Goal: Information Seeking & Learning: Learn about a topic

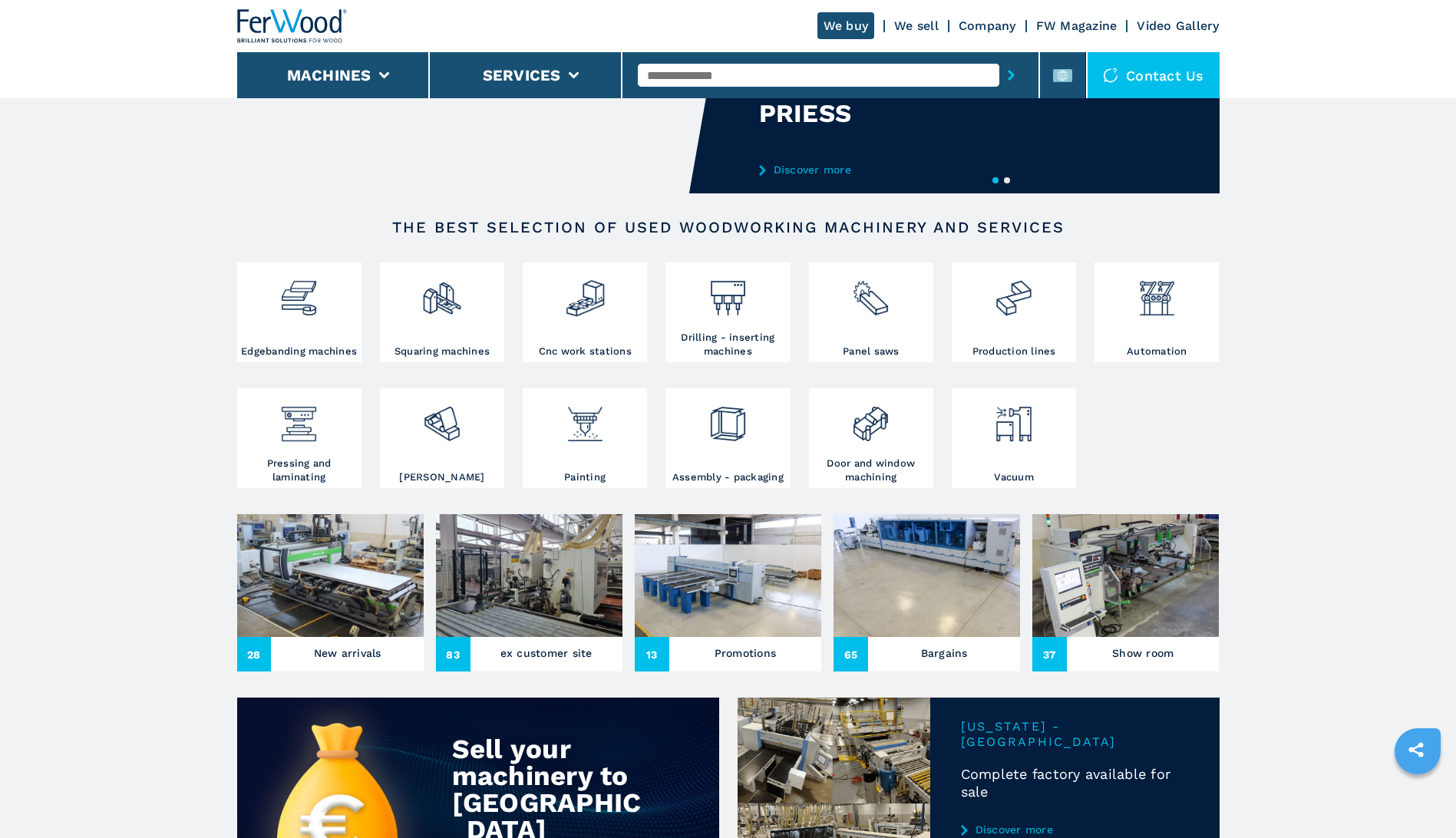
scroll to position [307, 0]
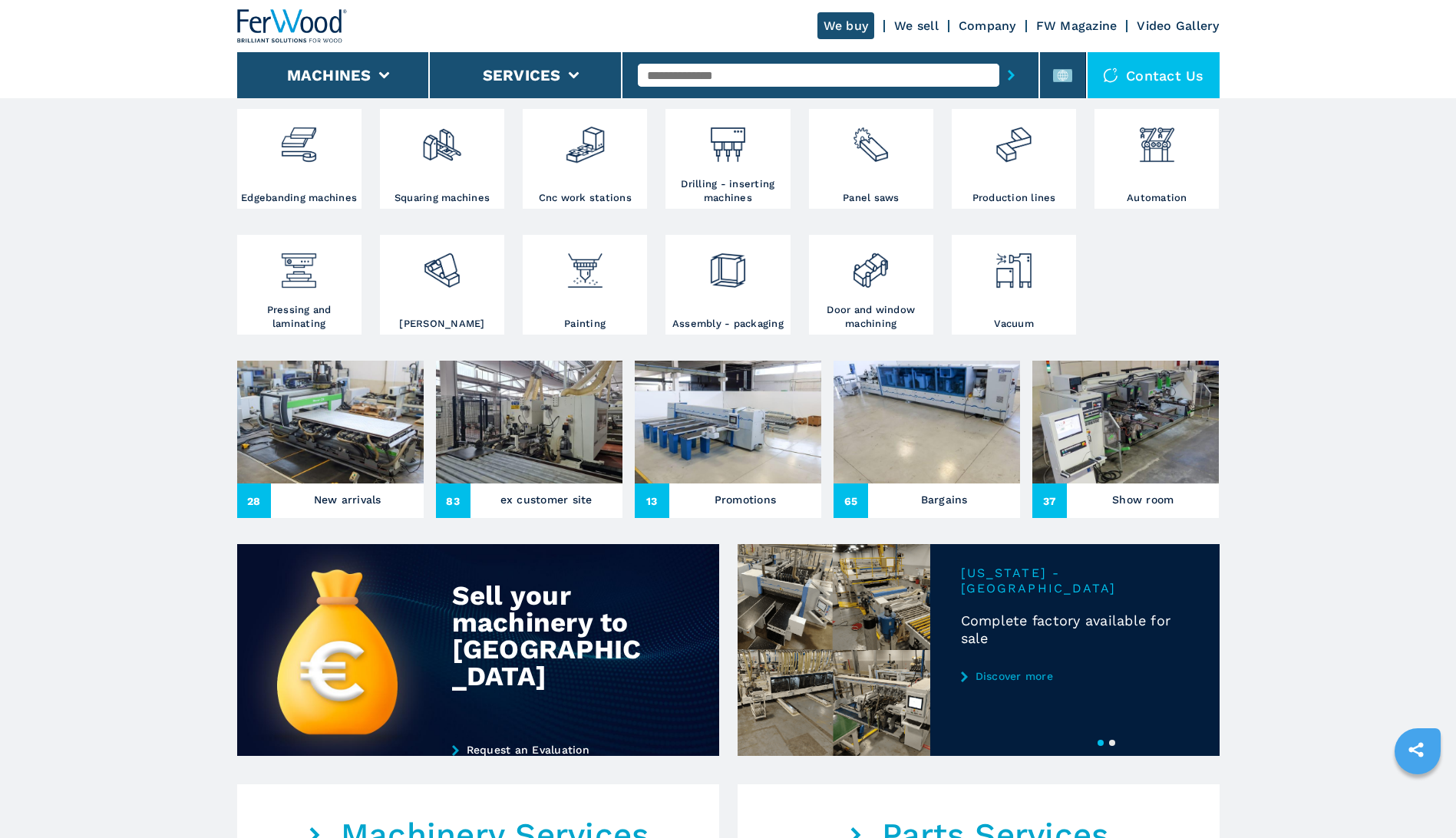
click at [332, 497] on h3 "New arrivals" at bounding box center [348, 499] width 67 height 22
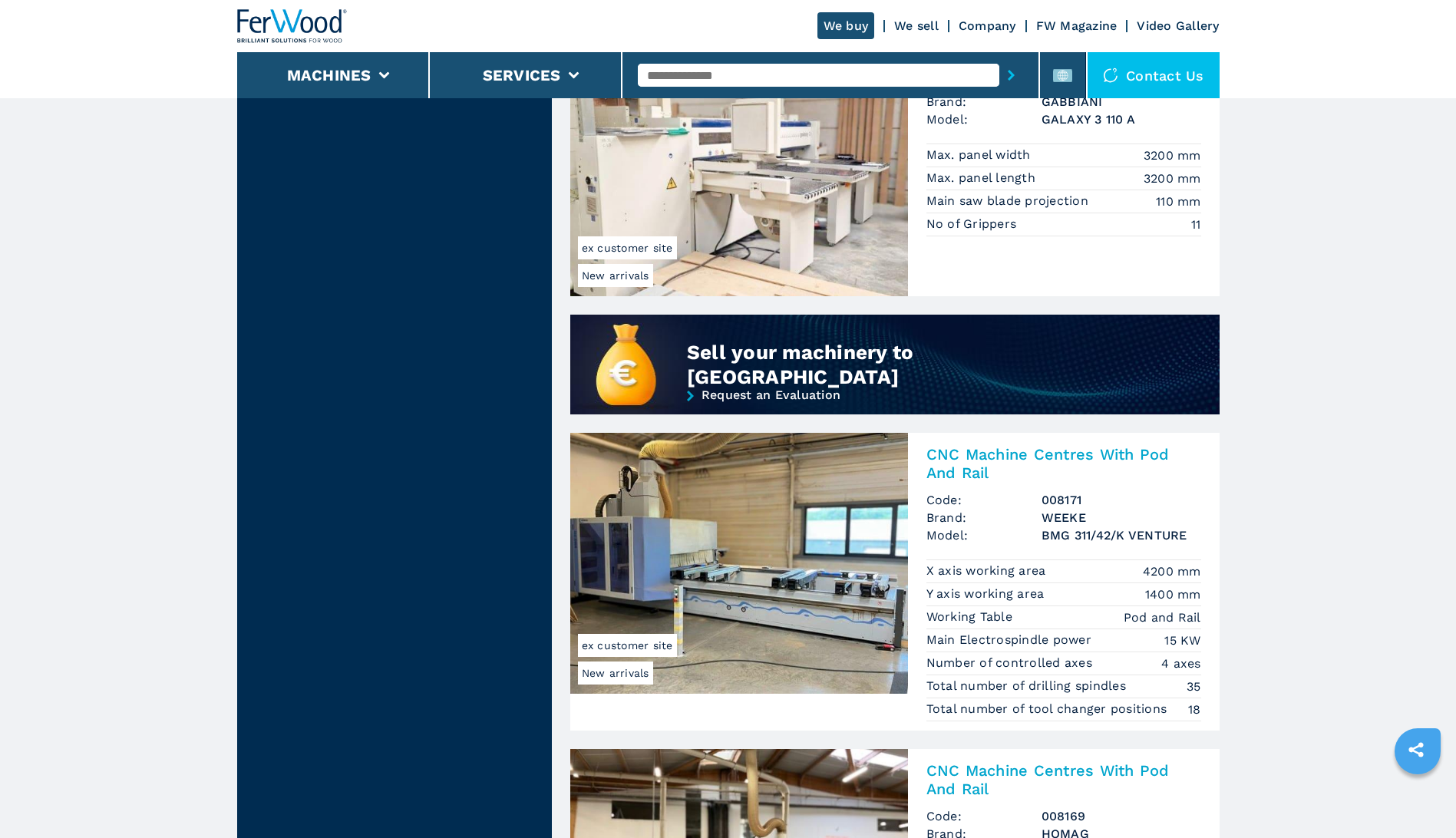
scroll to position [1228, 0]
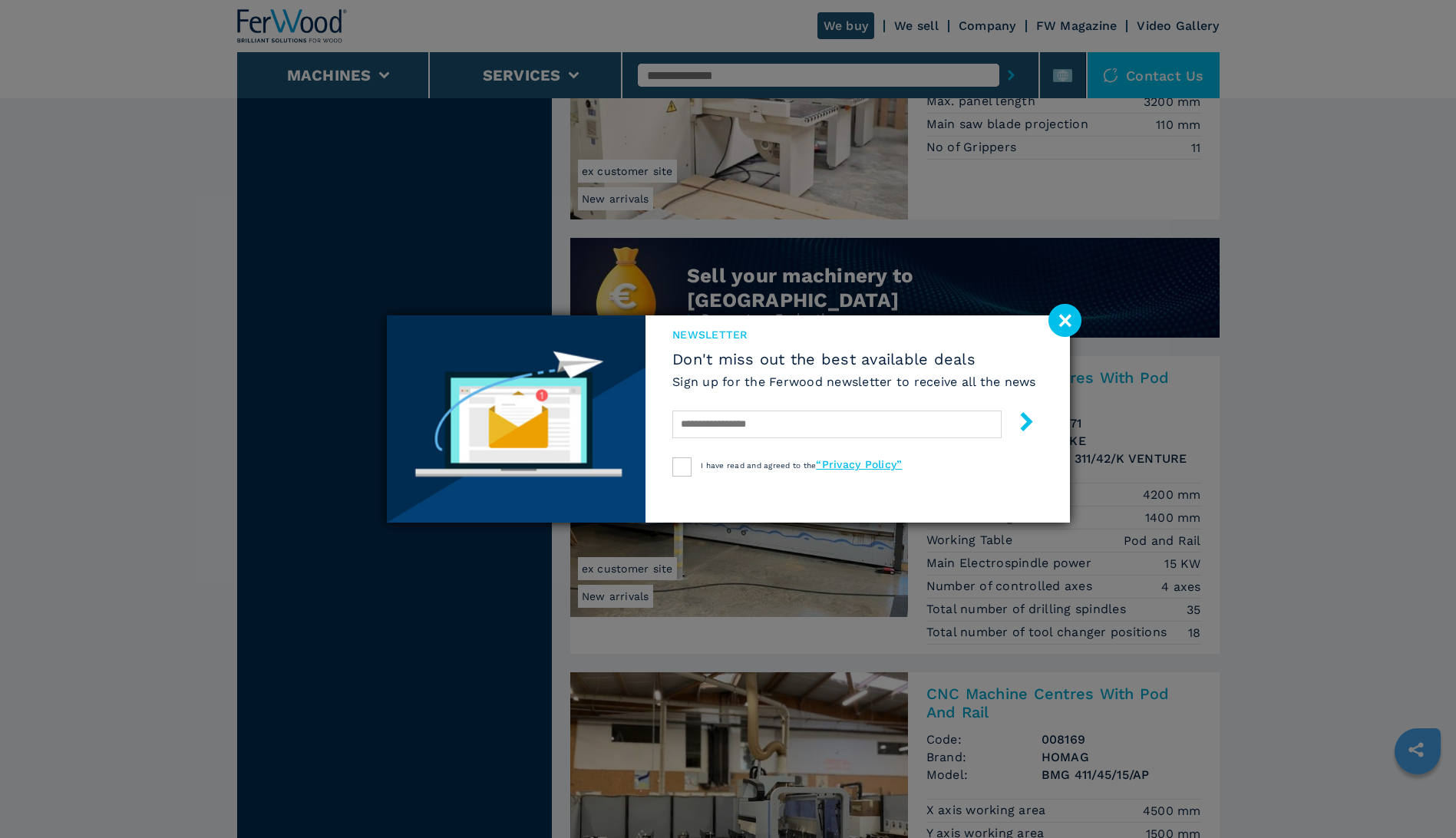
click at [1062, 311] on image at bounding box center [1065, 320] width 33 height 33
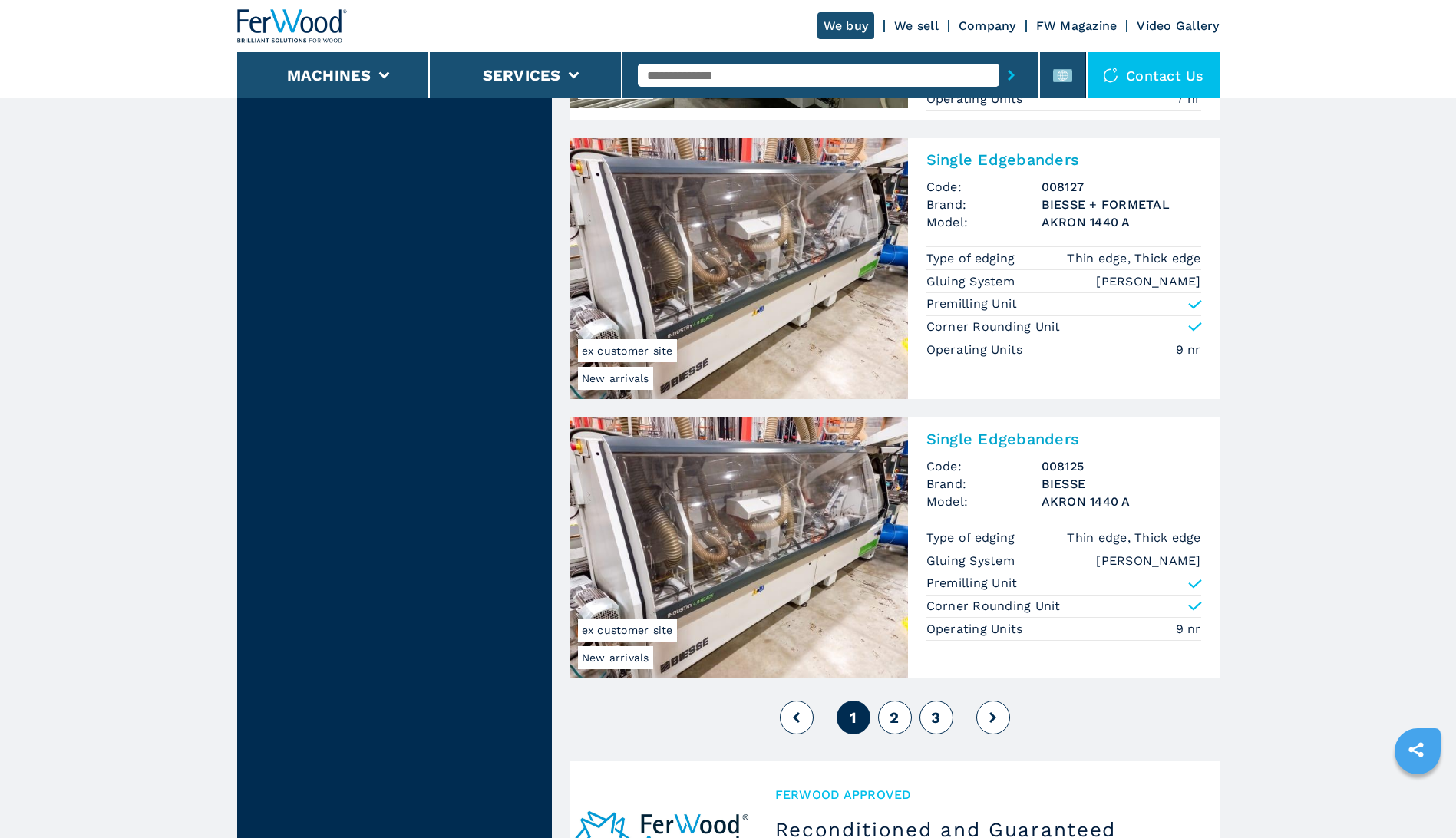
scroll to position [3453, 0]
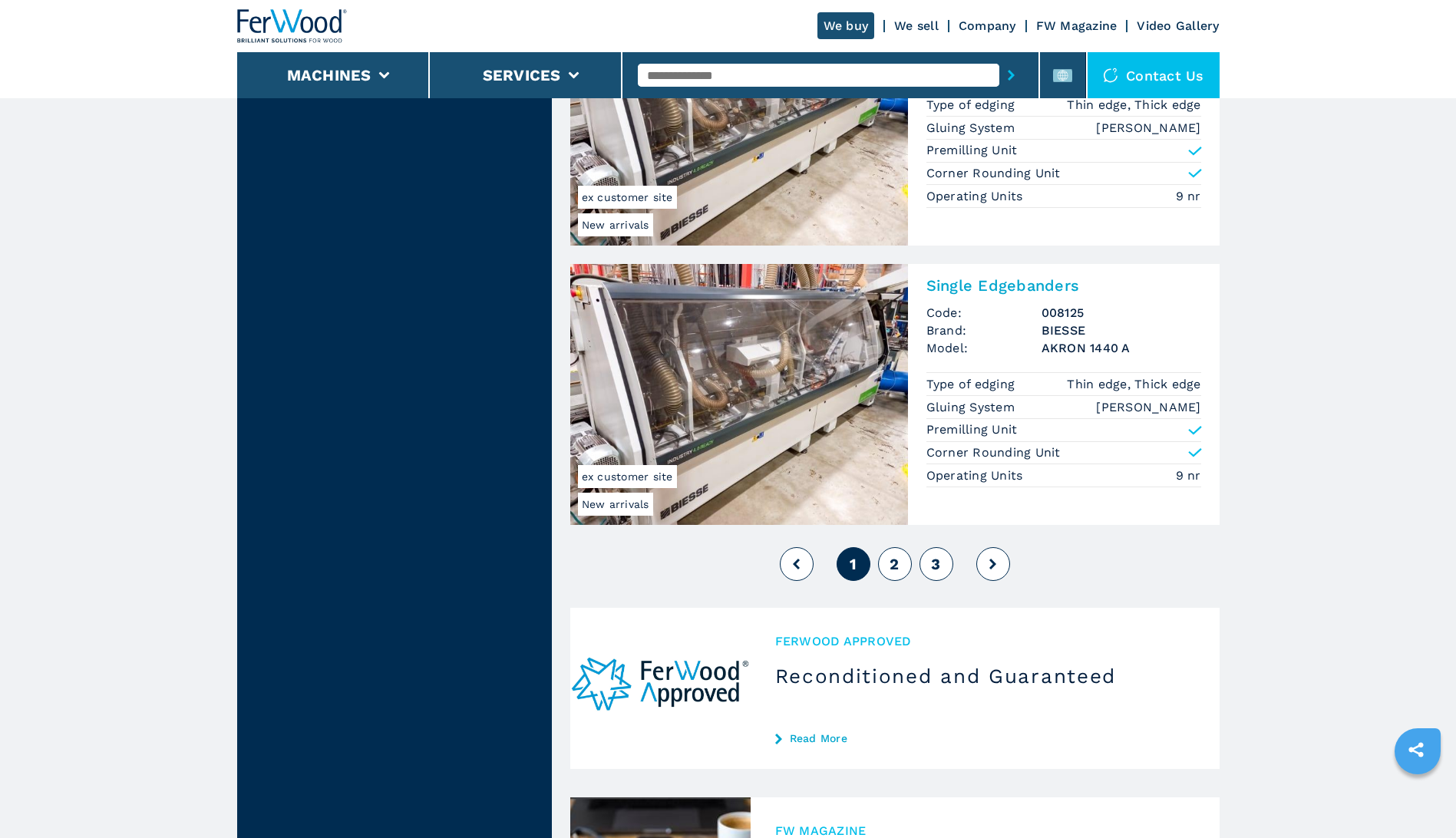
click at [895, 564] on span "2" at bounding box center [894, 564] width 9 height 18
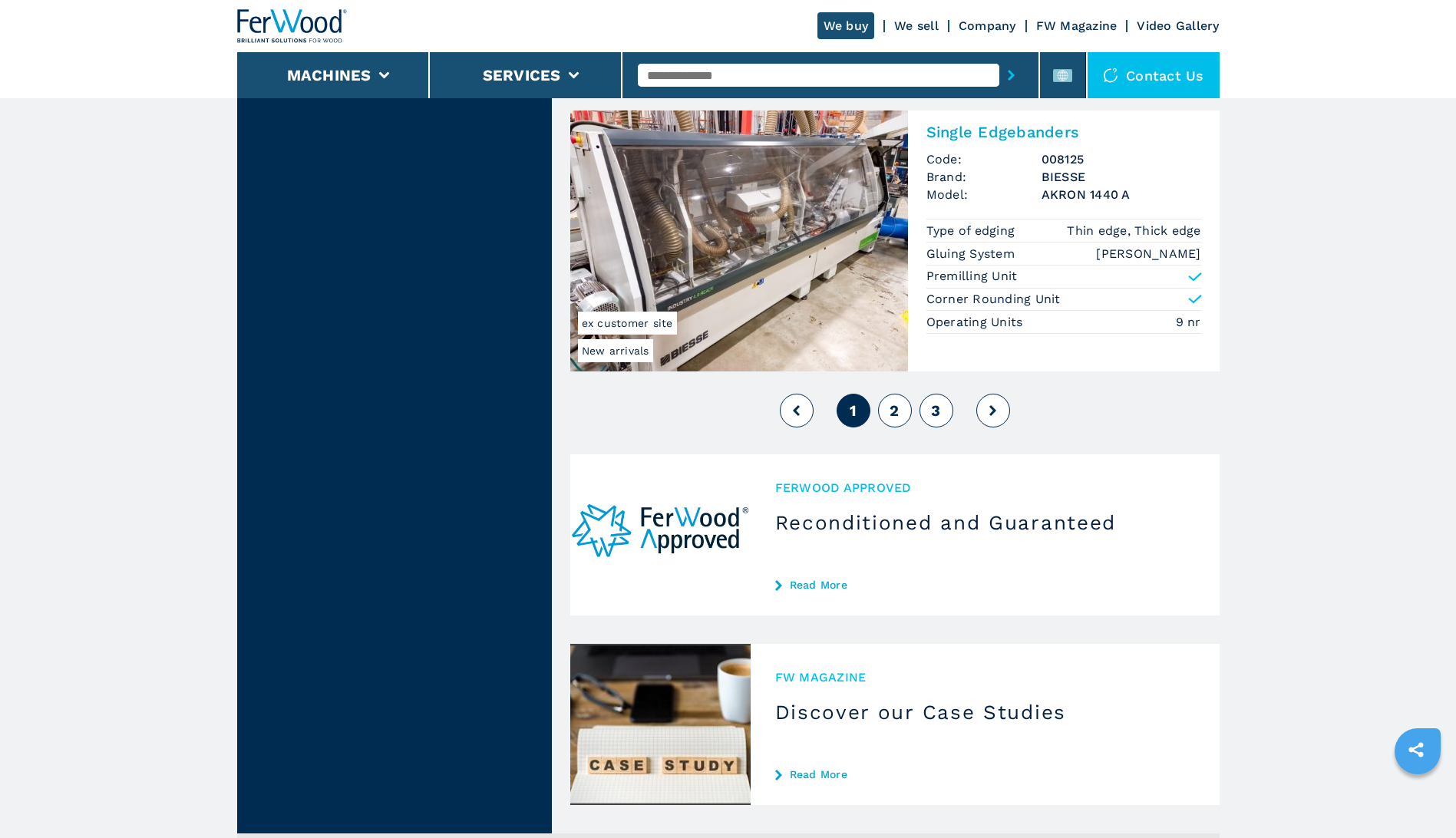
scroll to position [3376, 0]
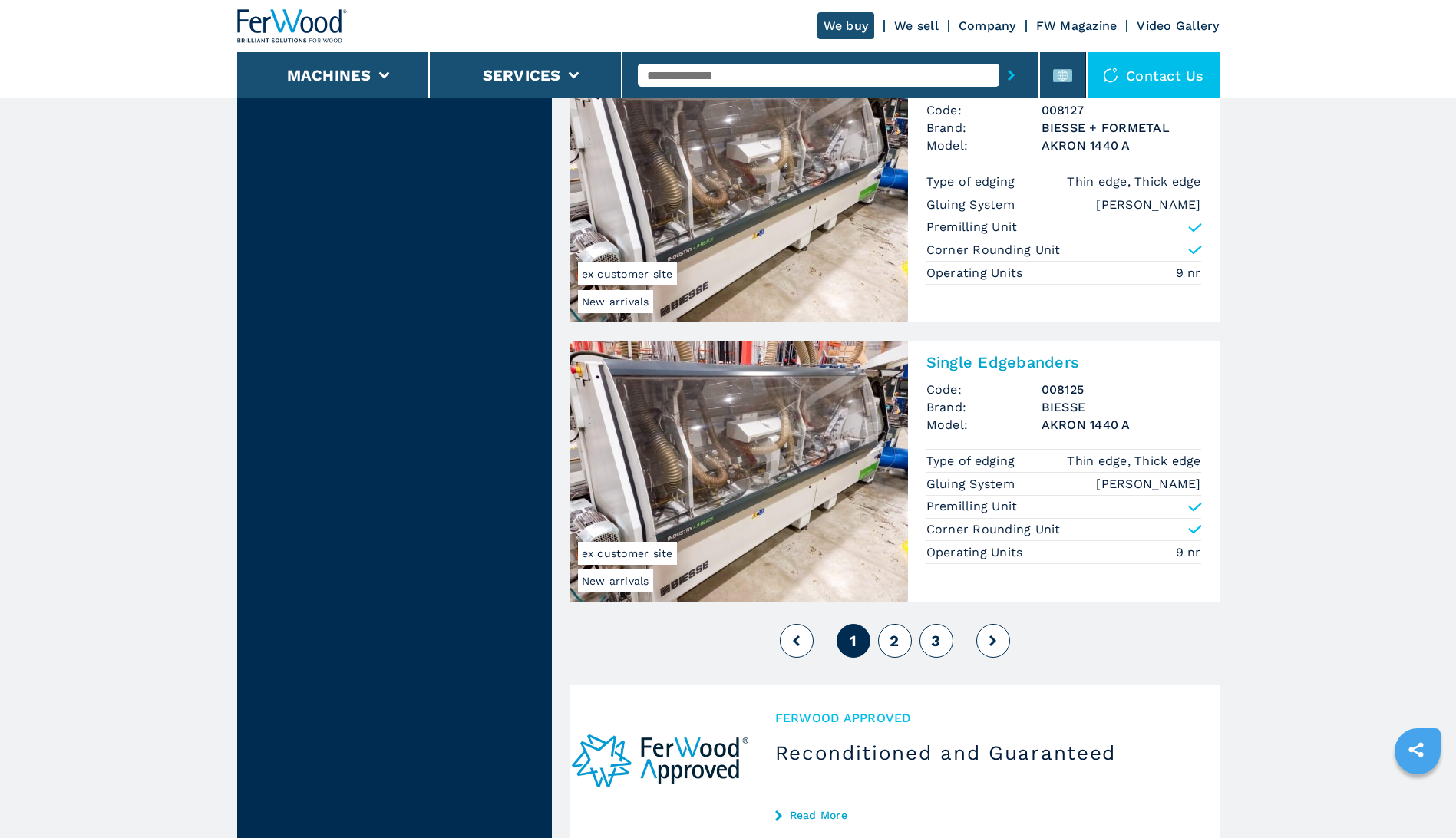
click at [897, 636] on span "2" at bounding box center [894, 640] width 9 height 18
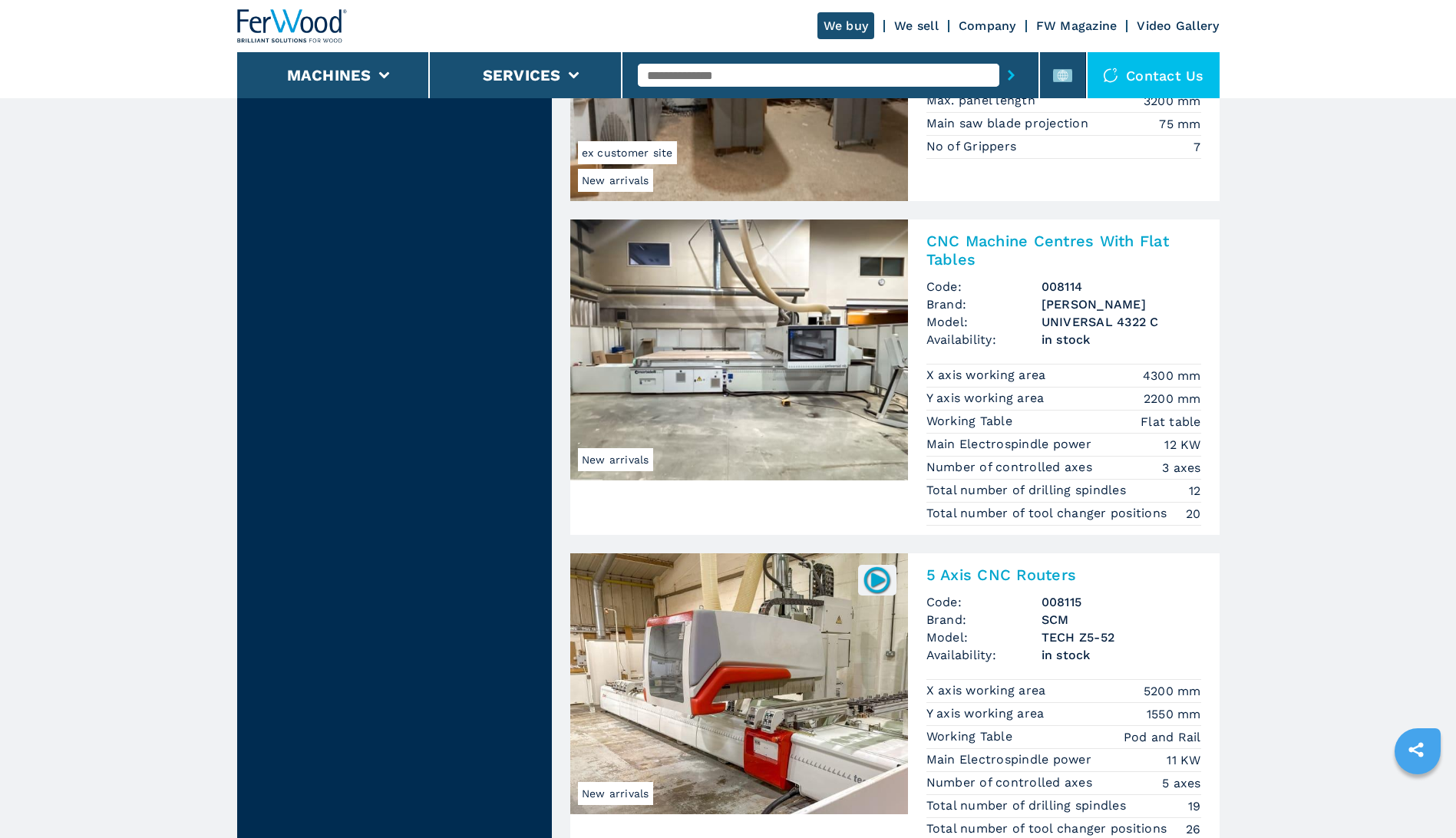
scroll to position [3453, 0]
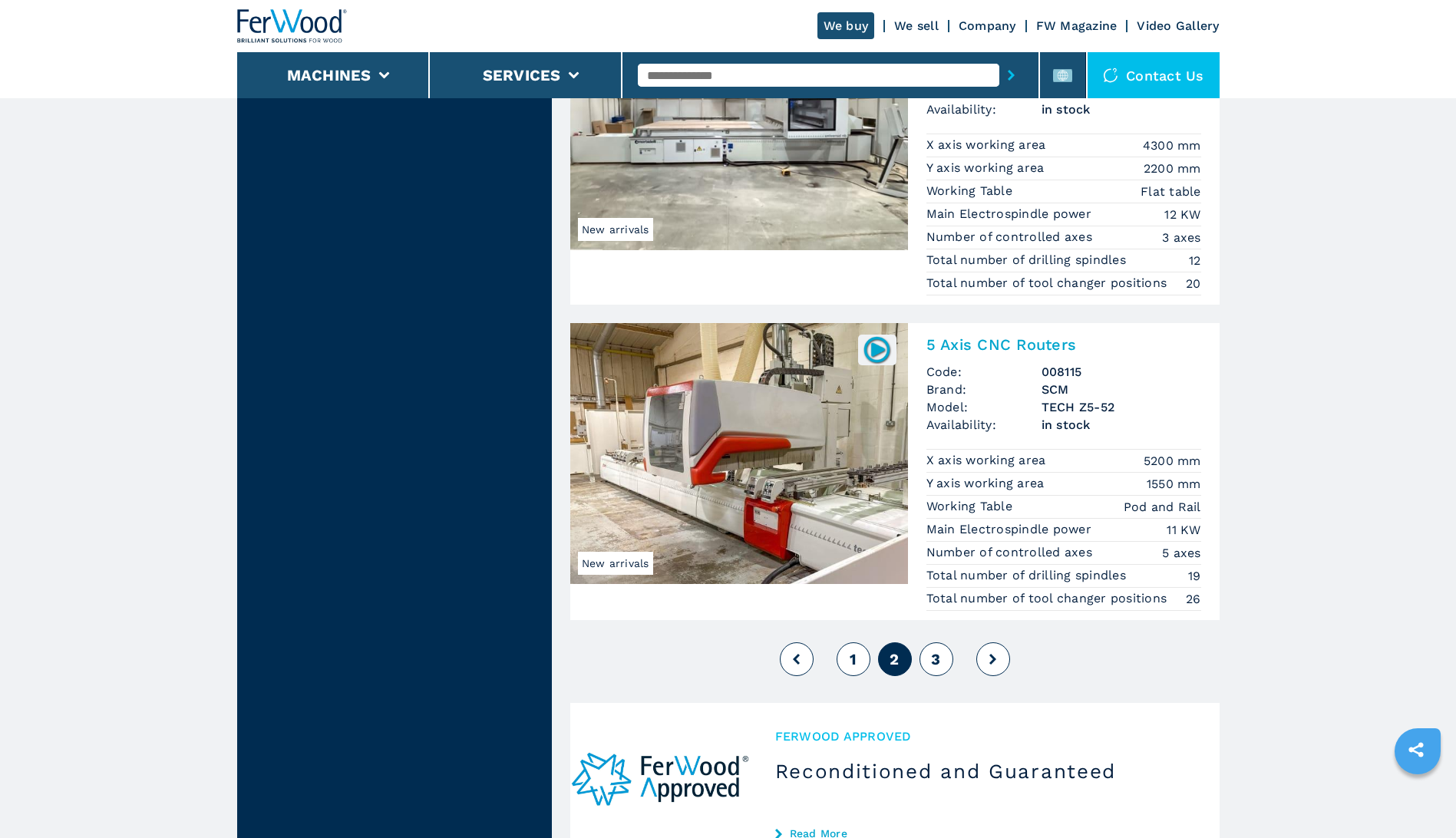
click at [936, 654] on span "3" at bounding box center [936, 658] width 9 height 18
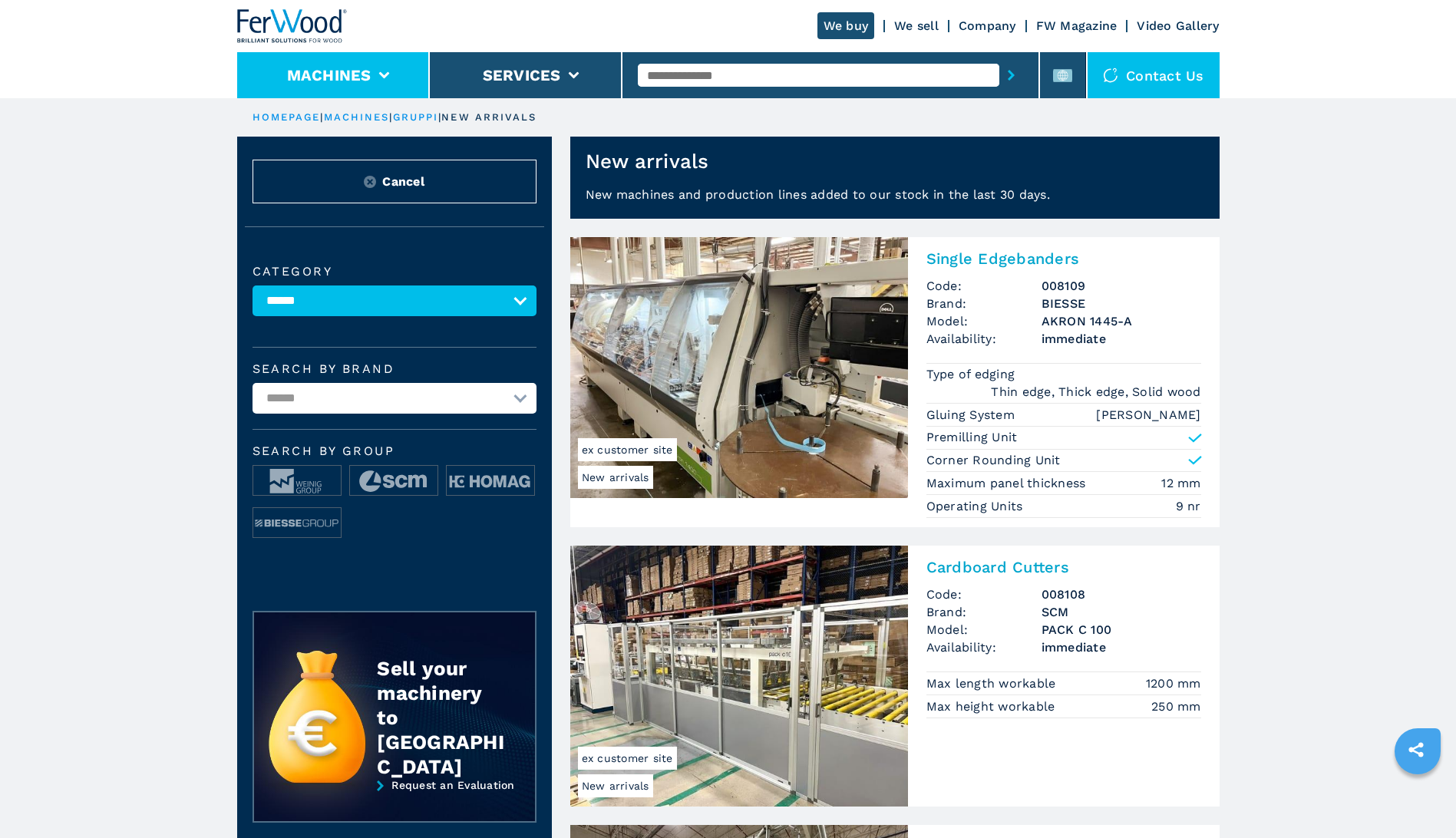
click at [335, 64] on li "Machines" at bounding box center [333, 74] width 192 height 46
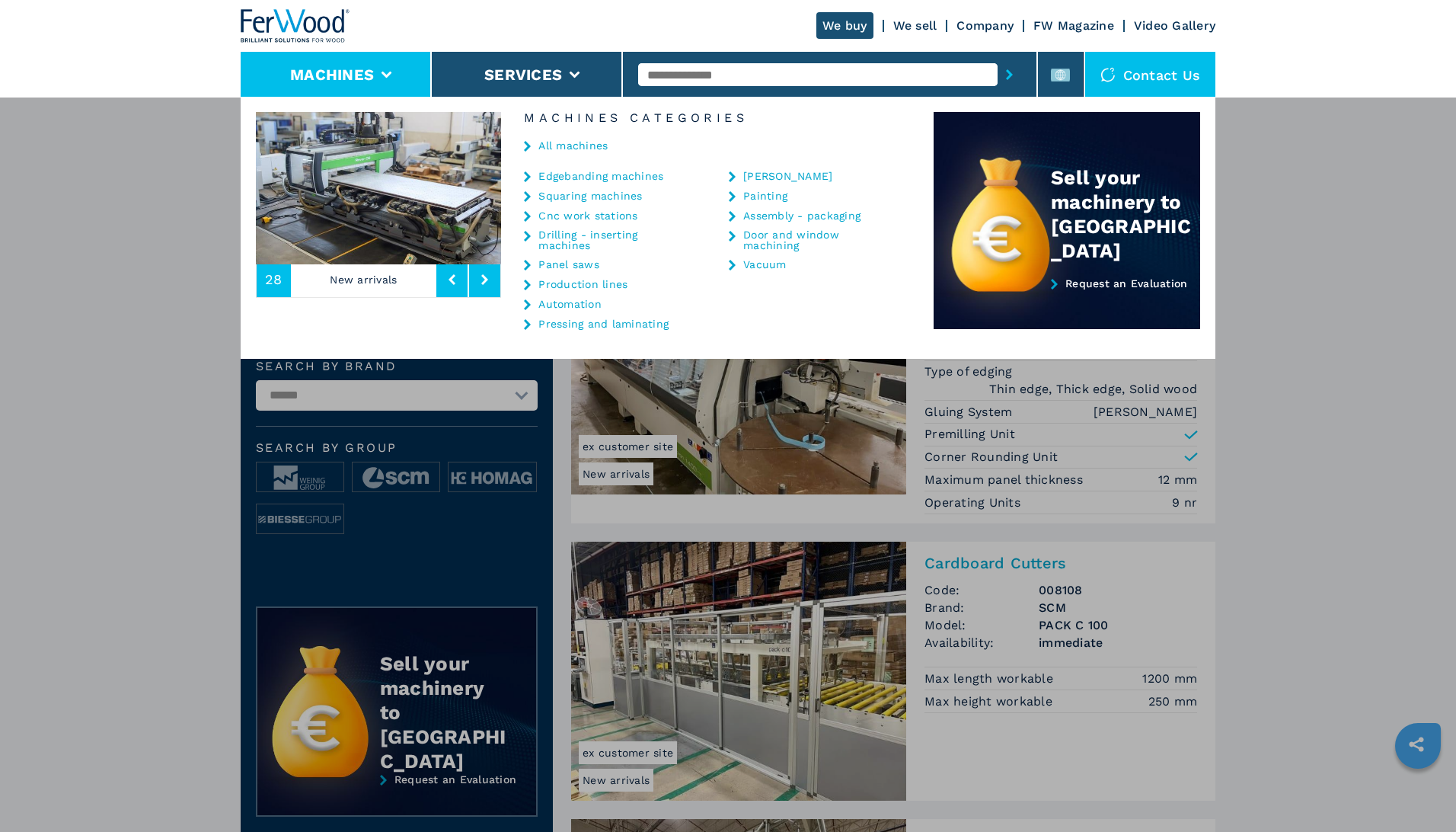
click at [297, 12] on img at bounding box center [295, 26] width 110 height 33
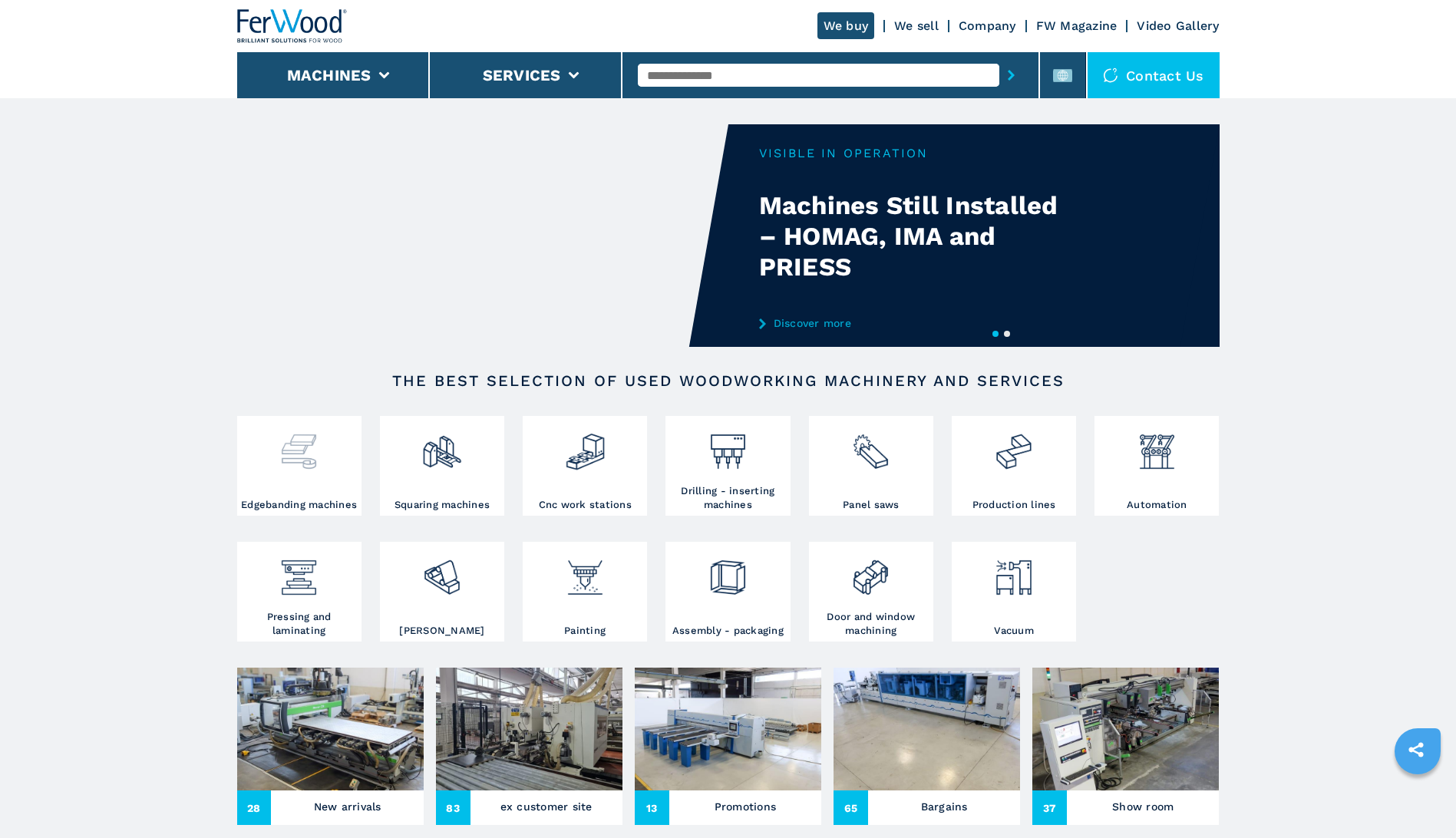
scroll to position [154, 0]
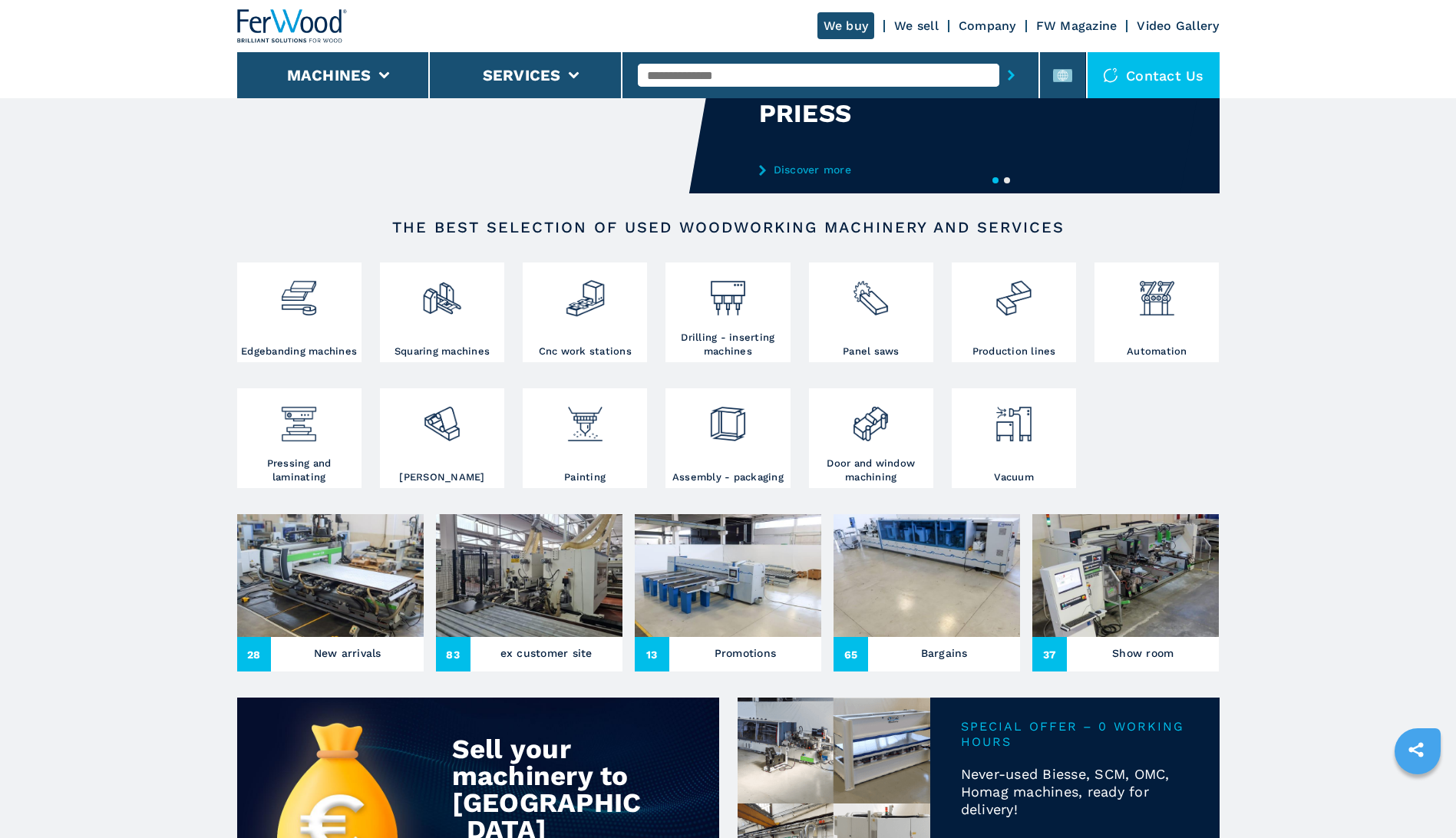
click at [928, 614] on img at bounding box center [927, 576] width 186 height 123
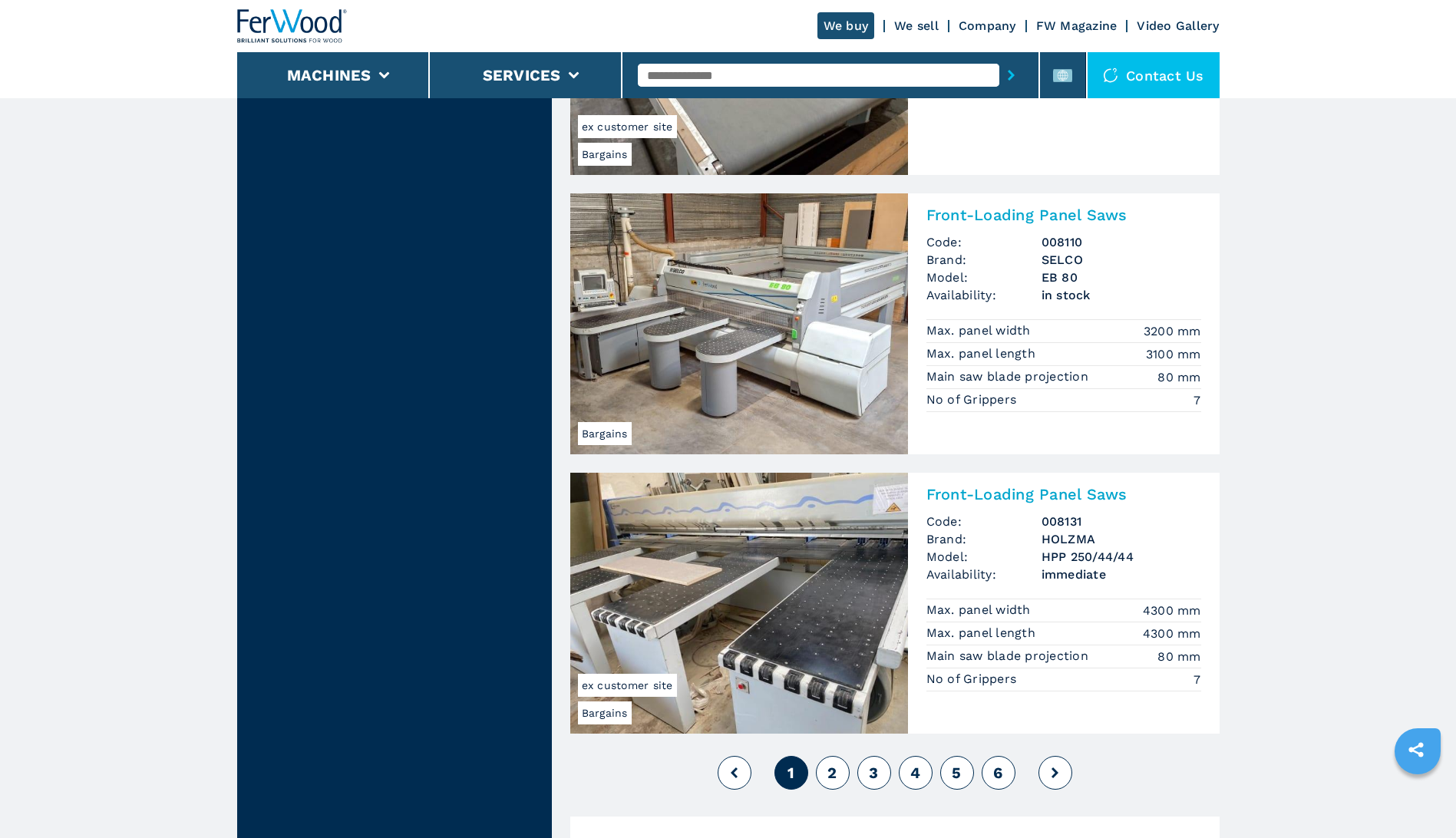
scroll to position [3607, 0]
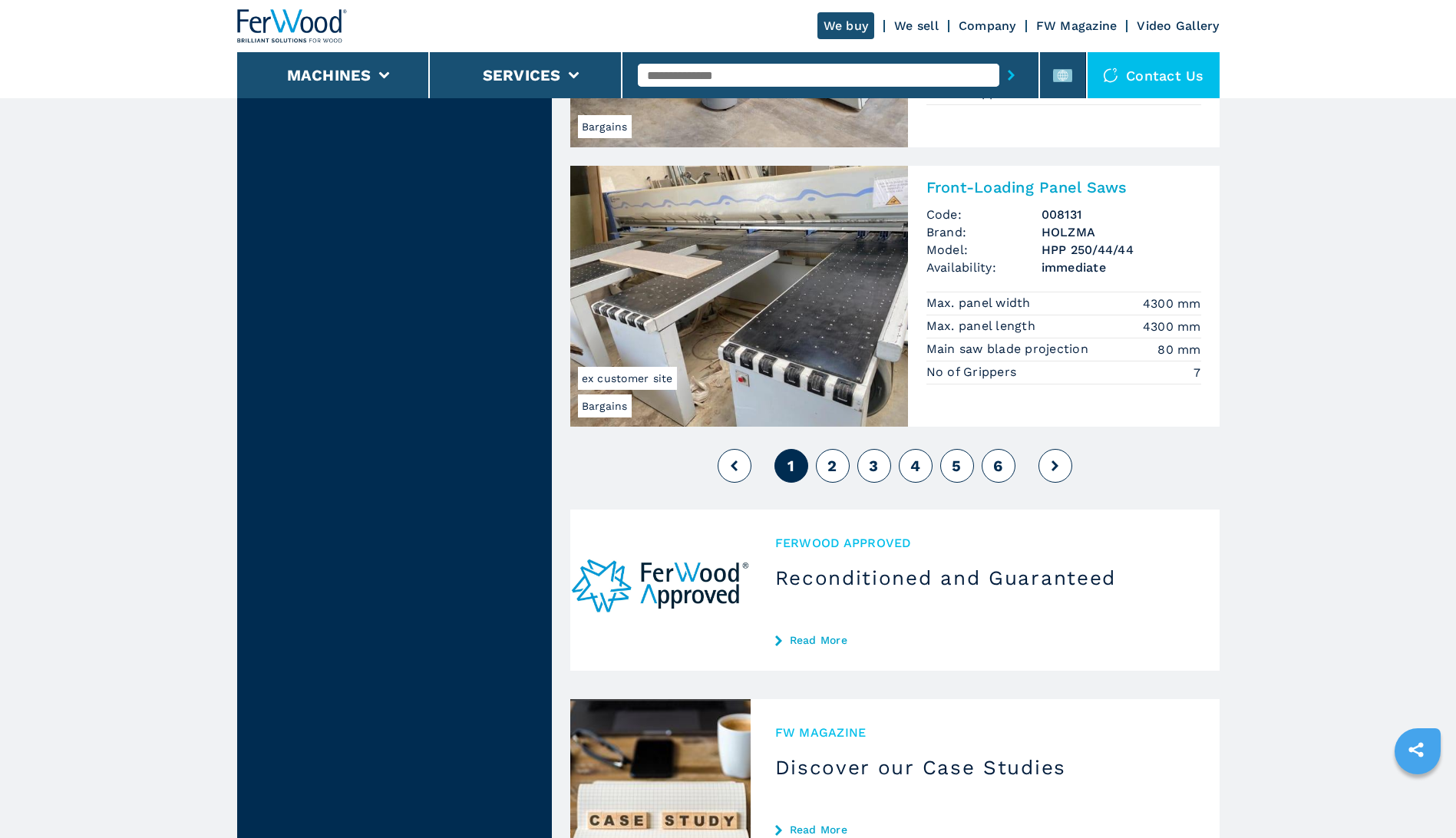
click at [831, 461] on span "2" at bounding box center [832, 465] width 9 height 18
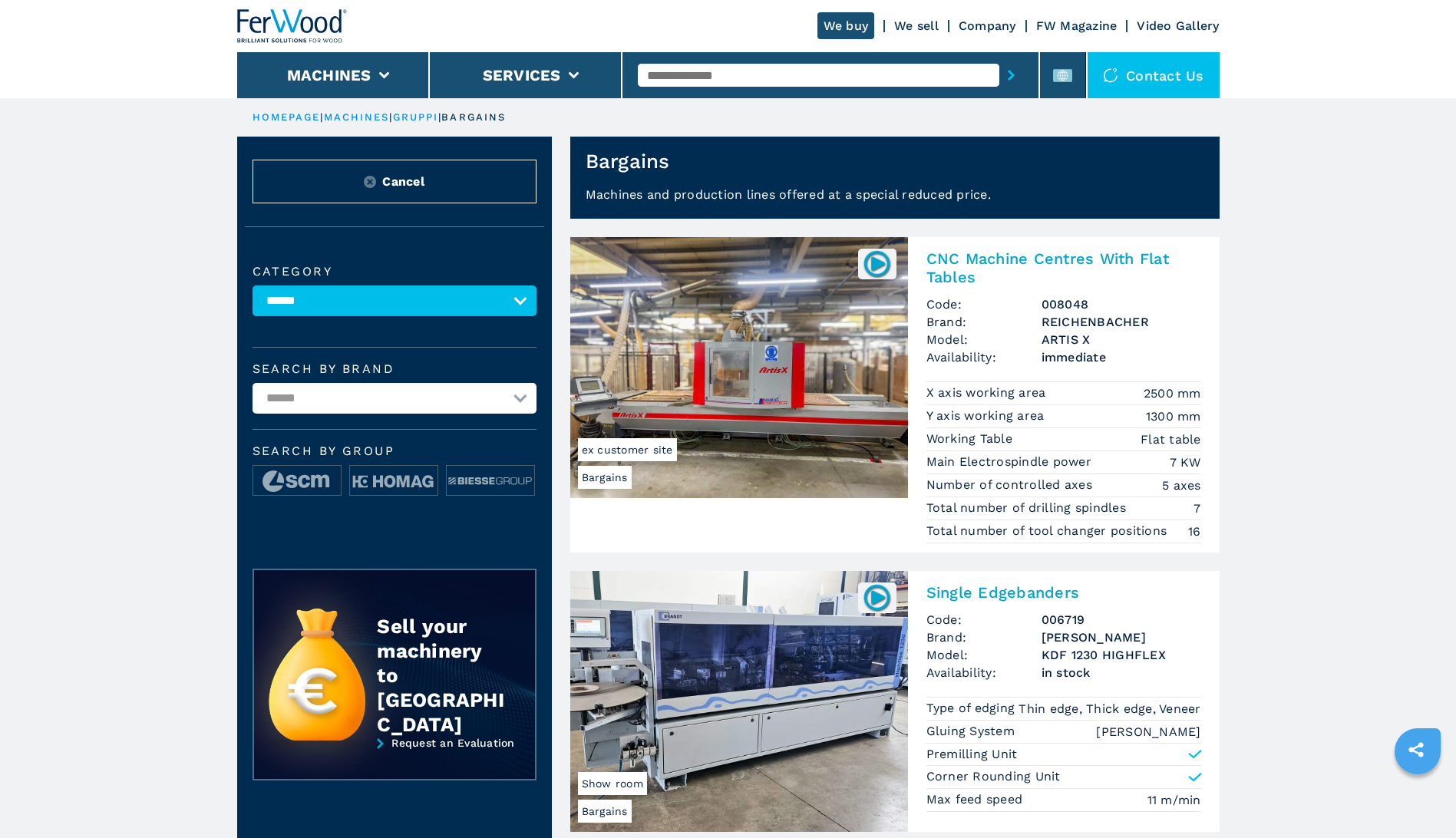
click at [288, 25] on img at bounding box center [293, 26] width 110 height 34
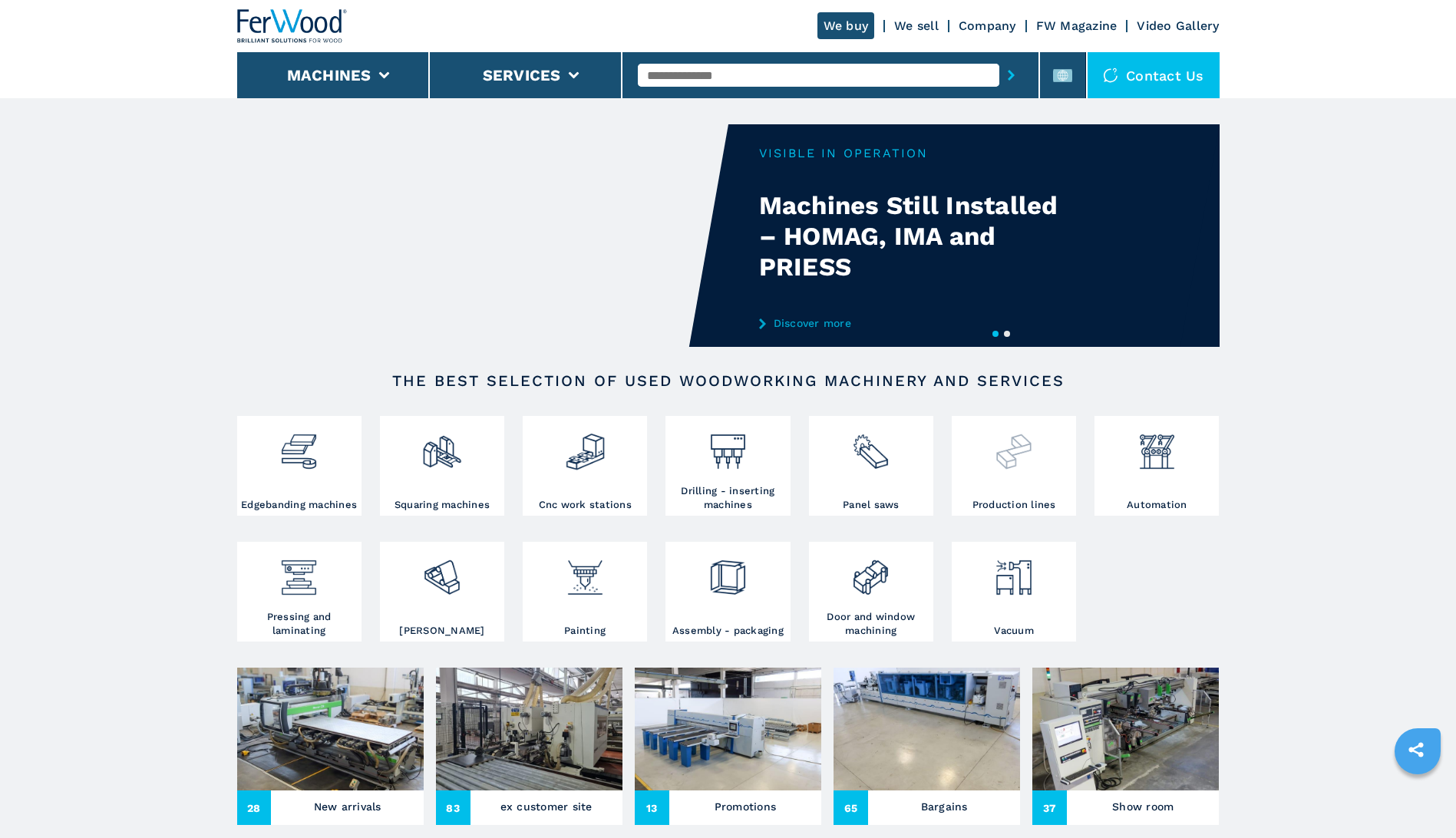
click at [1014, 474] on div at bounding box center [1013, 458] width 117 height 79
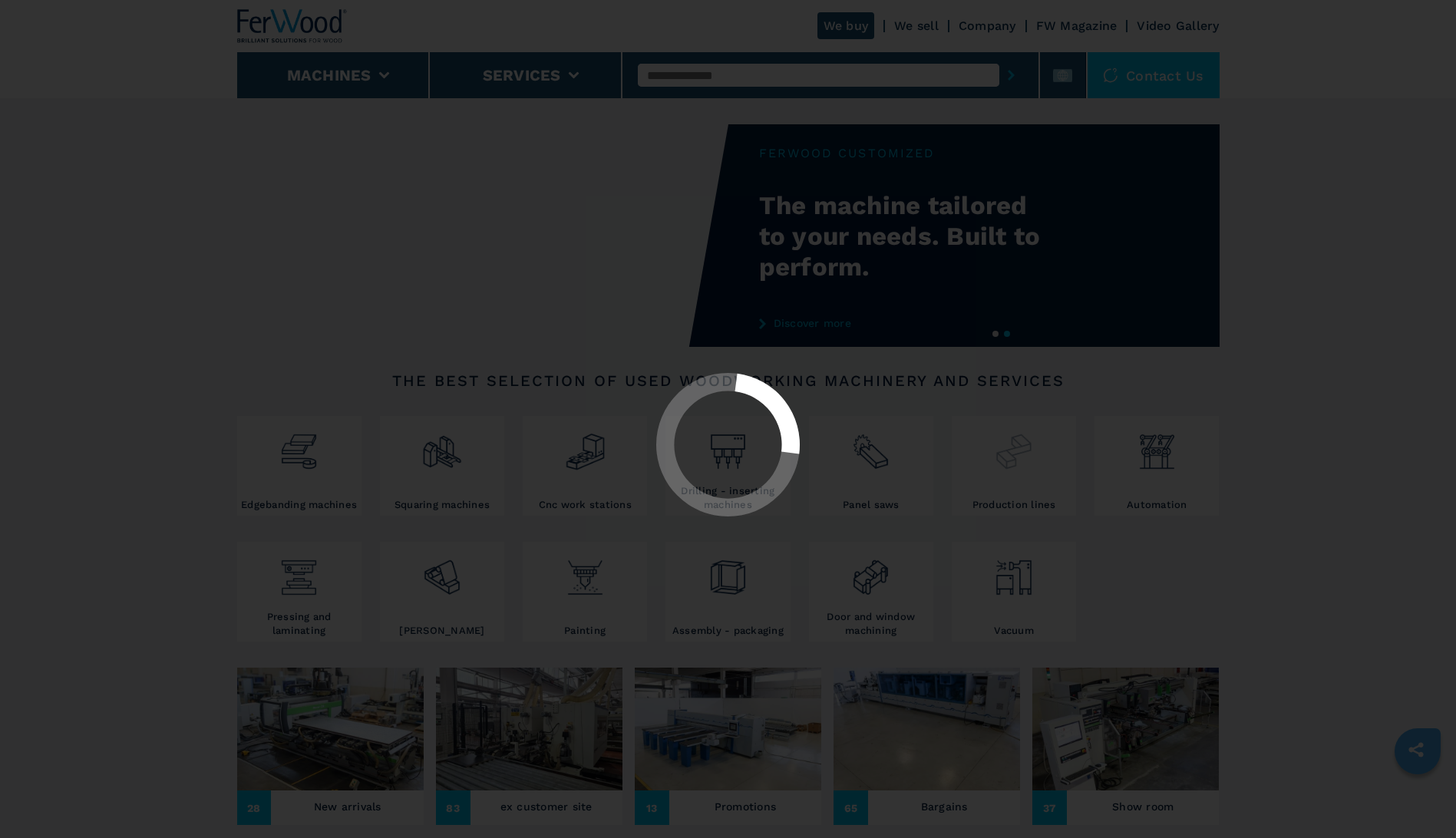
select select "**********"
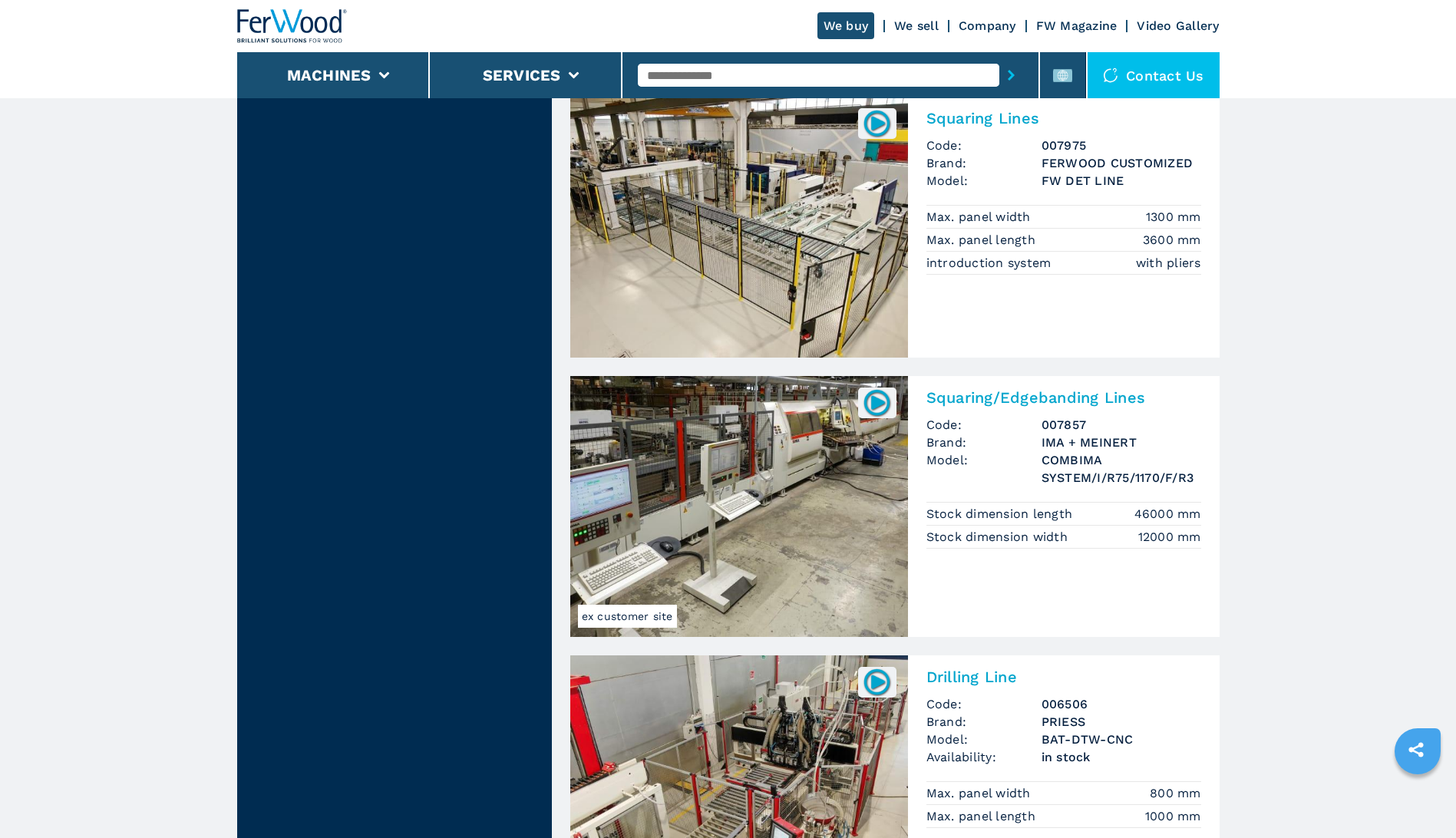
scroll to position [3147, 0]
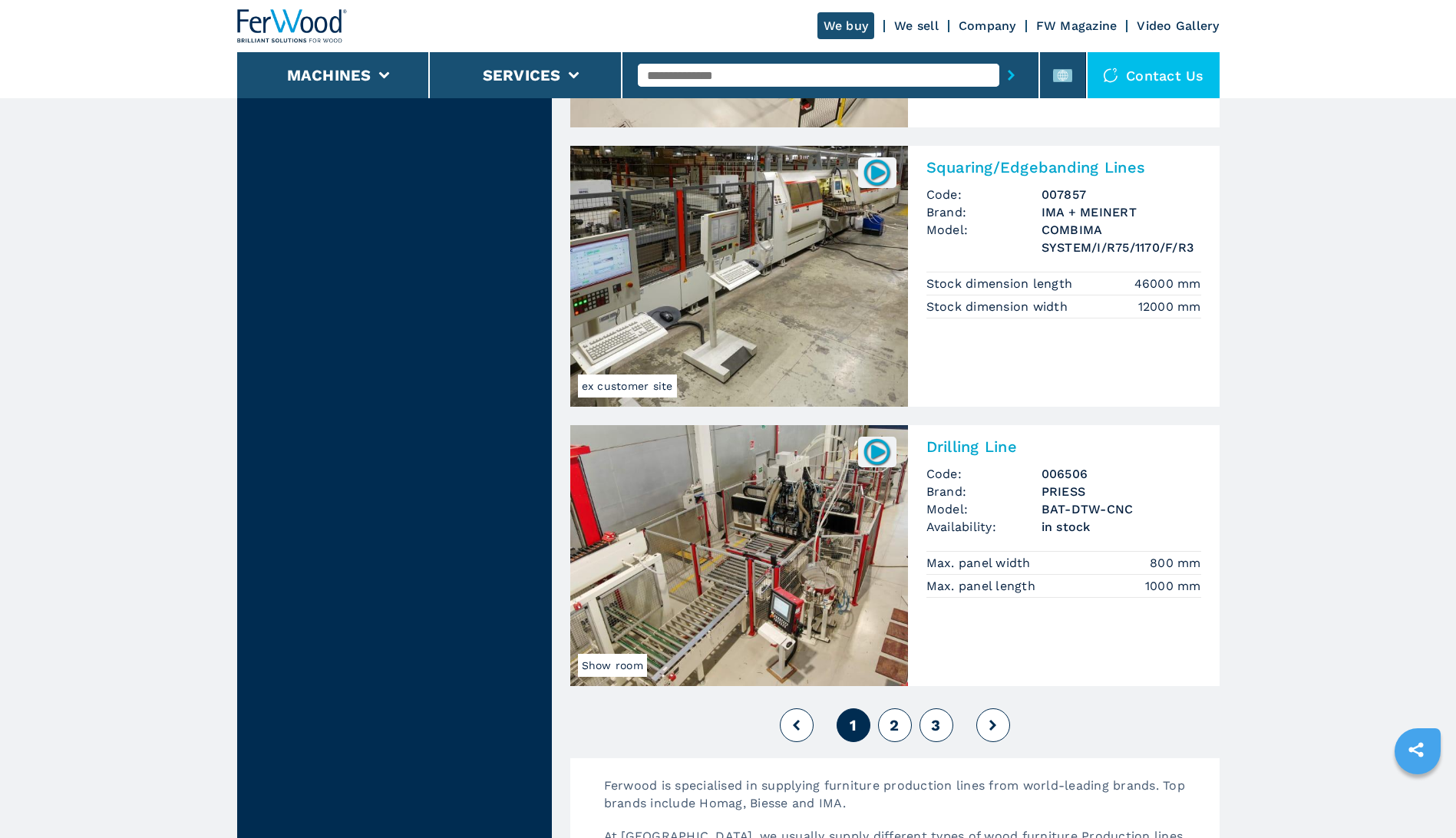
click at [890, 721] on span "2" at bounding box center [894, 725] width 9 height 18
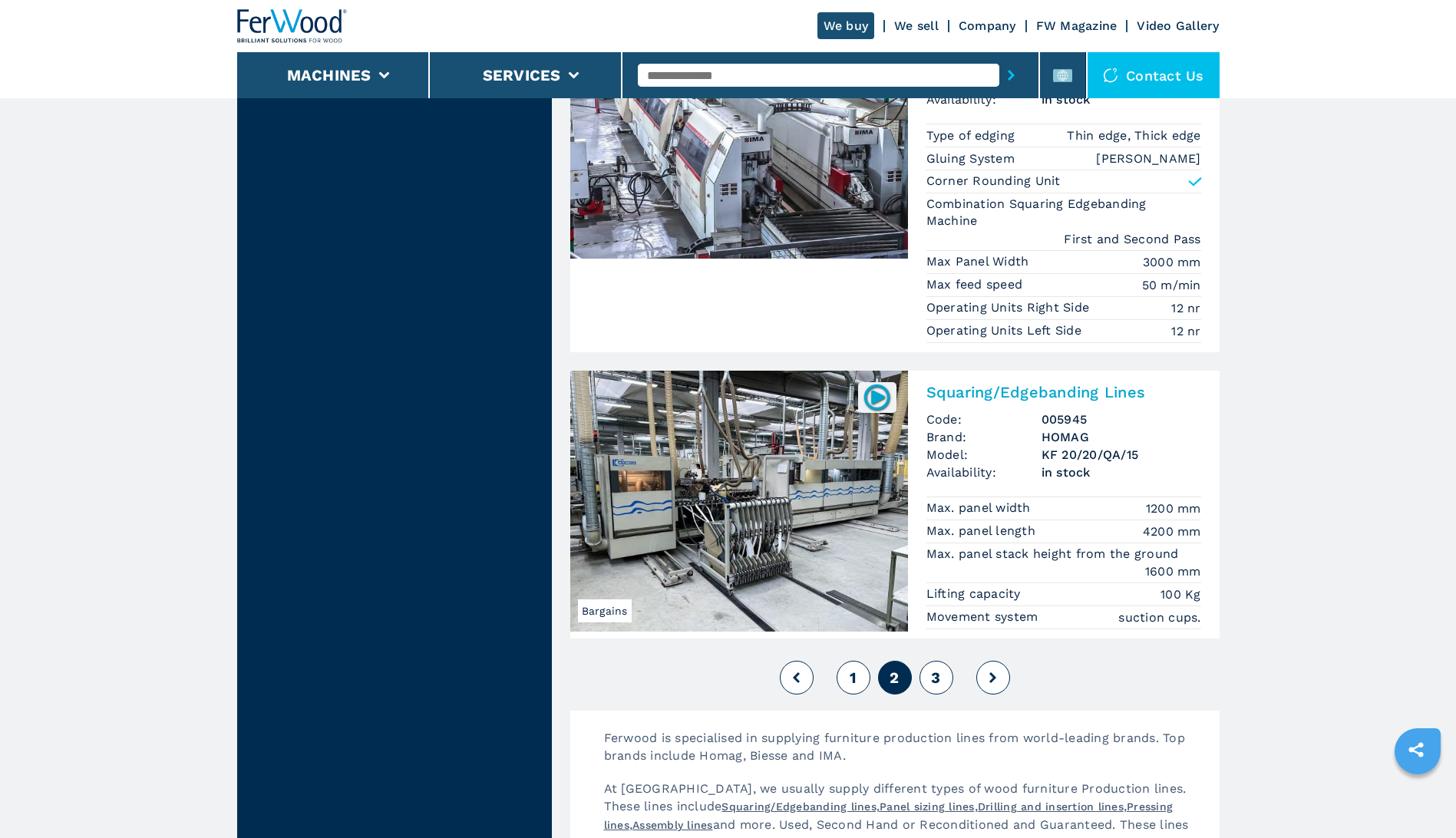
scroll to position [3530, 0]
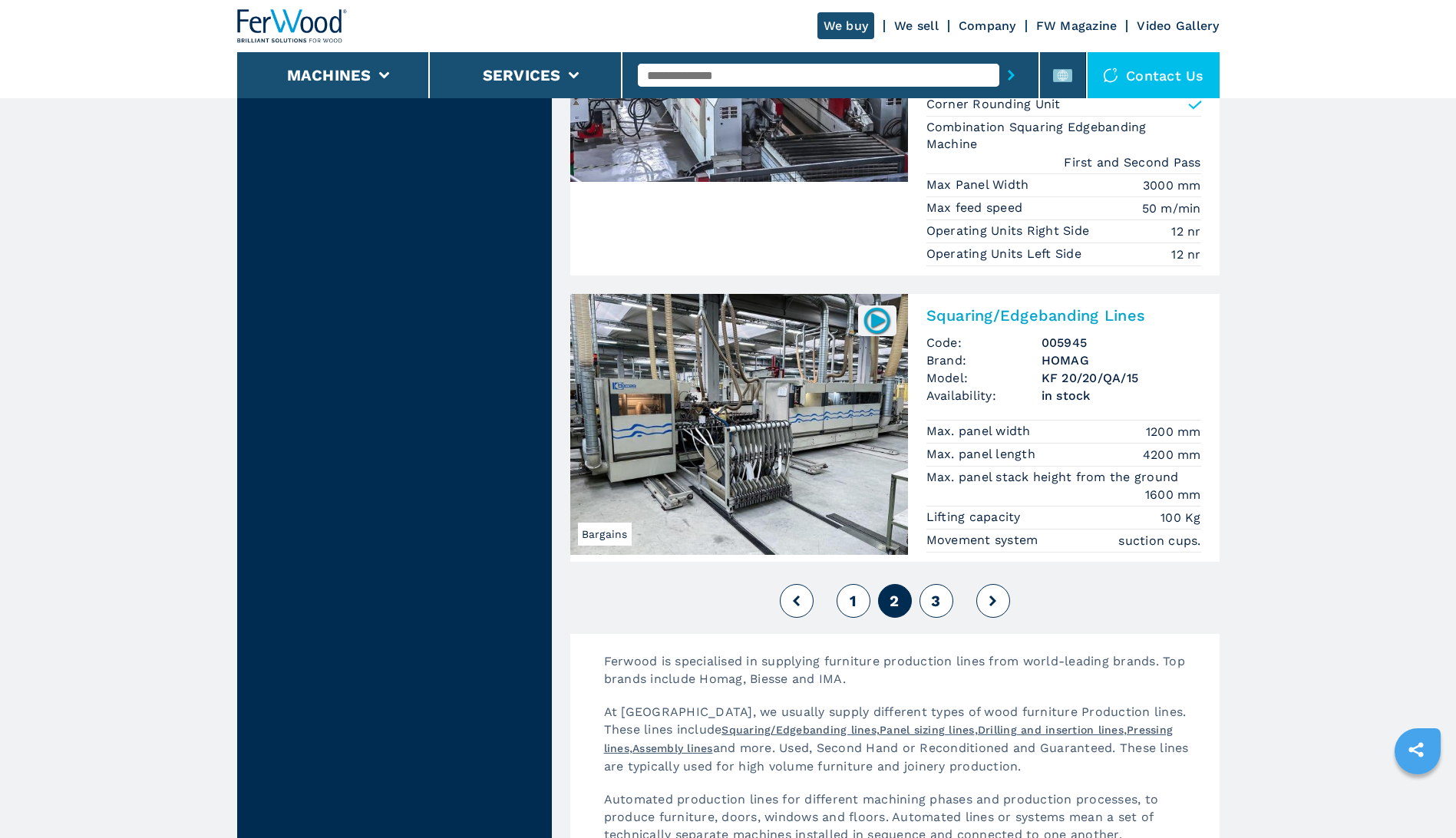
click at [938, 592] on span "3" at bounding box center [936, 601] width 9 height 18
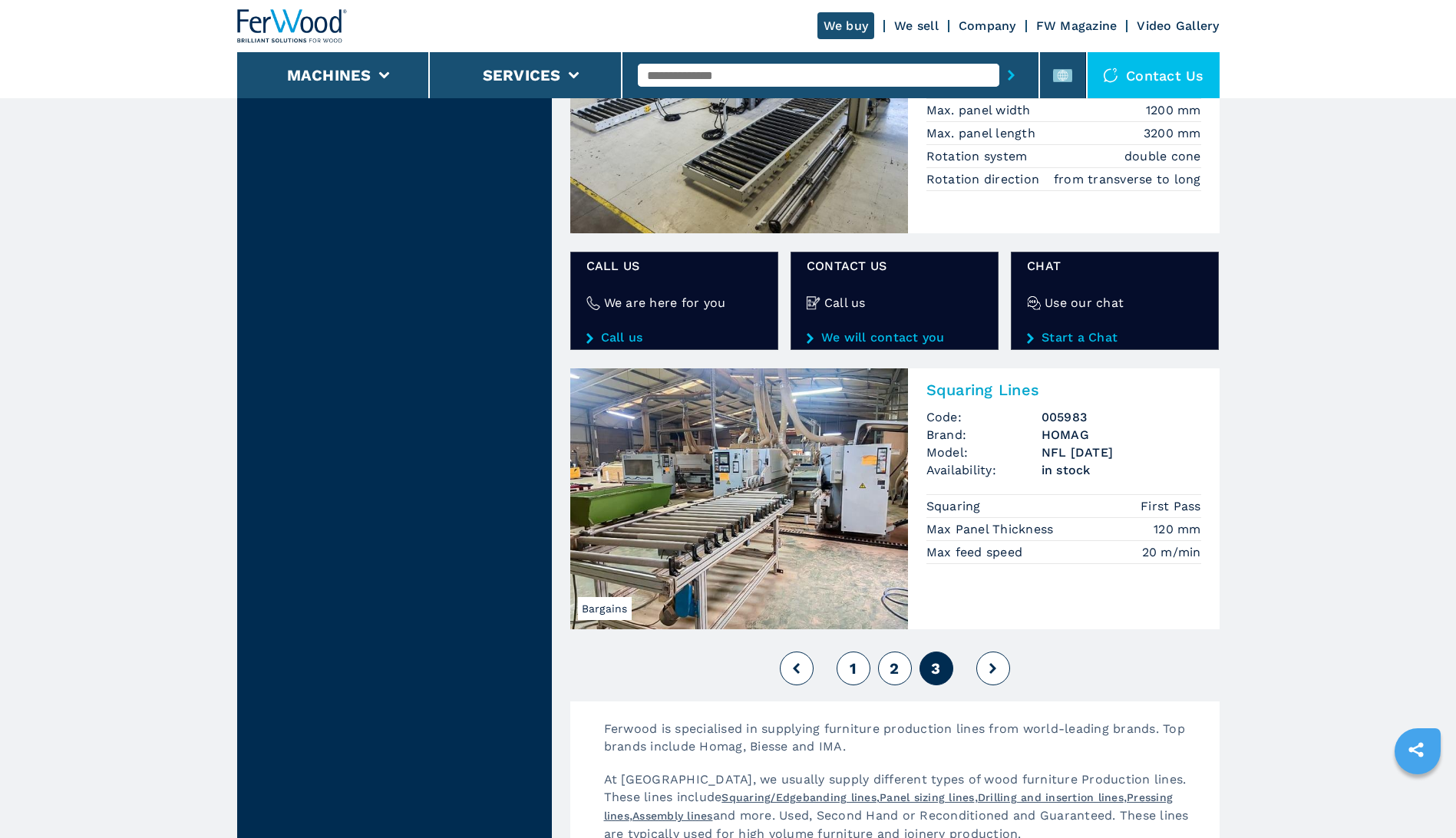
scroll to position [2532, 0]
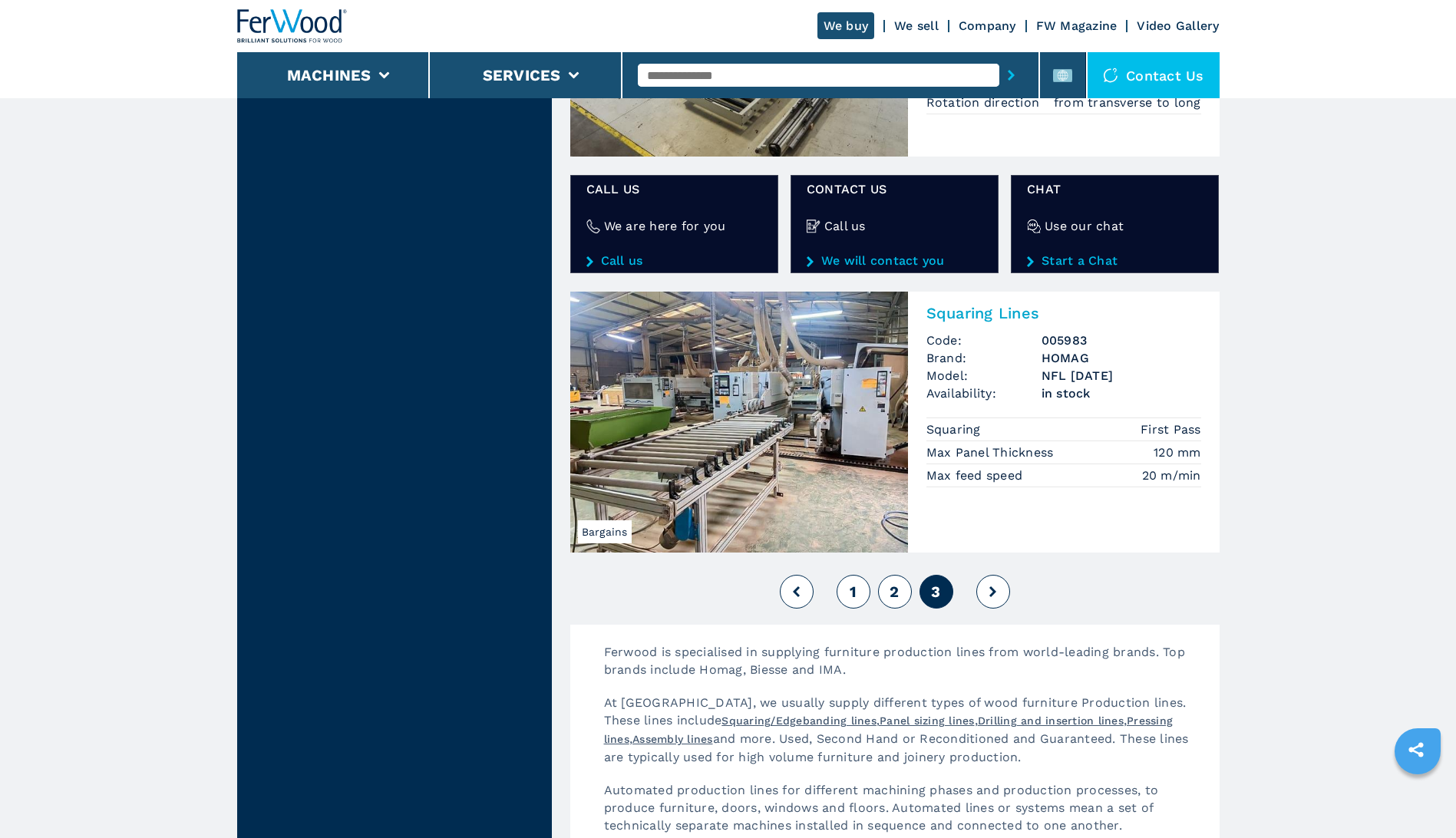
click at [288, 24] on img at bounding box center [293, 26] width 110 height 34
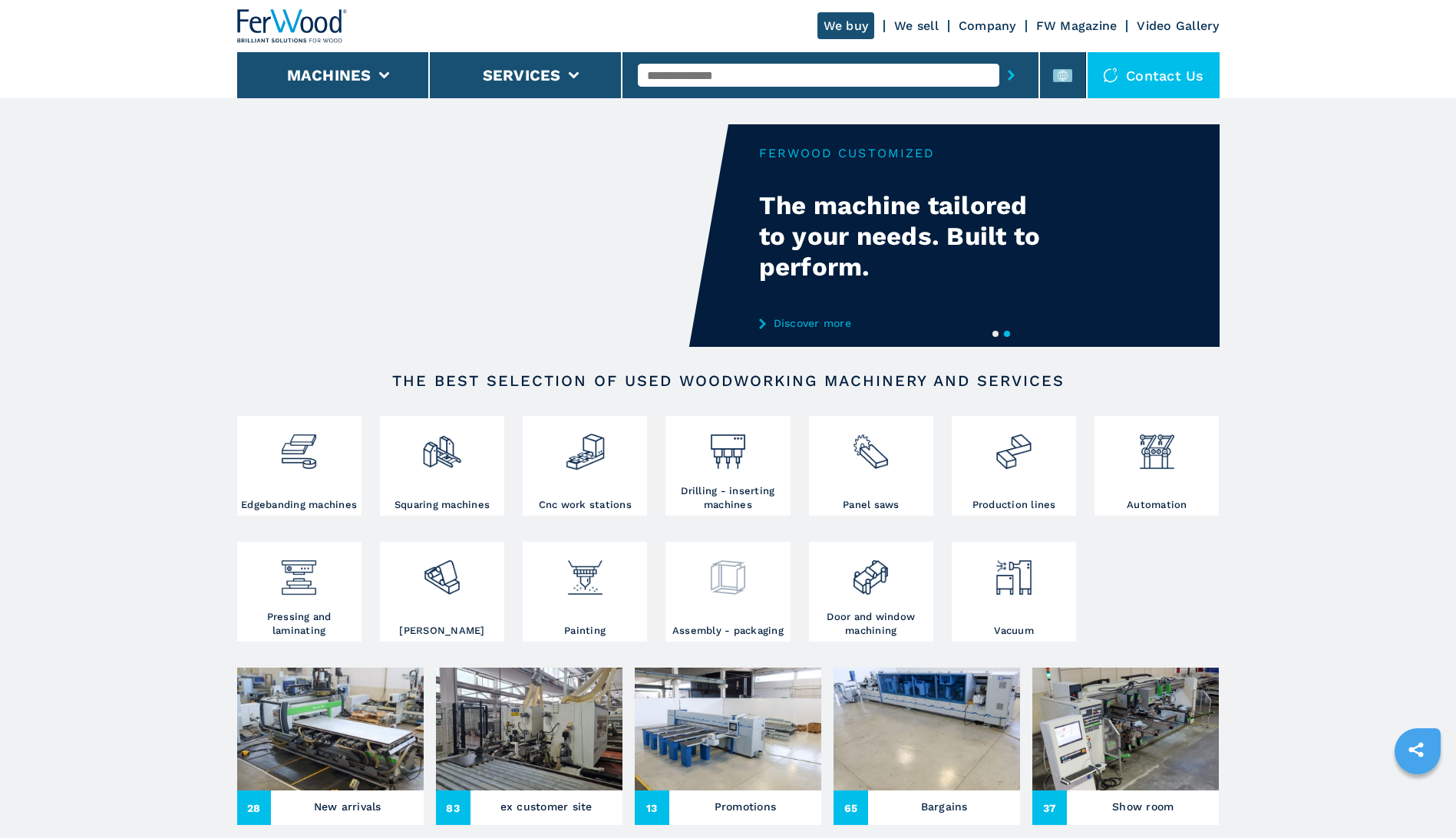
scroll to position [154, 0]
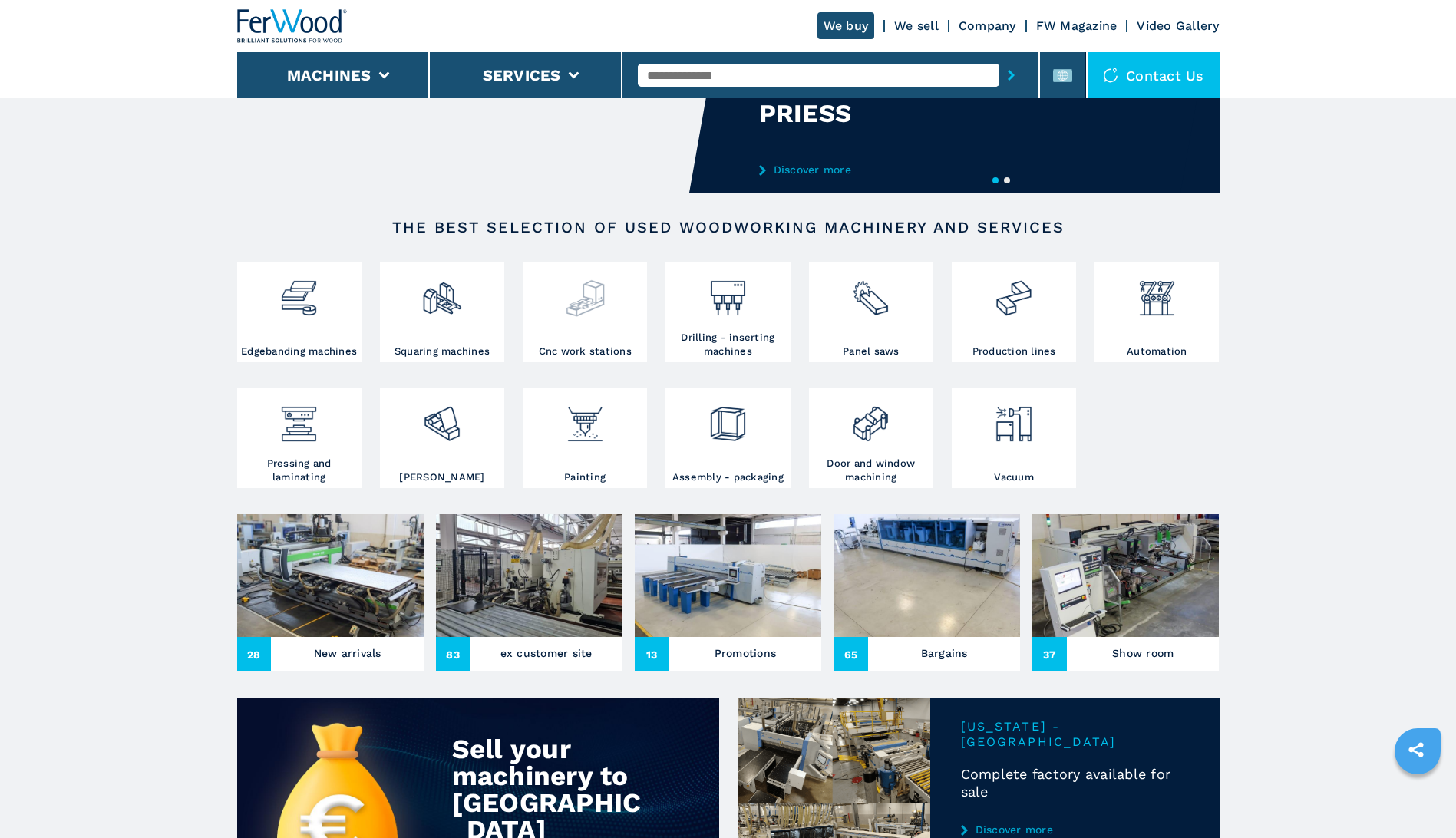
click at [573, 306] on img at bounding box center [584, 293] width 41 height 52
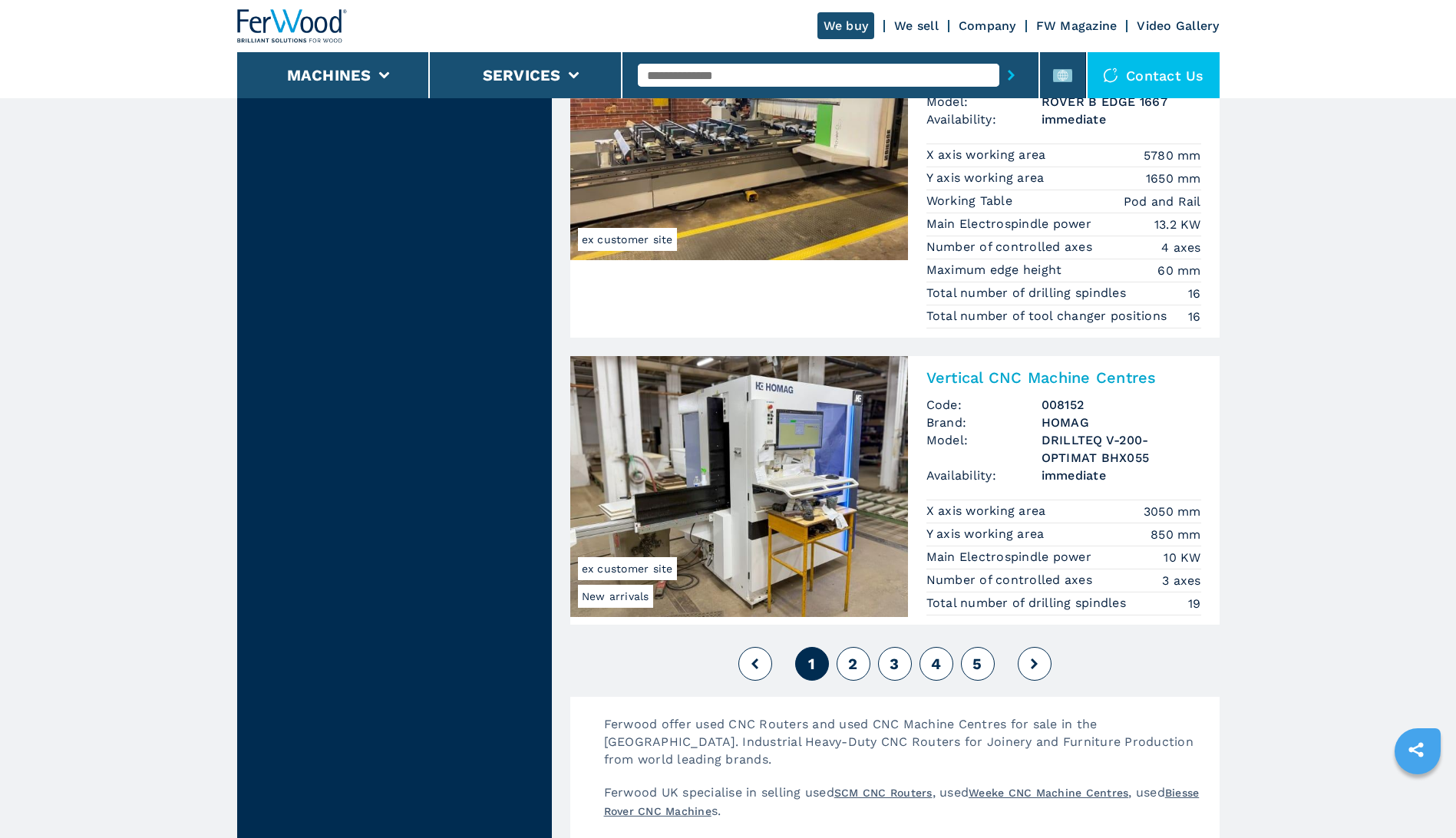
scroll to position [3607, 0]
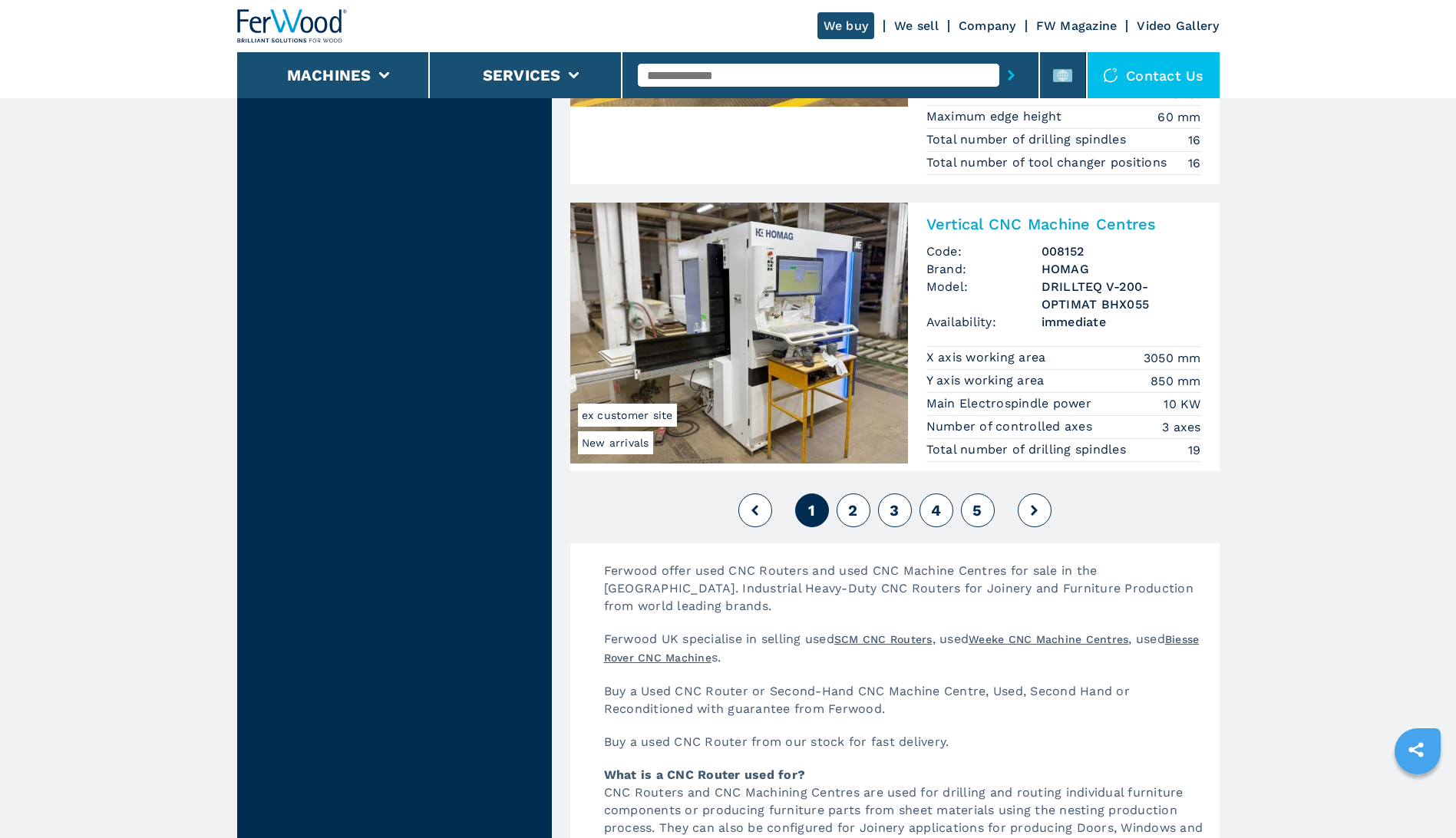
click at [852, 510] on span "2" at bounding box center [853, 510] width 9 height 18
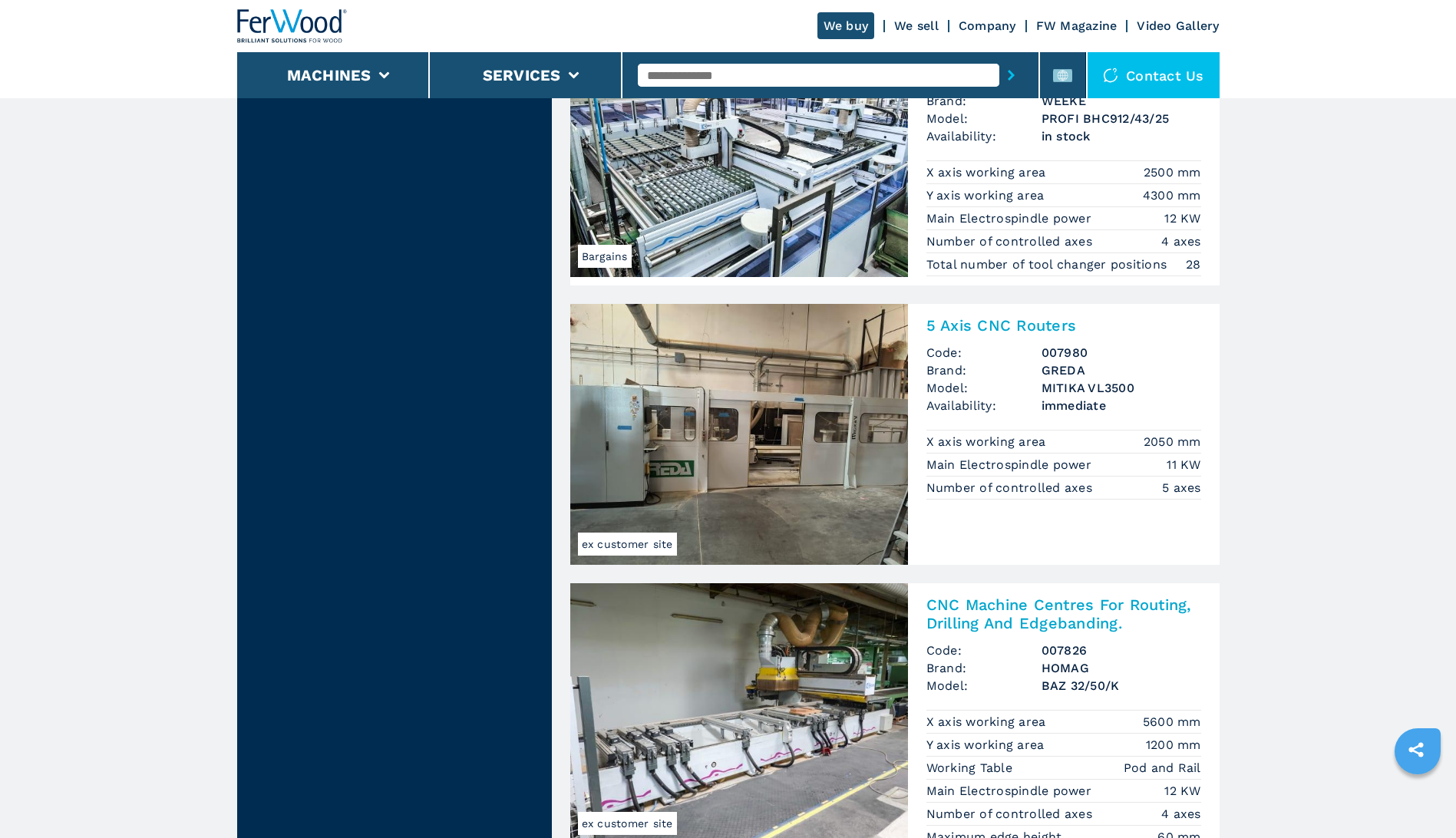
scroll to position [3607, 0]
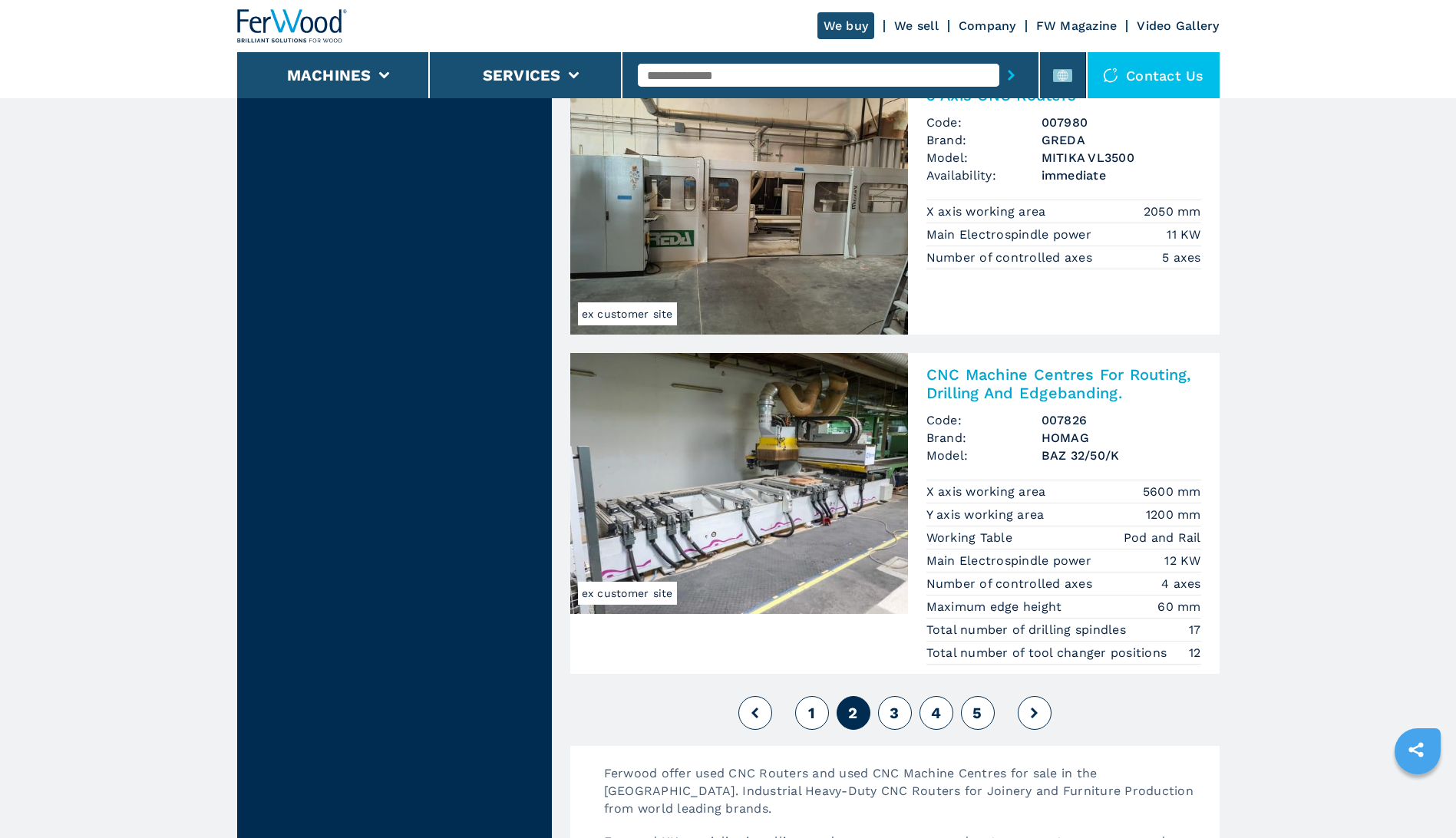
click at [896, 711] on span "3" at bounding box center [894, 712] width 9 height 18
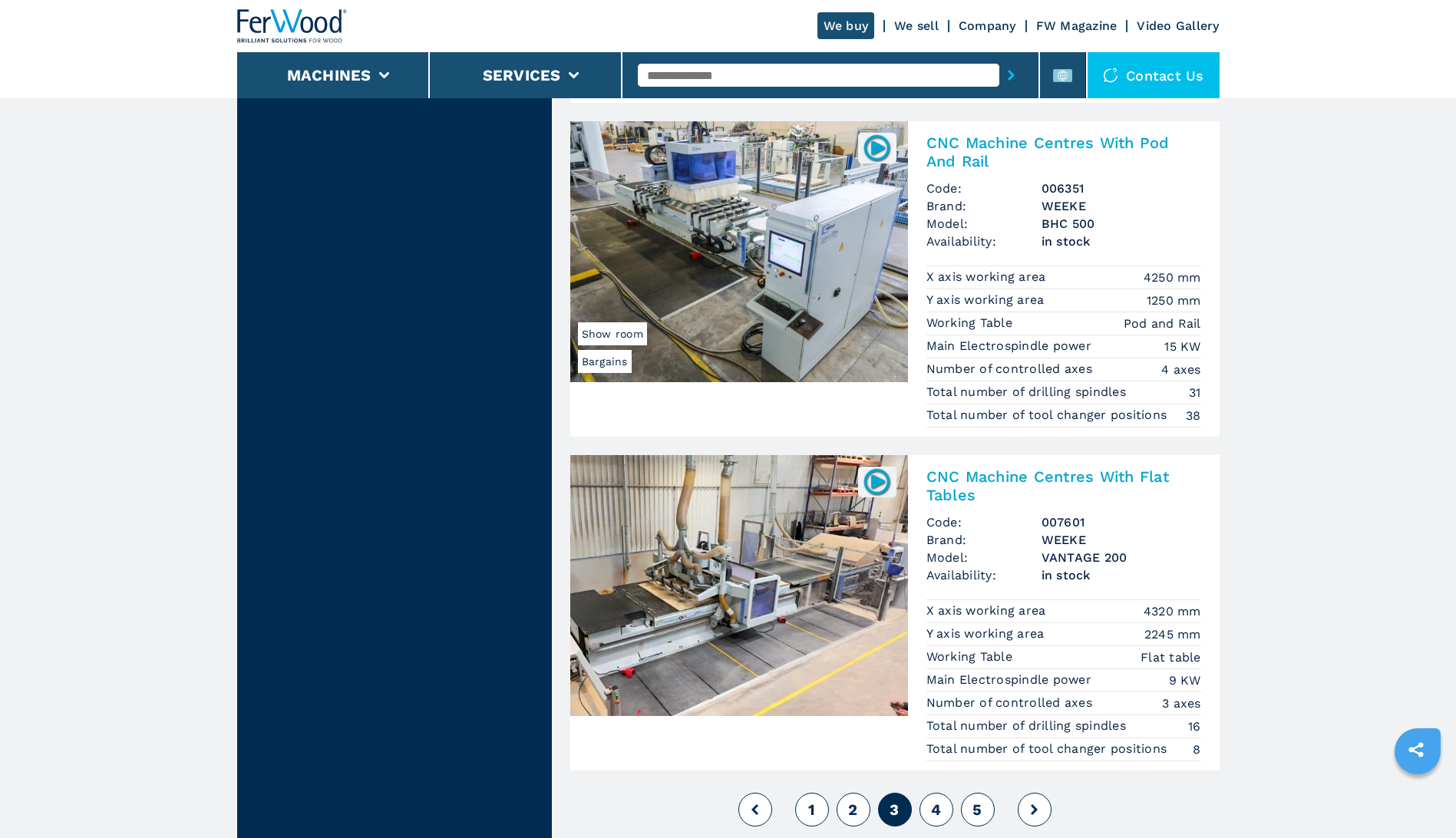
scroll to position [3530, 0]
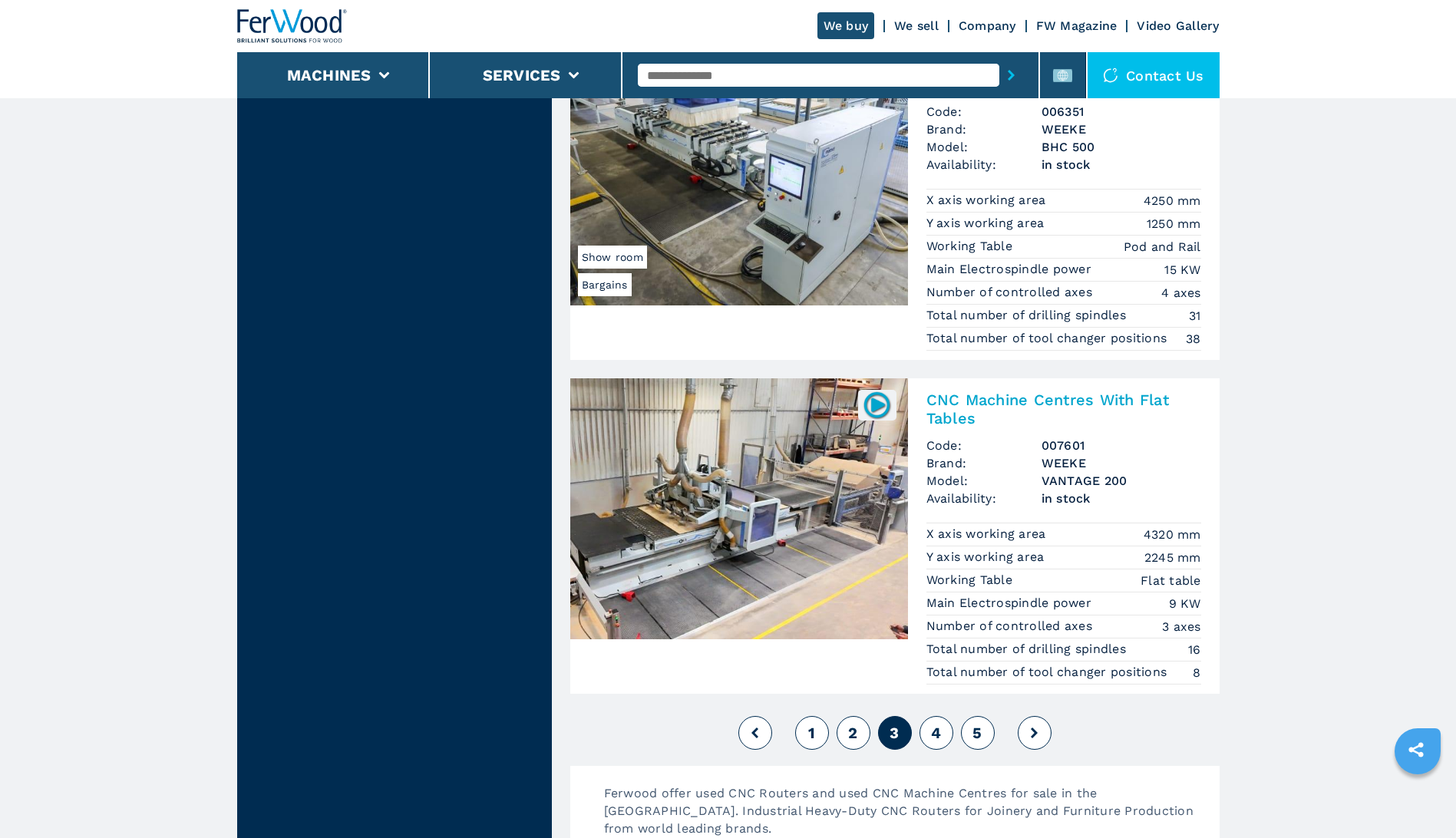
click at [937, 406] on h2 "CNC Machine Centres With Flat Tables" at bounding box center [1063, 409] width 274 height 37
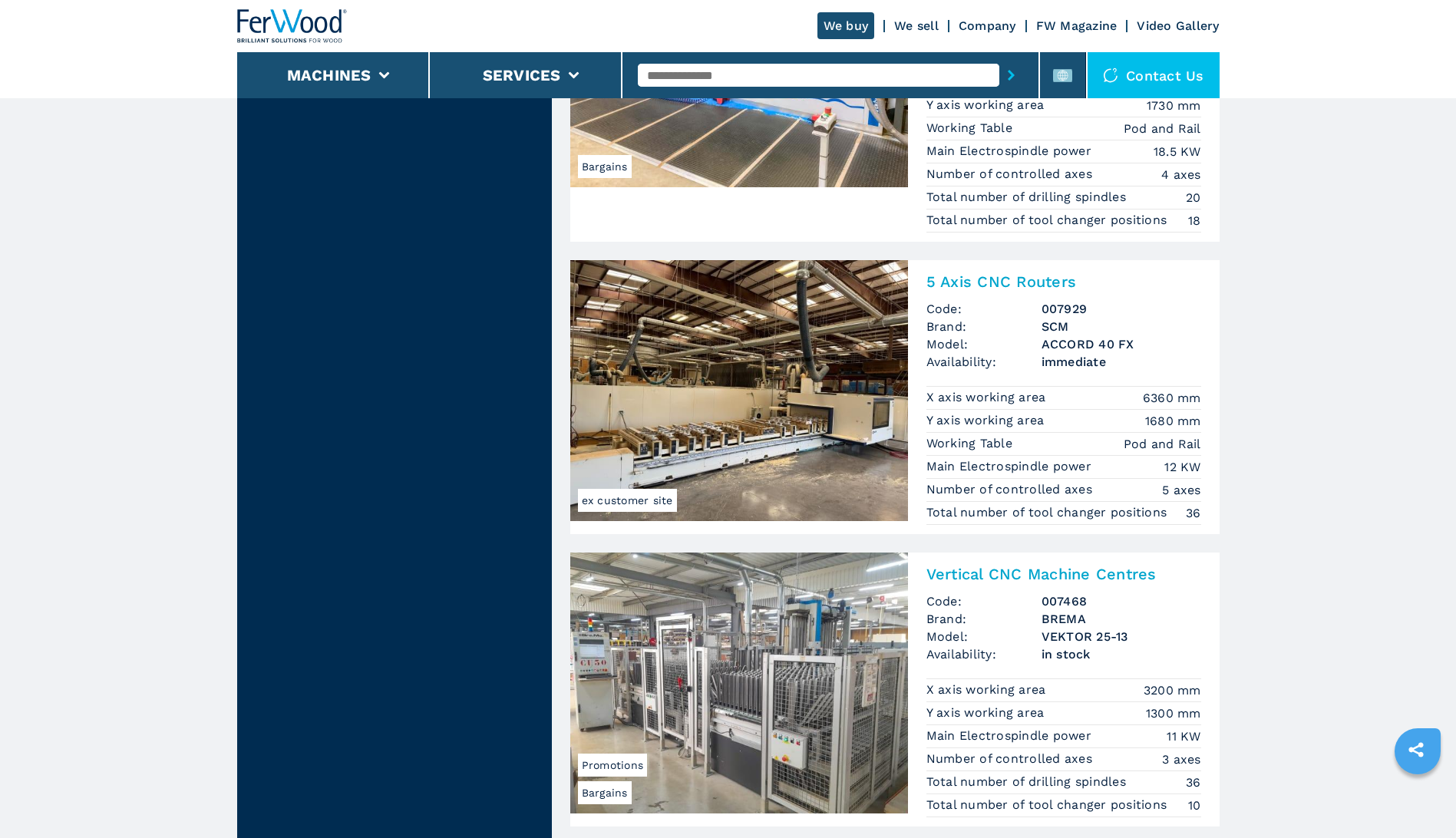
scroll to position [1765, 0]
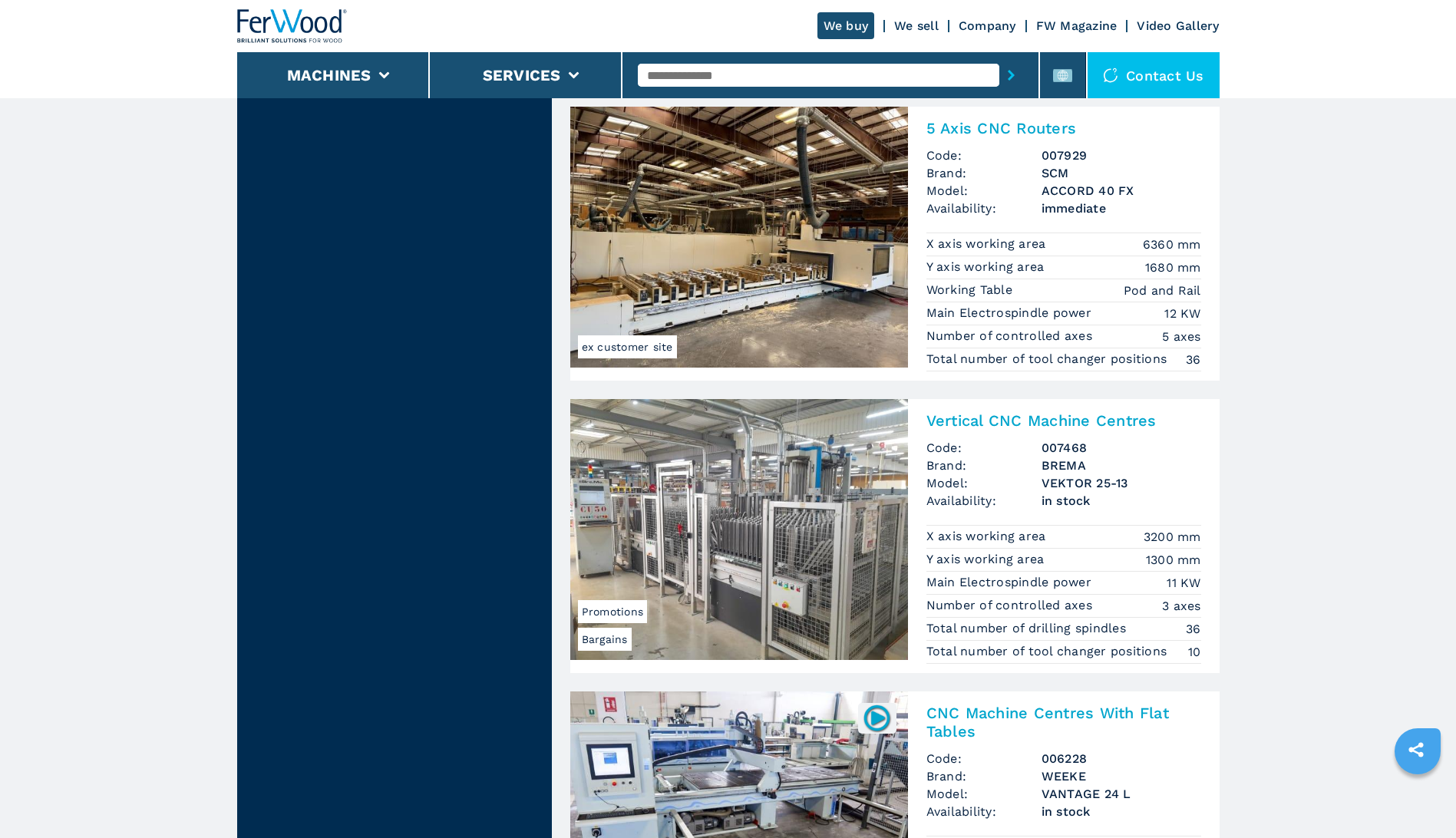
click at [953, 419] on h2 "Vertical CNC Machine Centres" at bounding box center [1063, 420] width 274 height 18
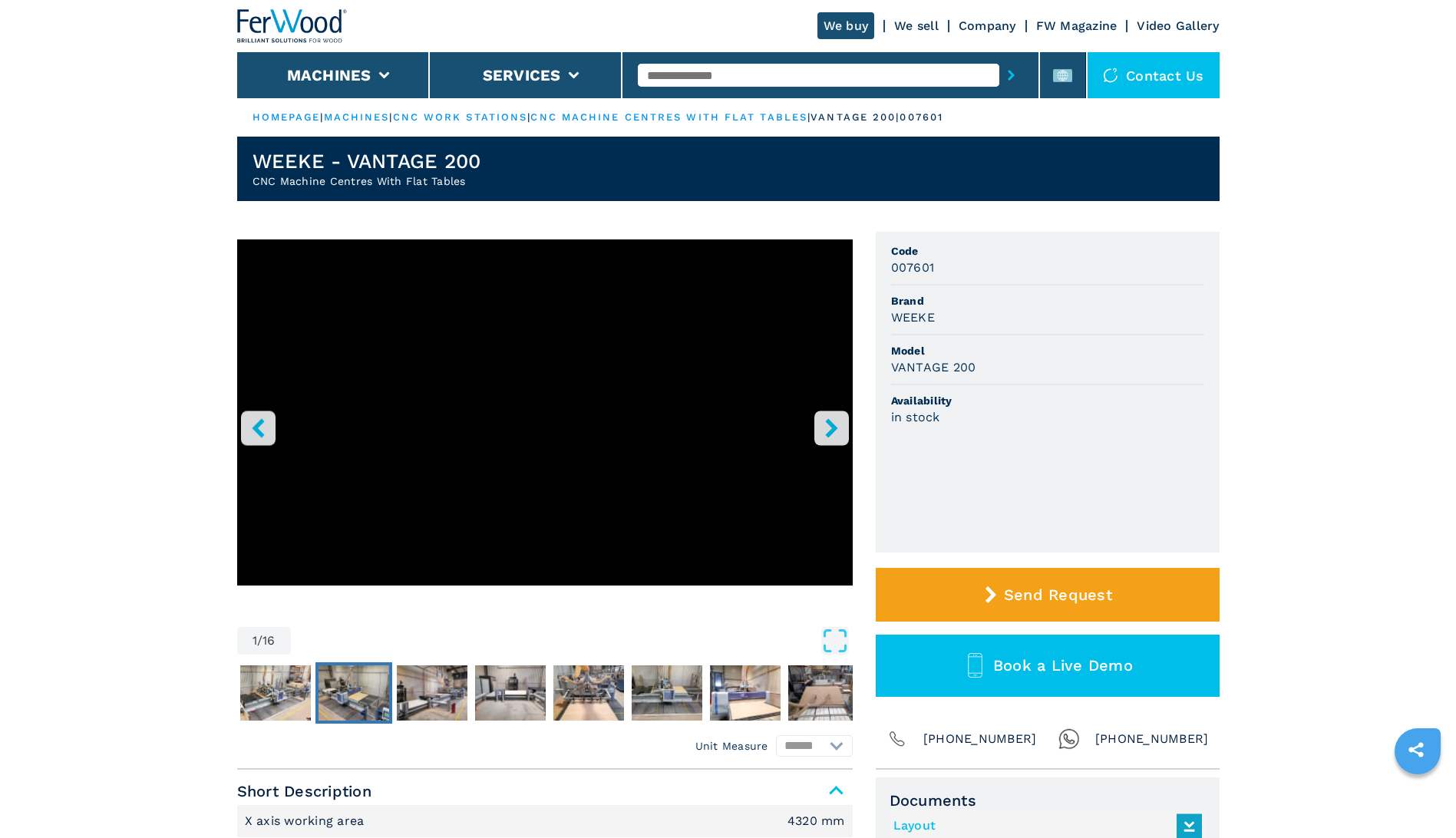
click at [358, 678] on img "Go to Slide 3" at bounding box center [354, 693] width 71 height 55
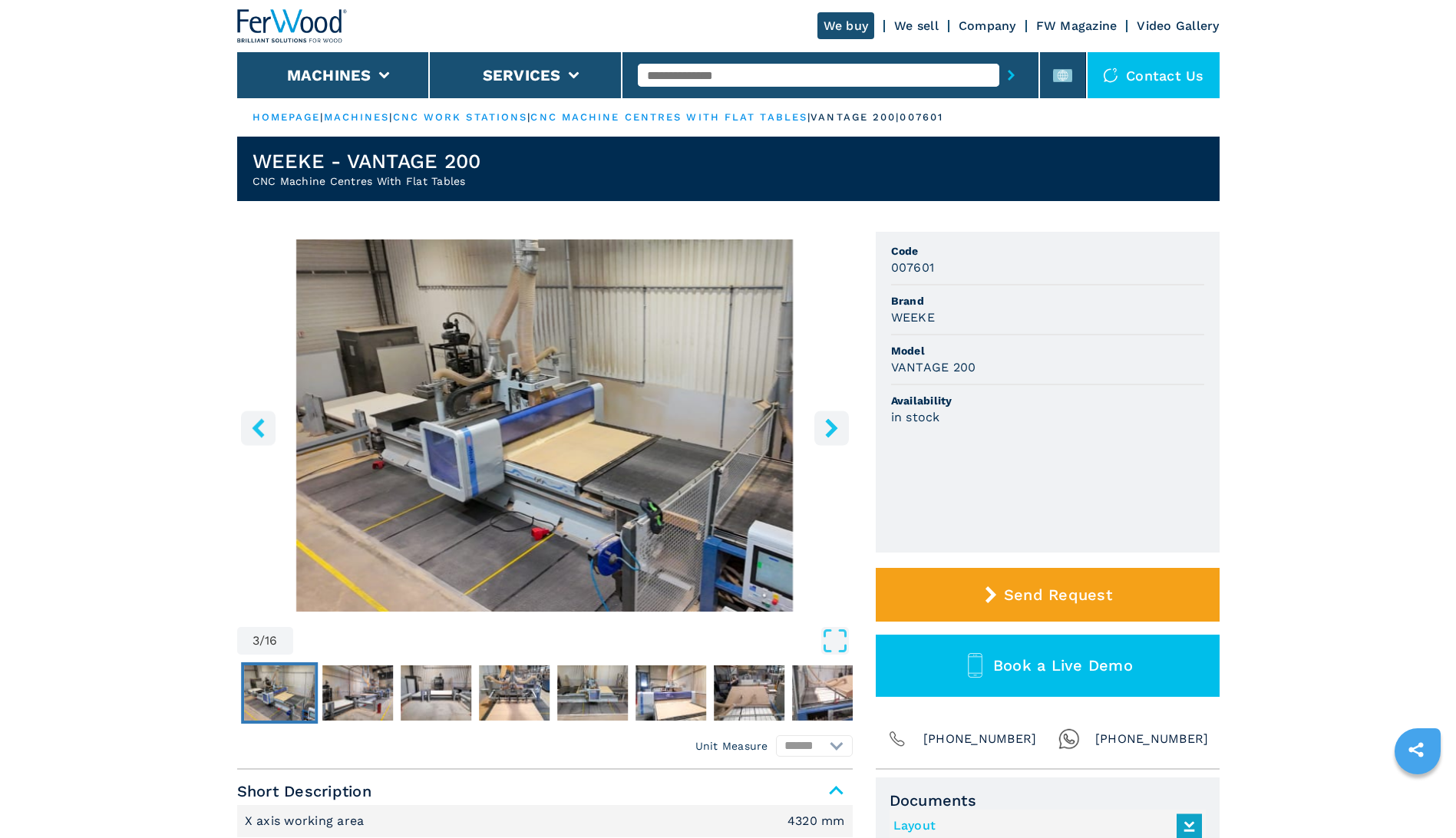
click at [277, 691] on img "Go to Slide 3" at bounding box center [280, 693] width 71 height 55
click at [249, 411] on button "left-button" at bounding box center [258, 428] width 35 height 35
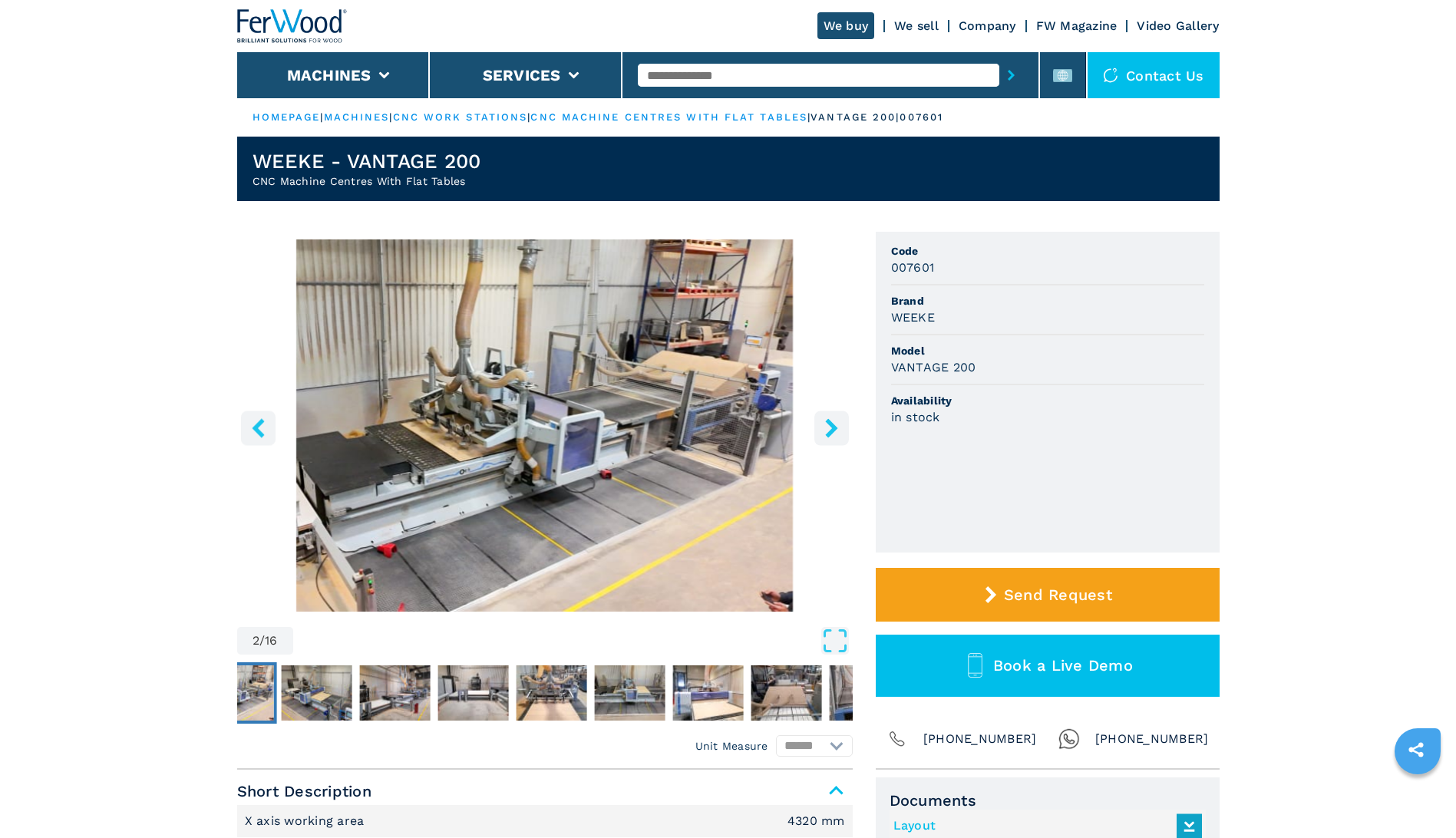
click at [260, 424] on icon "left-button" at bounding box center [258, 428] width 12 height 19
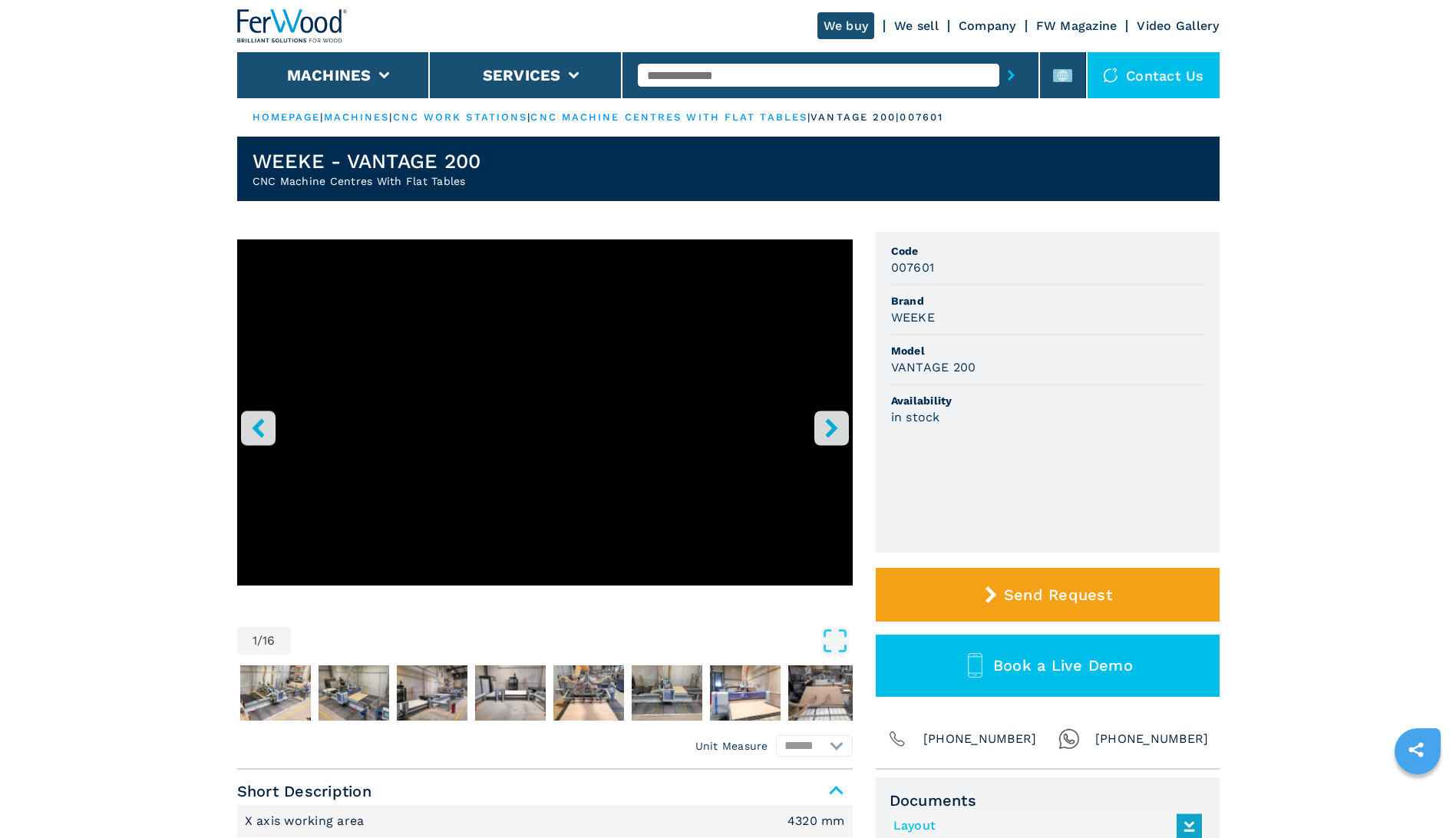
click at [832, 430] on icon "right-button" at bounding box center [831, 428] width 12 height 19
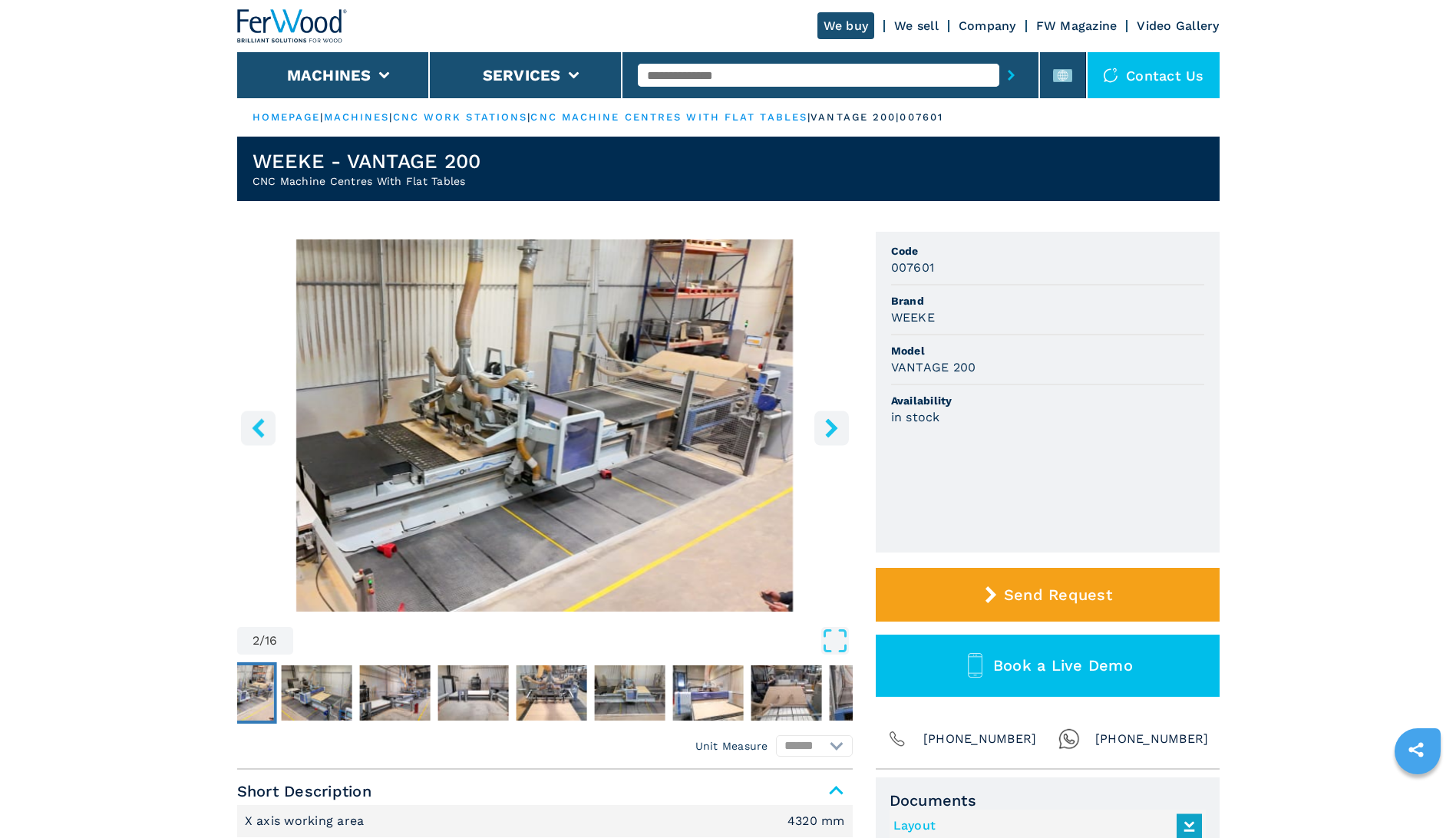
click at [832, 430] on icon "right-button" at bounding box center [831, 428] width 12 height 19
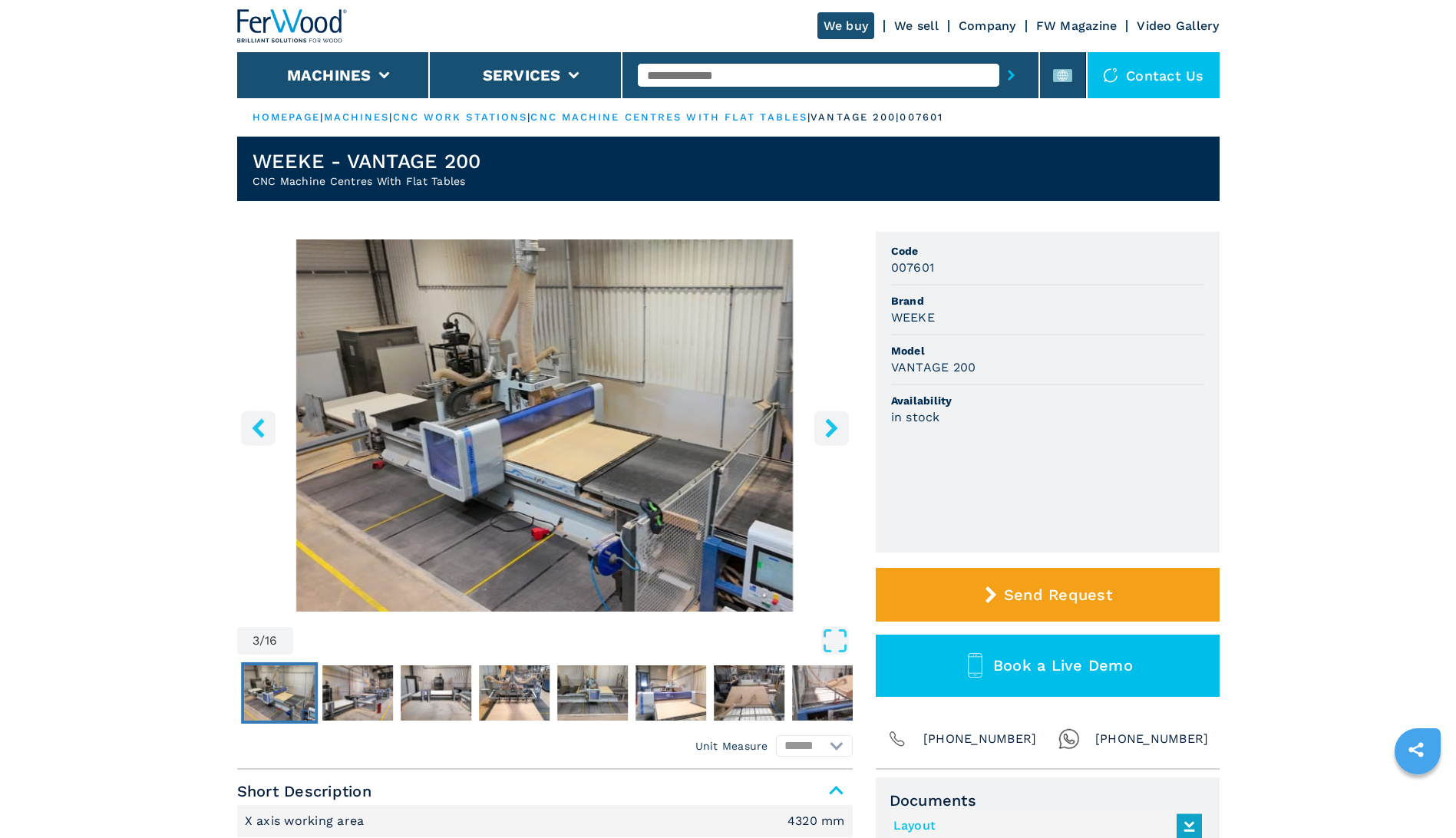
click at [832, 430] on icon "right-button" at bounding box center [831, 428] width 12 height 19
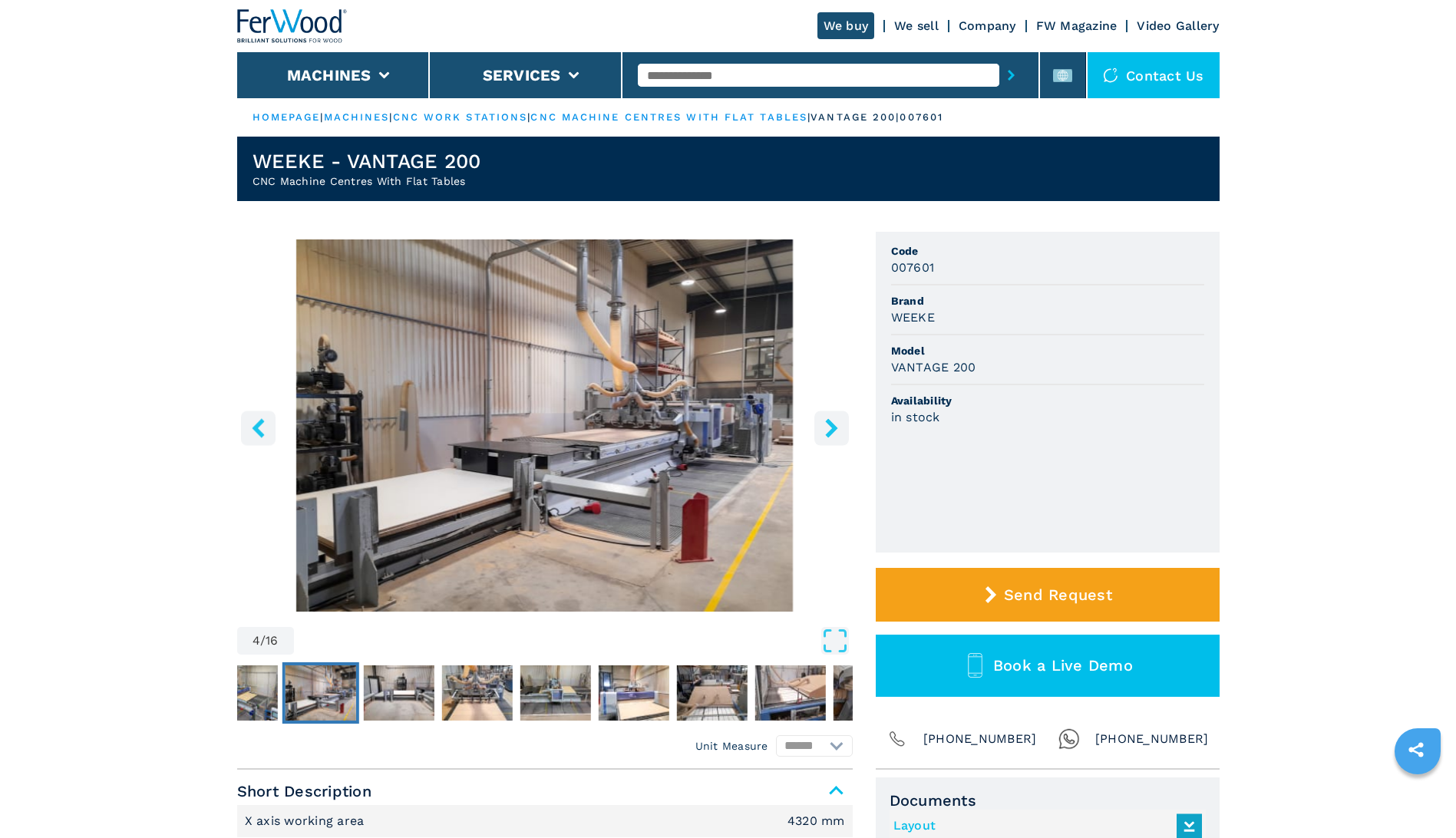
click at [832, 430] on icon "right-button" at bounding box center [831, 428] width 12 height 19
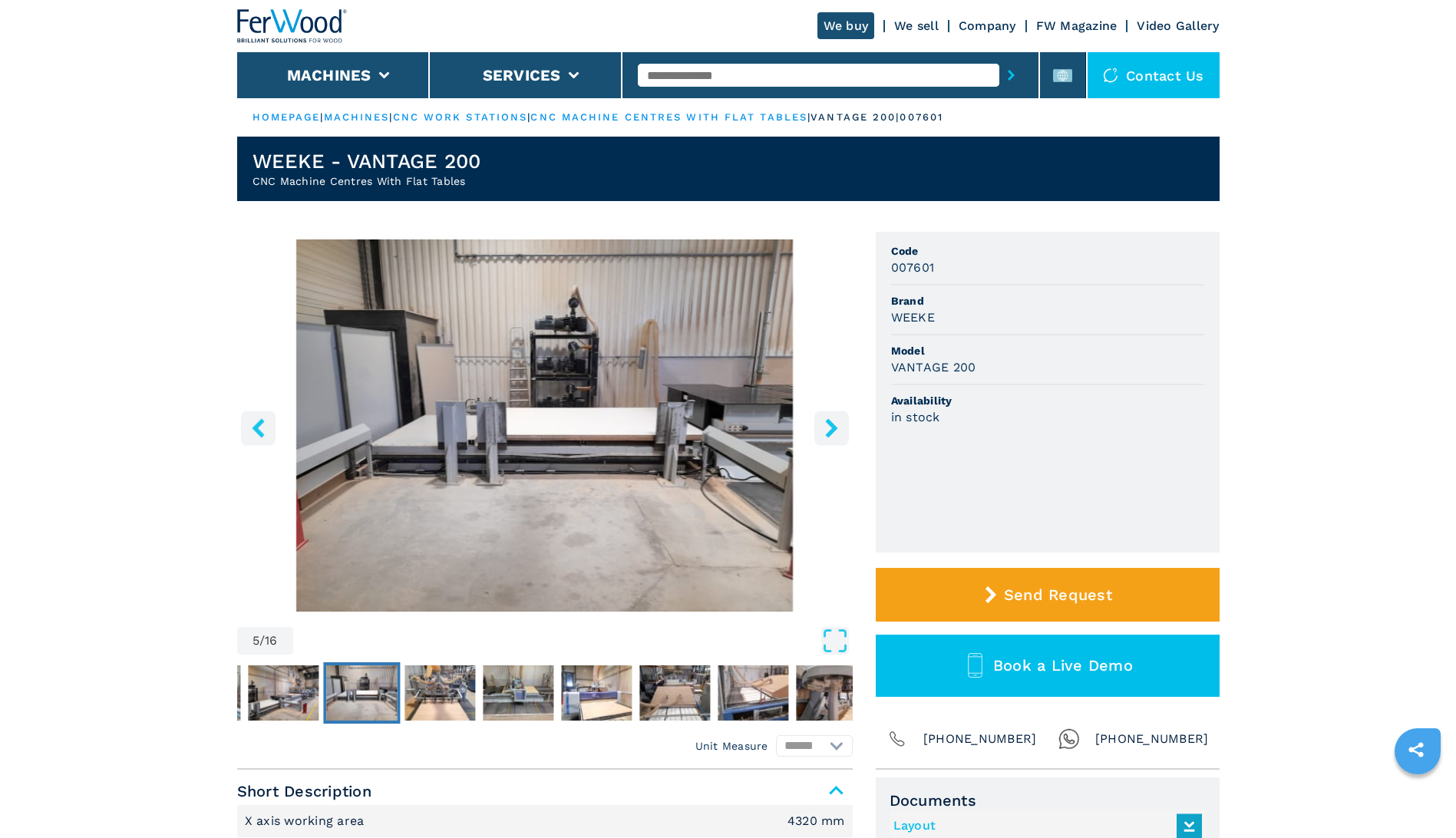
click at [832, 430] on icon "right-button" at bounding box center [831, 428] width 12 height 19
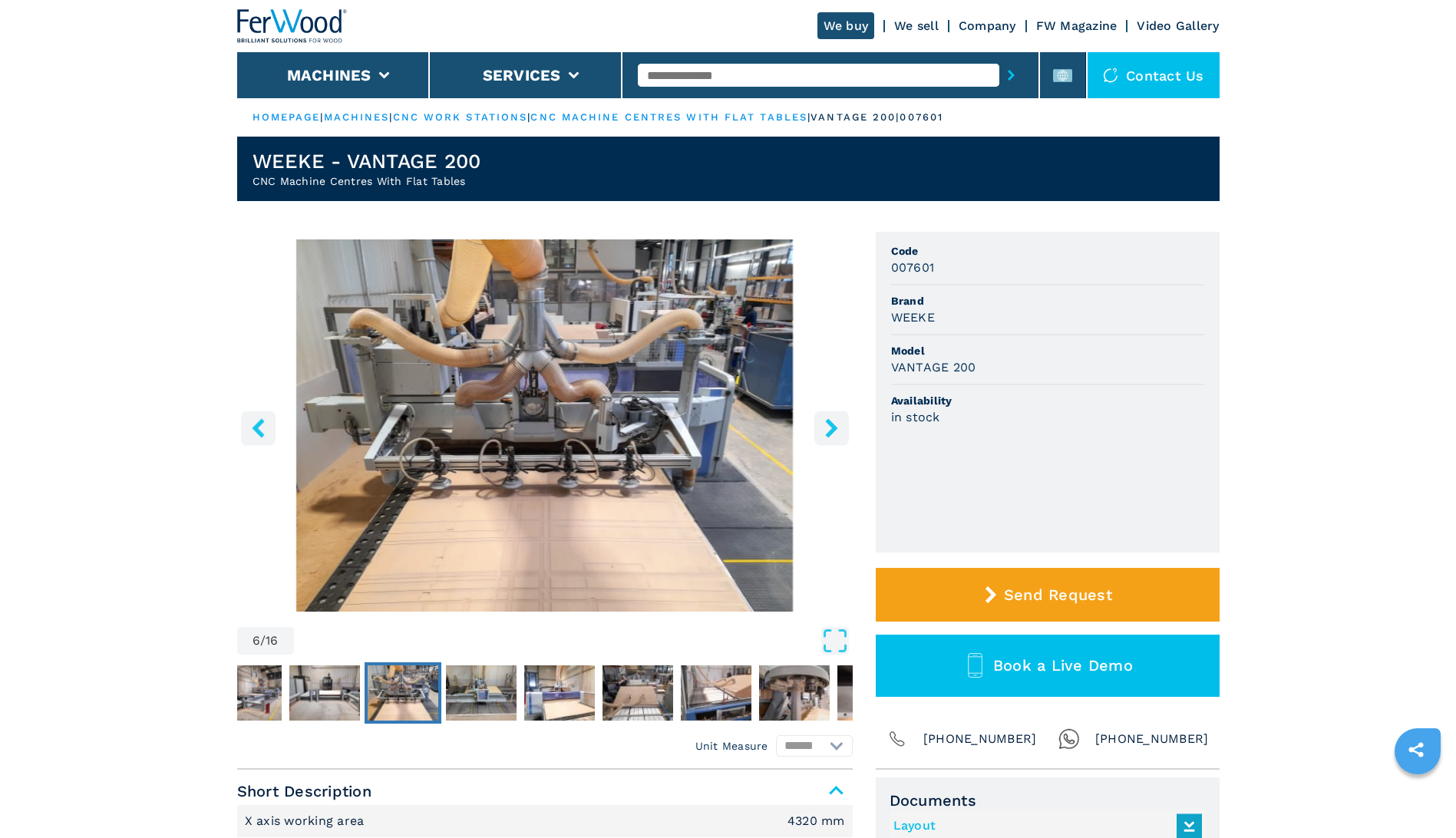
click at [832, 430] on icon "right-button" at bounding box center [831, 428] width 12 height 19
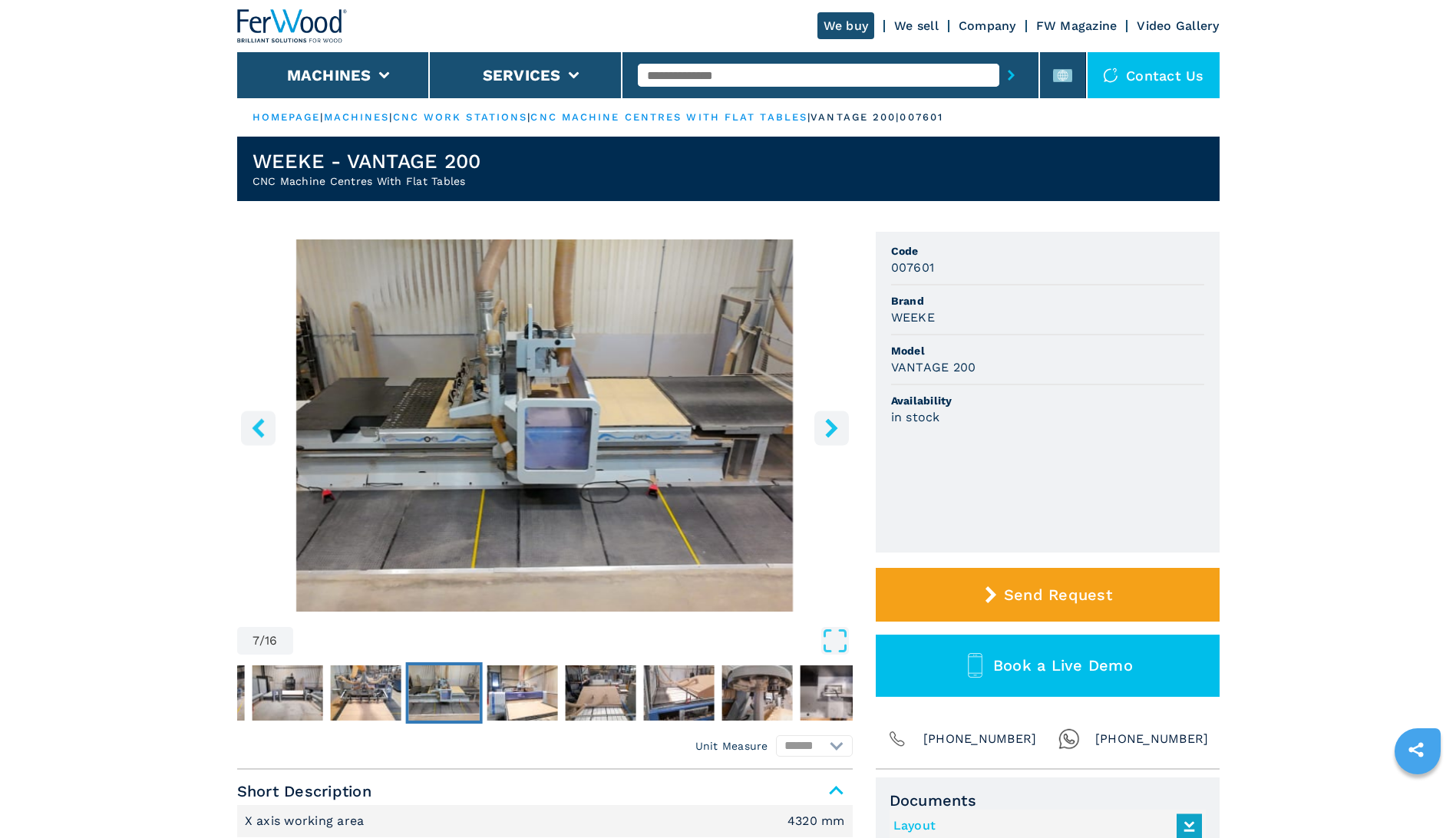
click at [832, 430] on icon "right-button" at bounding box center [831, 428] width 12 height 19
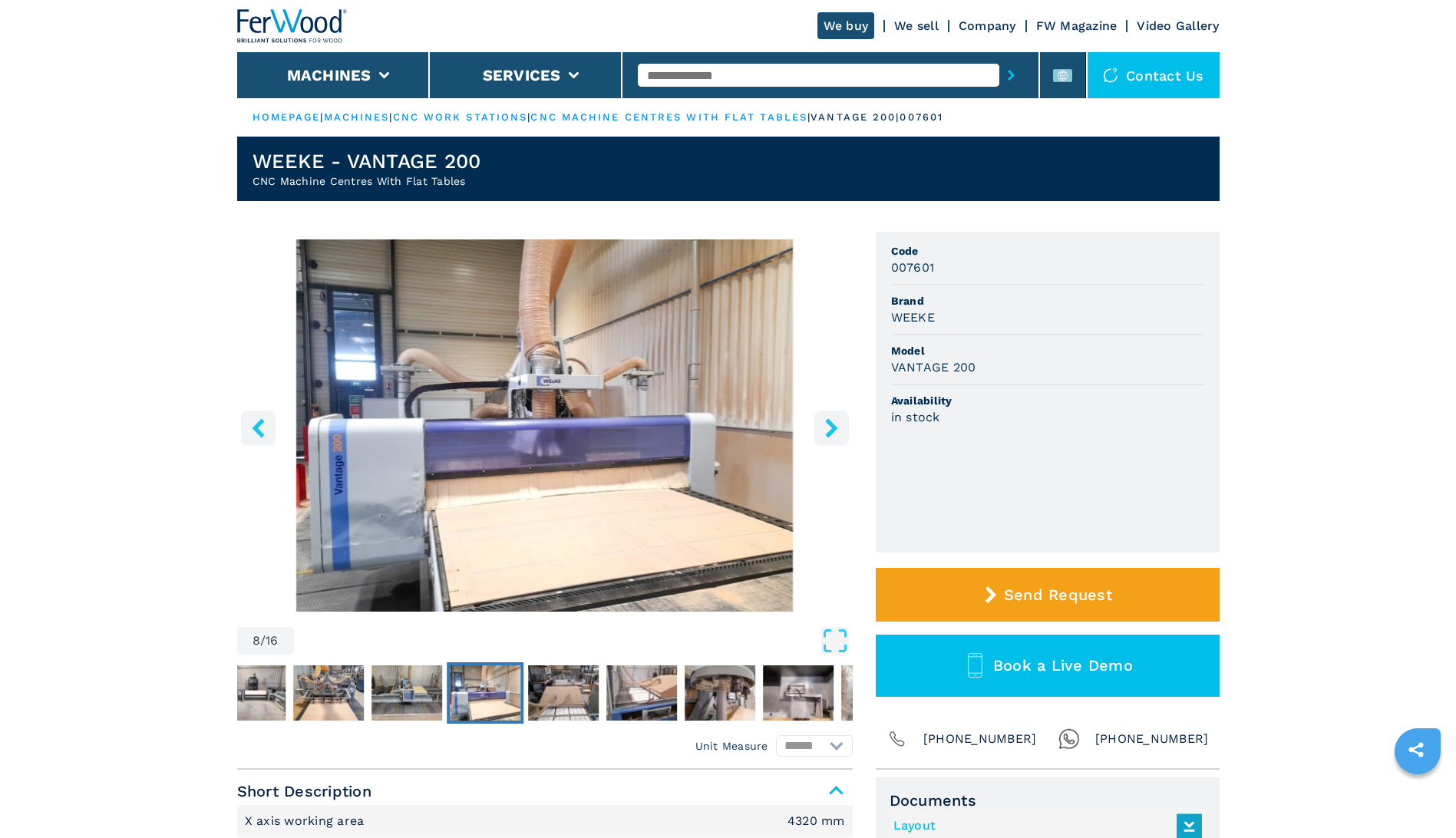
click at [832, 430] on icon "right-button" at bounding box center [831, 428] width 12 height 19
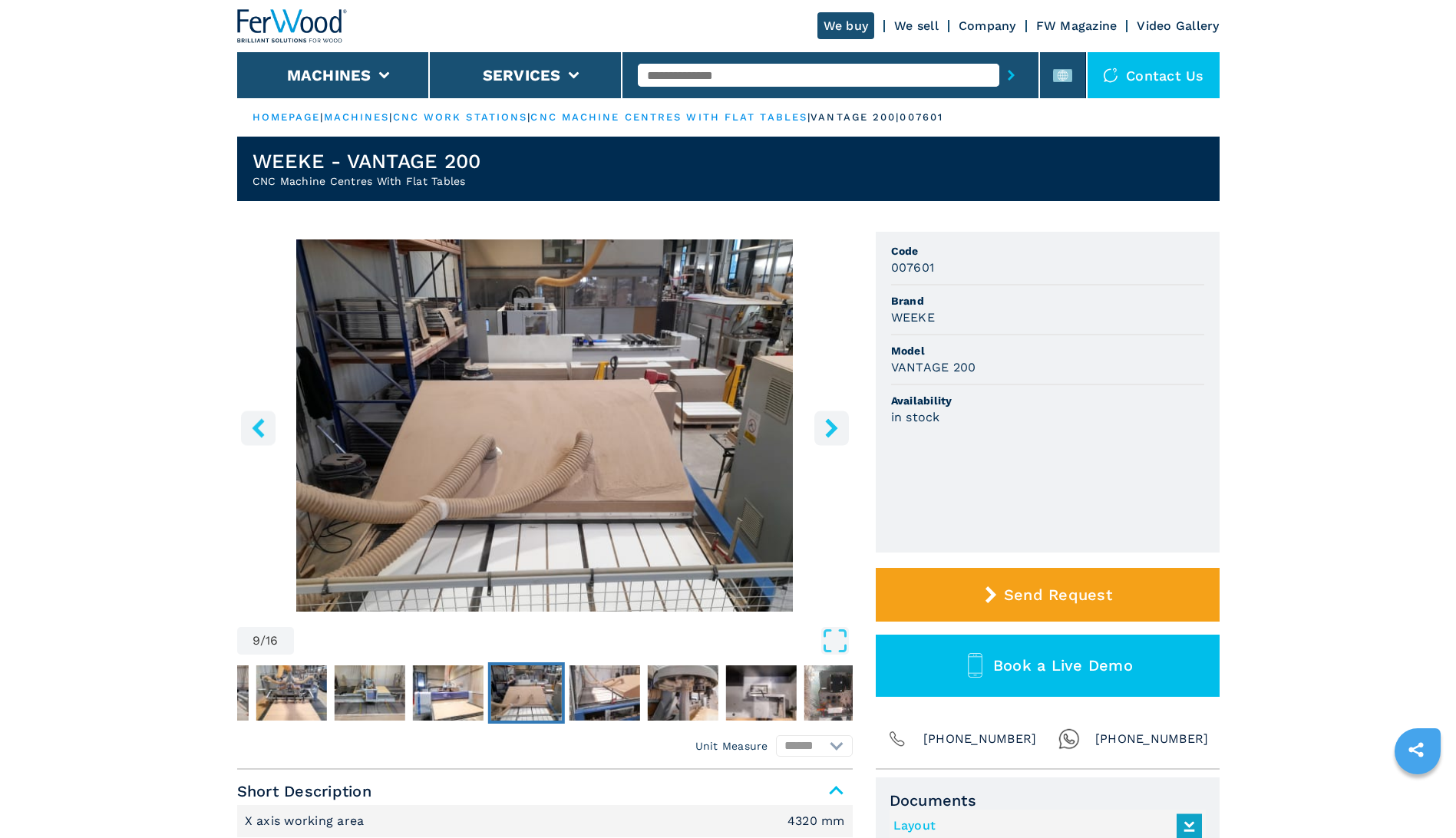
click at [832, 430] on icon "right-button" at bounding box center [831, 428] width 12 height 19
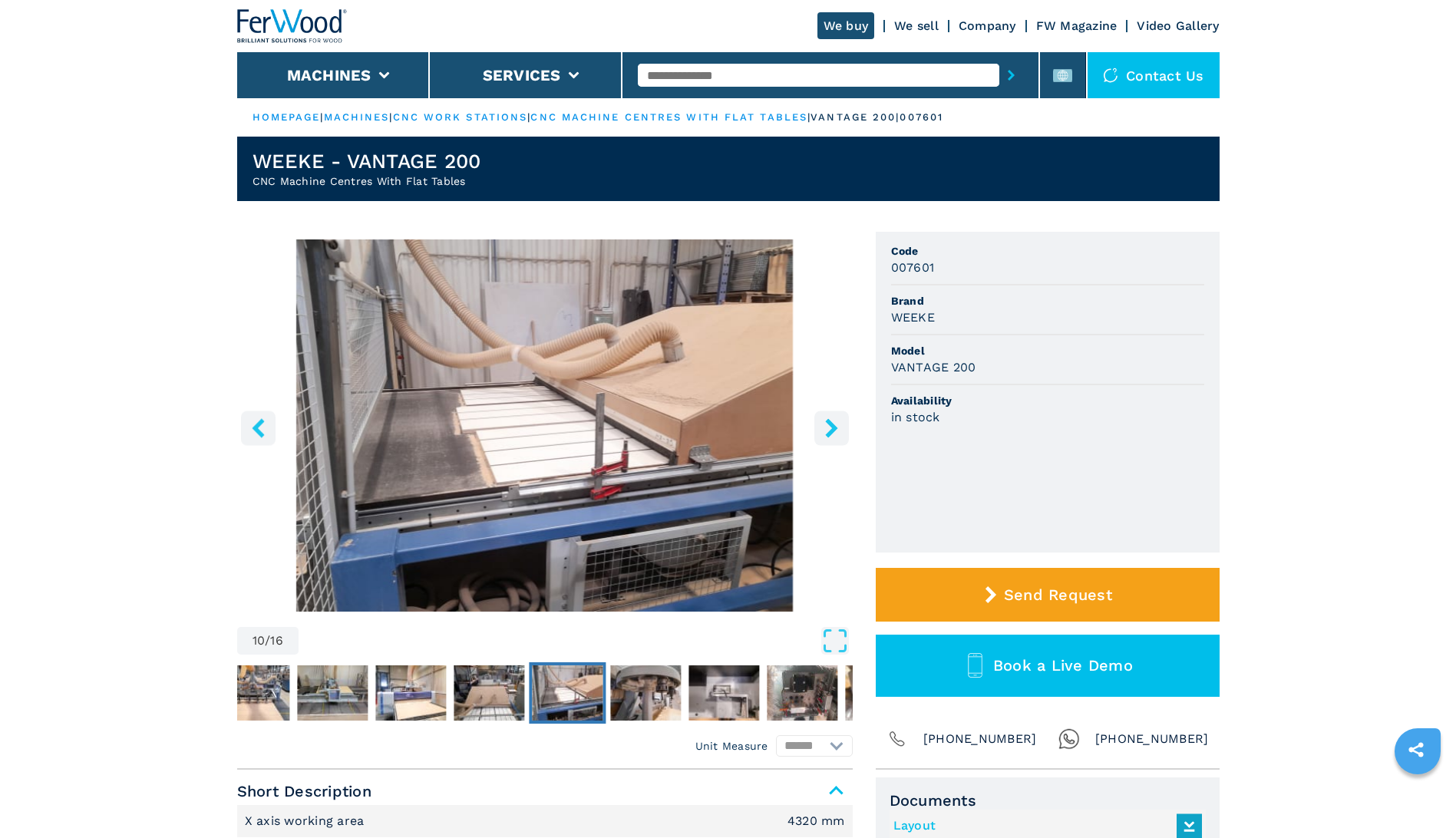
click at [832, 430] on icon "right-button" at bounding box center [831, 428] width 12 height 19
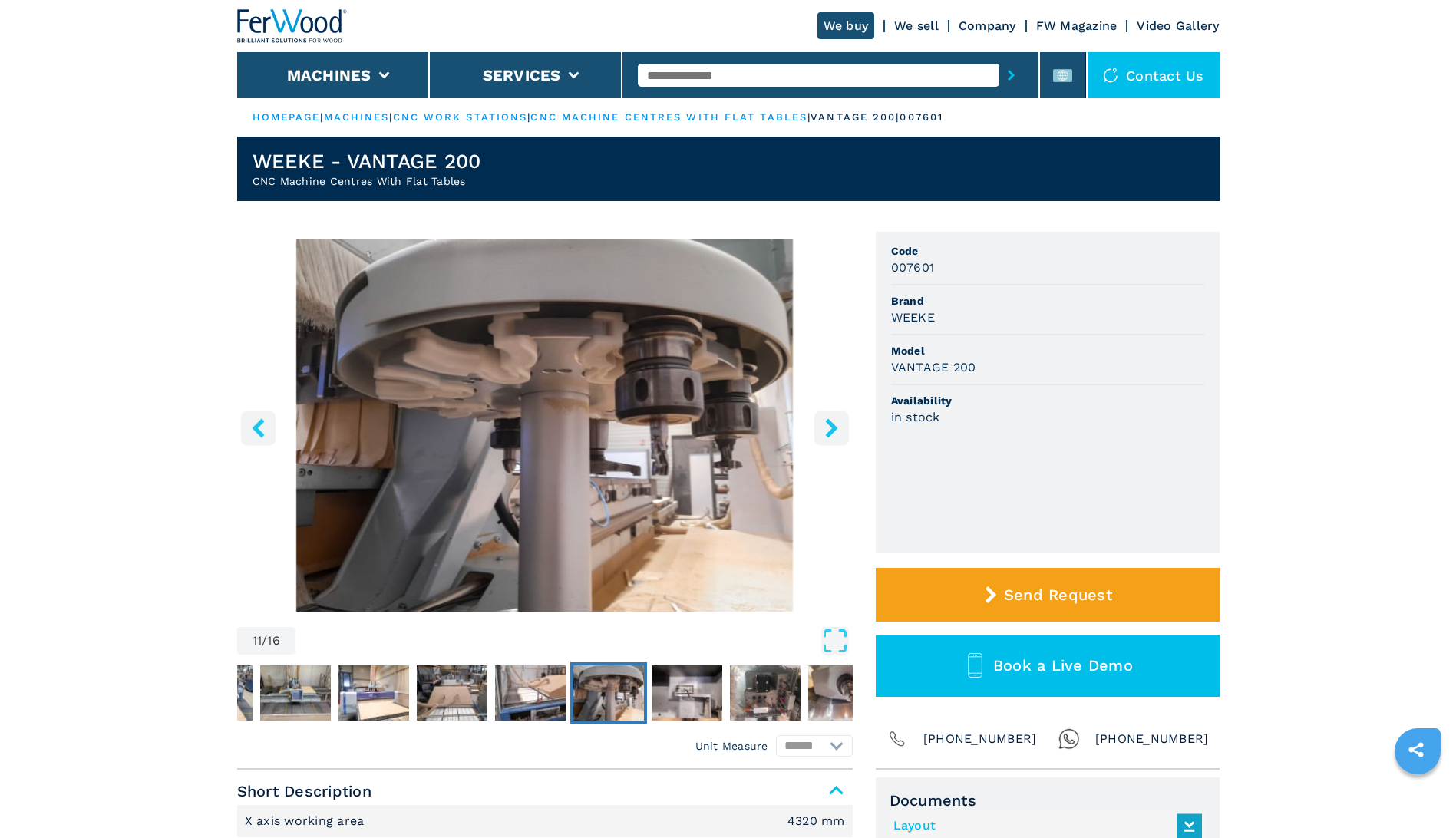
click at [832, 430] on icon "right-button" at bounding box center [831, 428] width 12 height 19
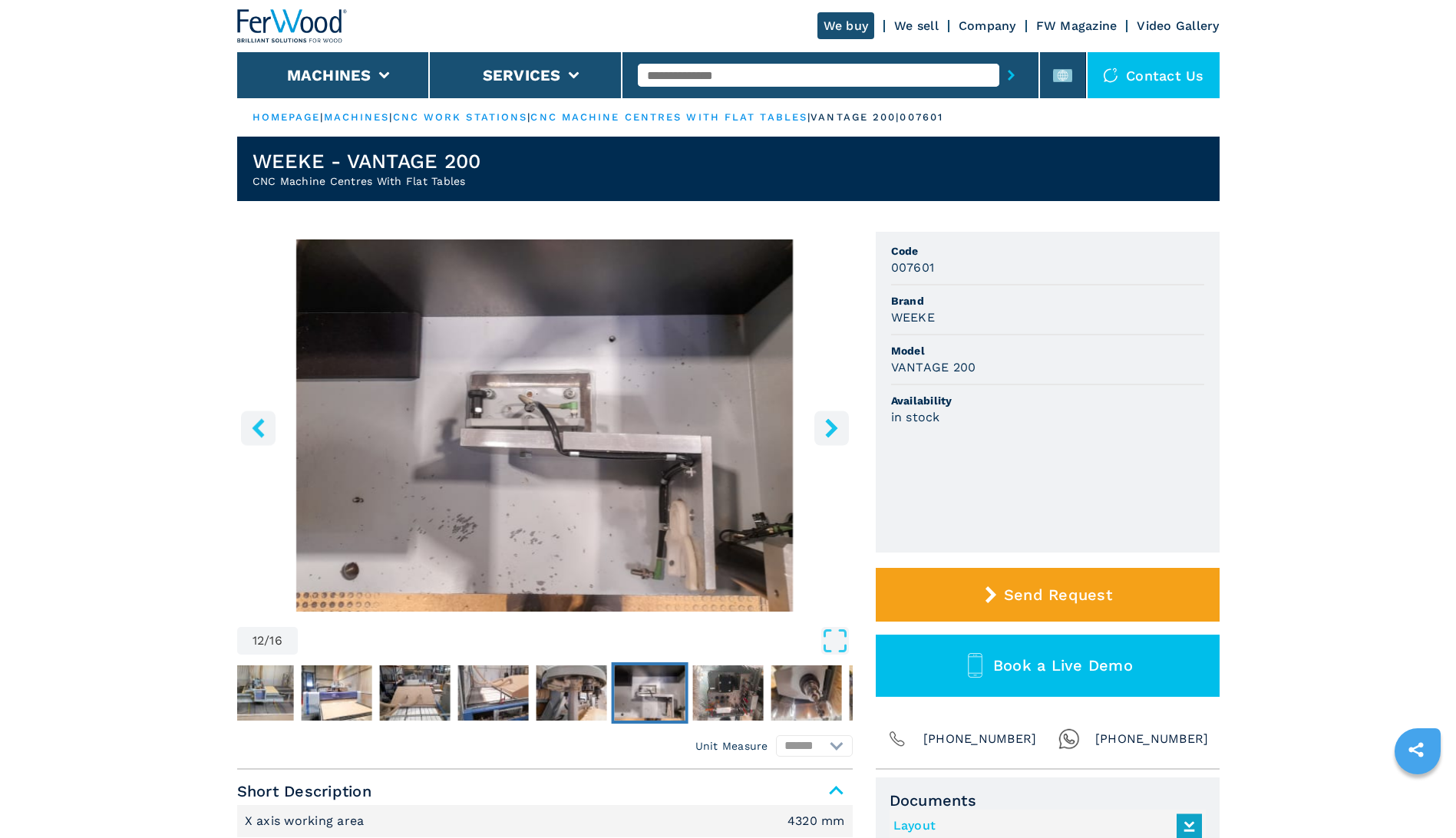
click at [832, 430] on icon "right-button" at bounding box center [831, 428] width 12 height 19
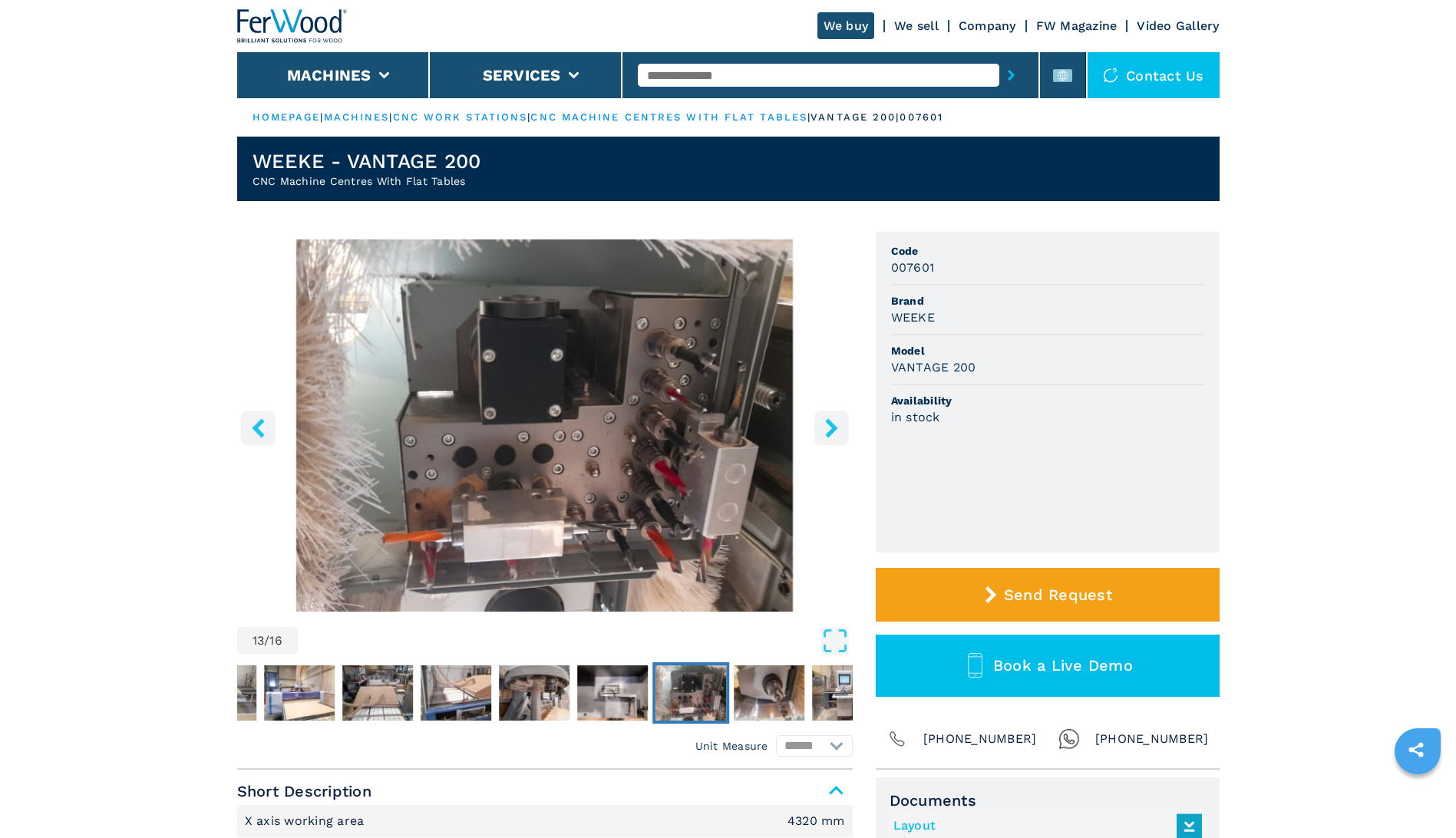
click at [832, 430] on icon "right-button" at bounding box center [831, 428] width 12 height 19
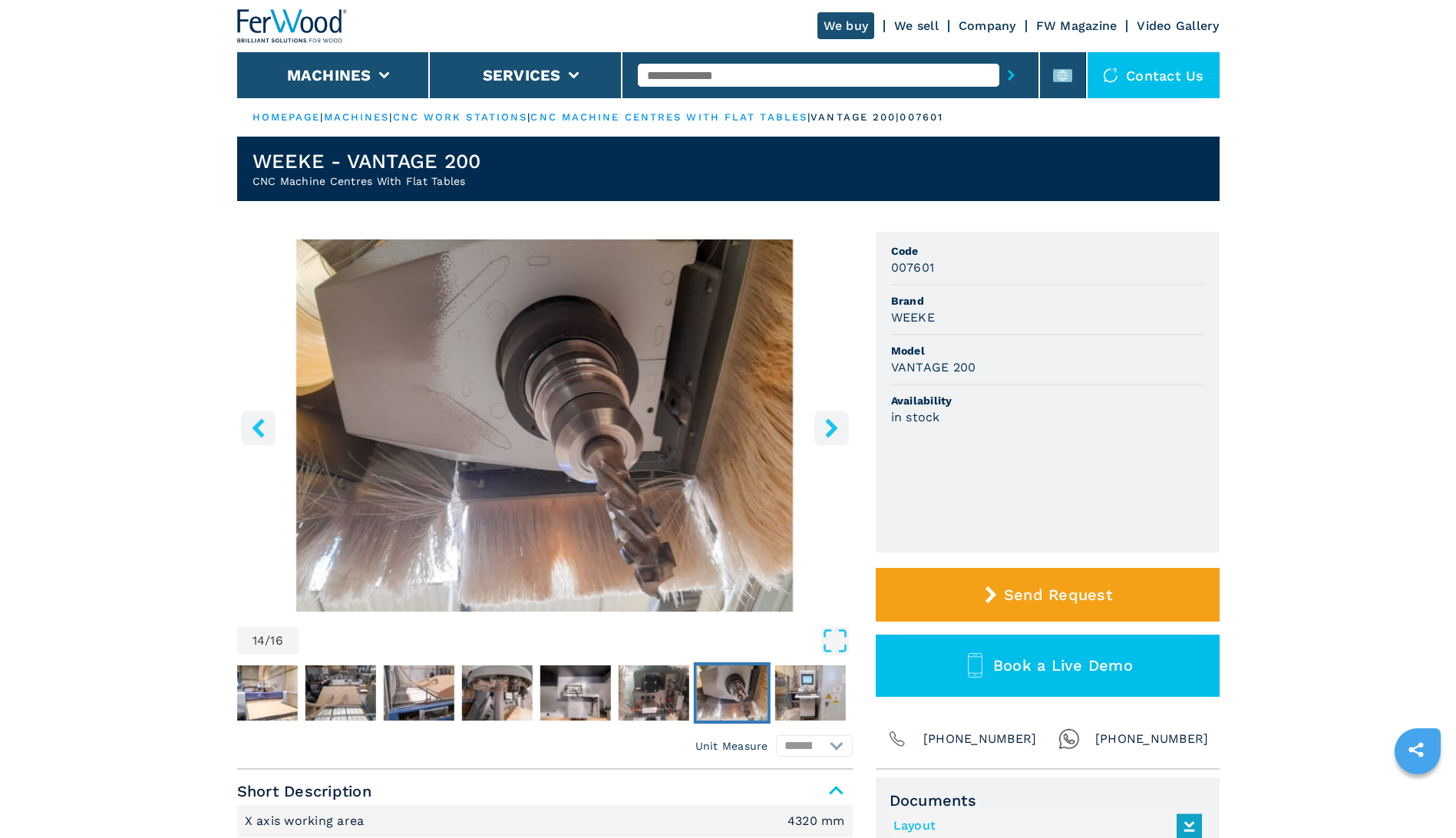
click at [832, 430] on icon "right-button" at bounding box center [831, 428] width 12 height 19
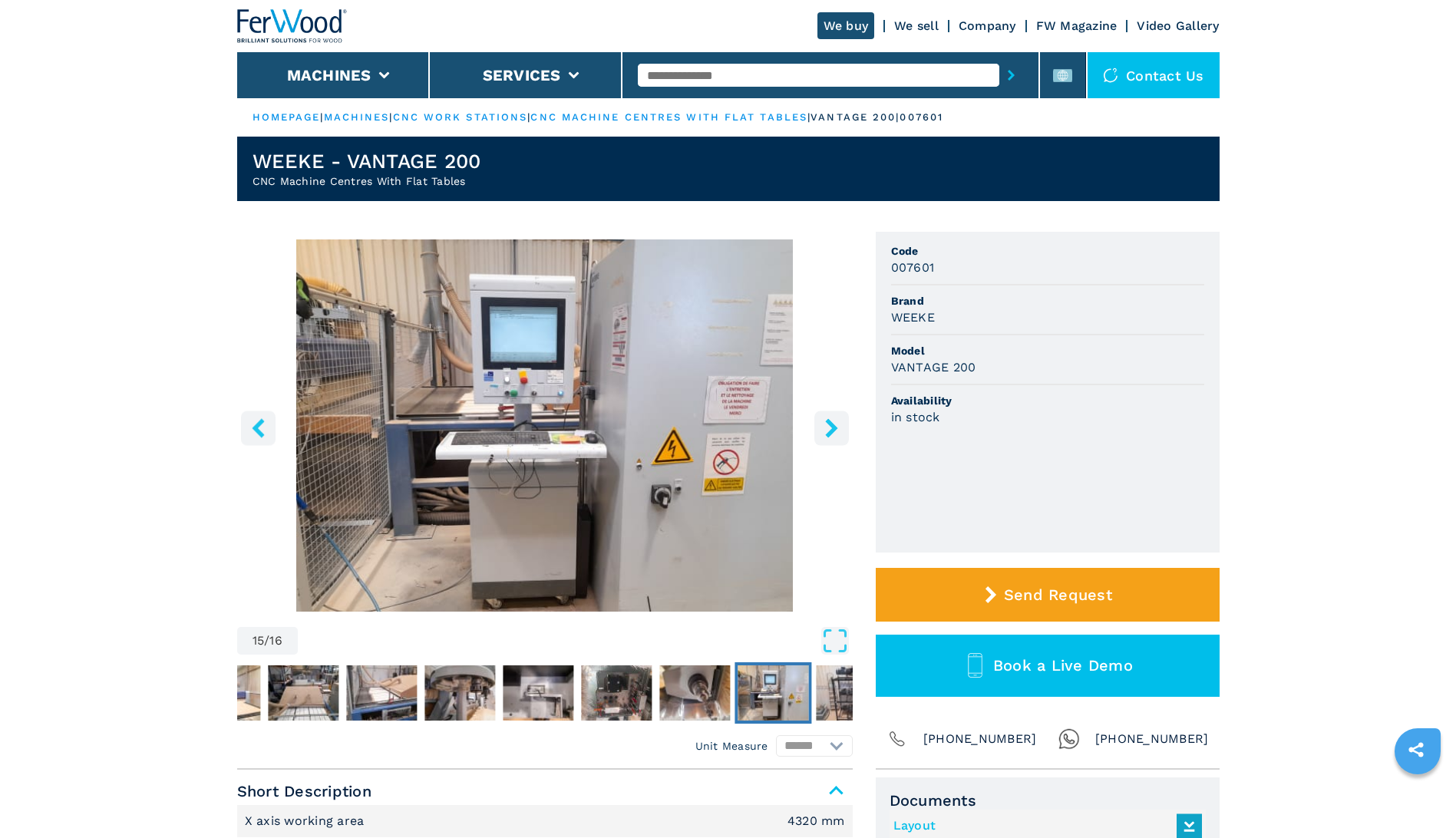
click at [832, 430] on icon "right-button" at bounding box center [831, 428] width 12 height 19
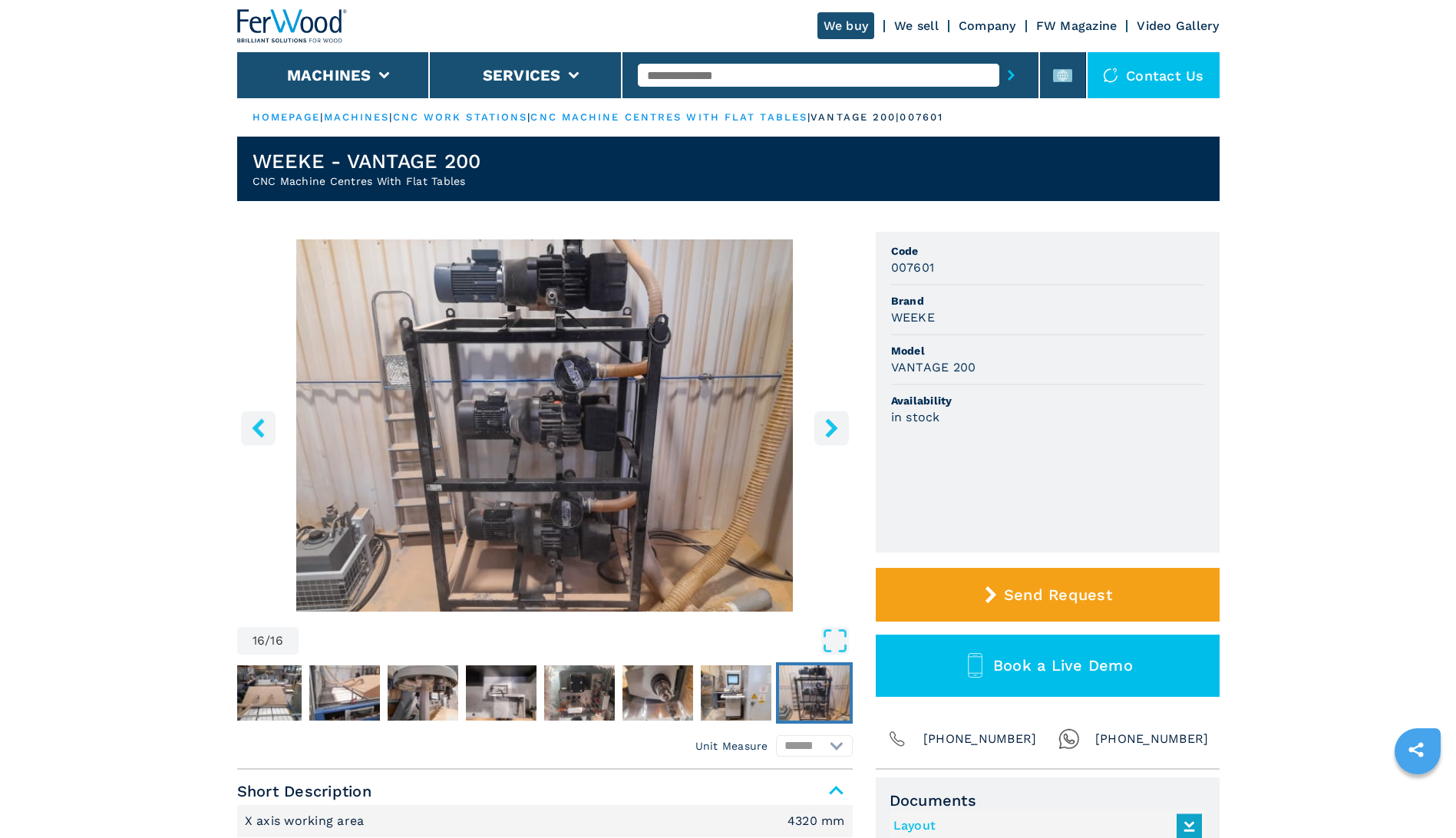
click at [829, 429] on icon "right-button" at bounding box center [831, 428] width 19 height 19
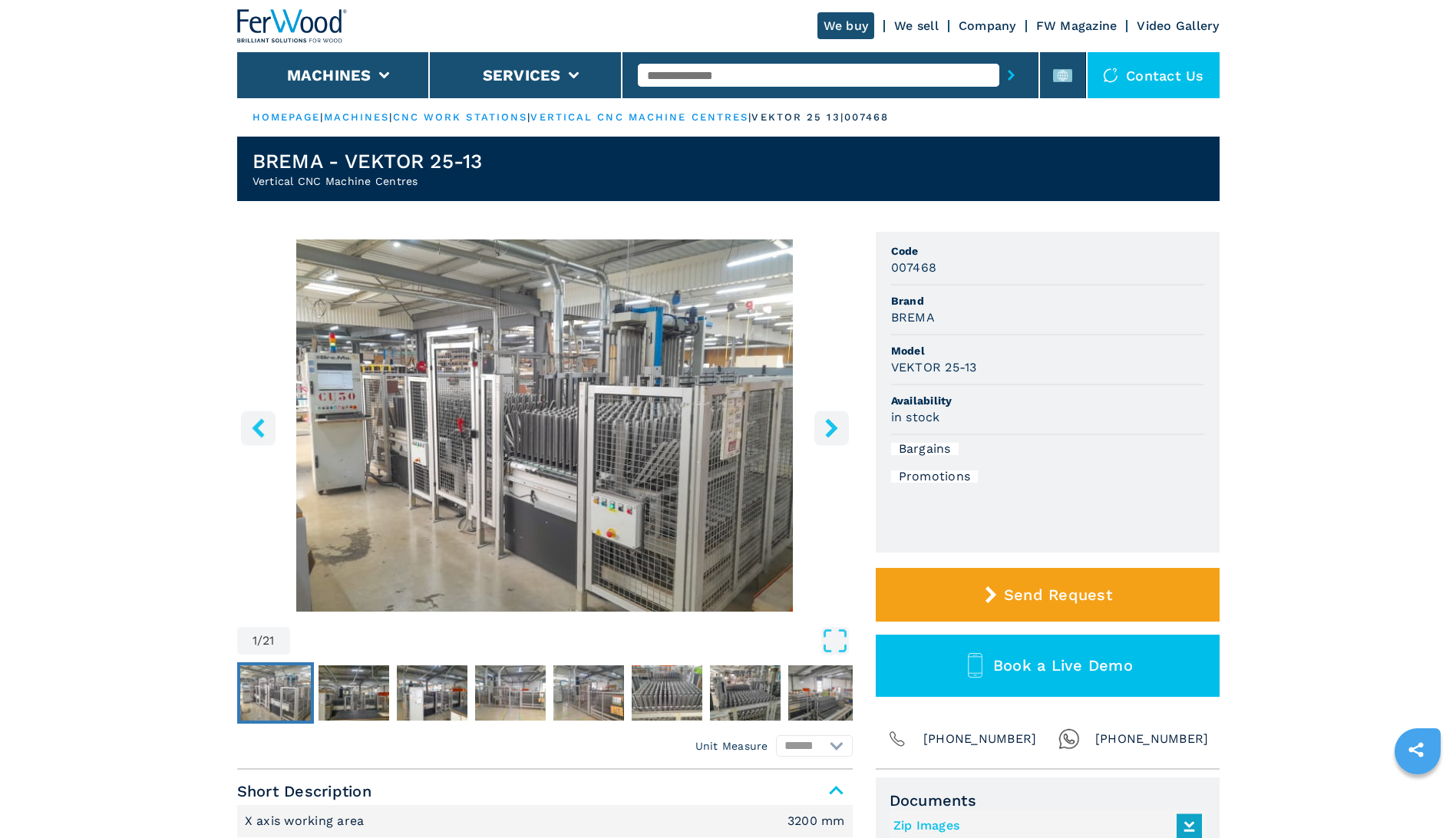
click at [644, 454] on img "Go to Slide 1" at bounding box center [545, 425] width 615 height 372
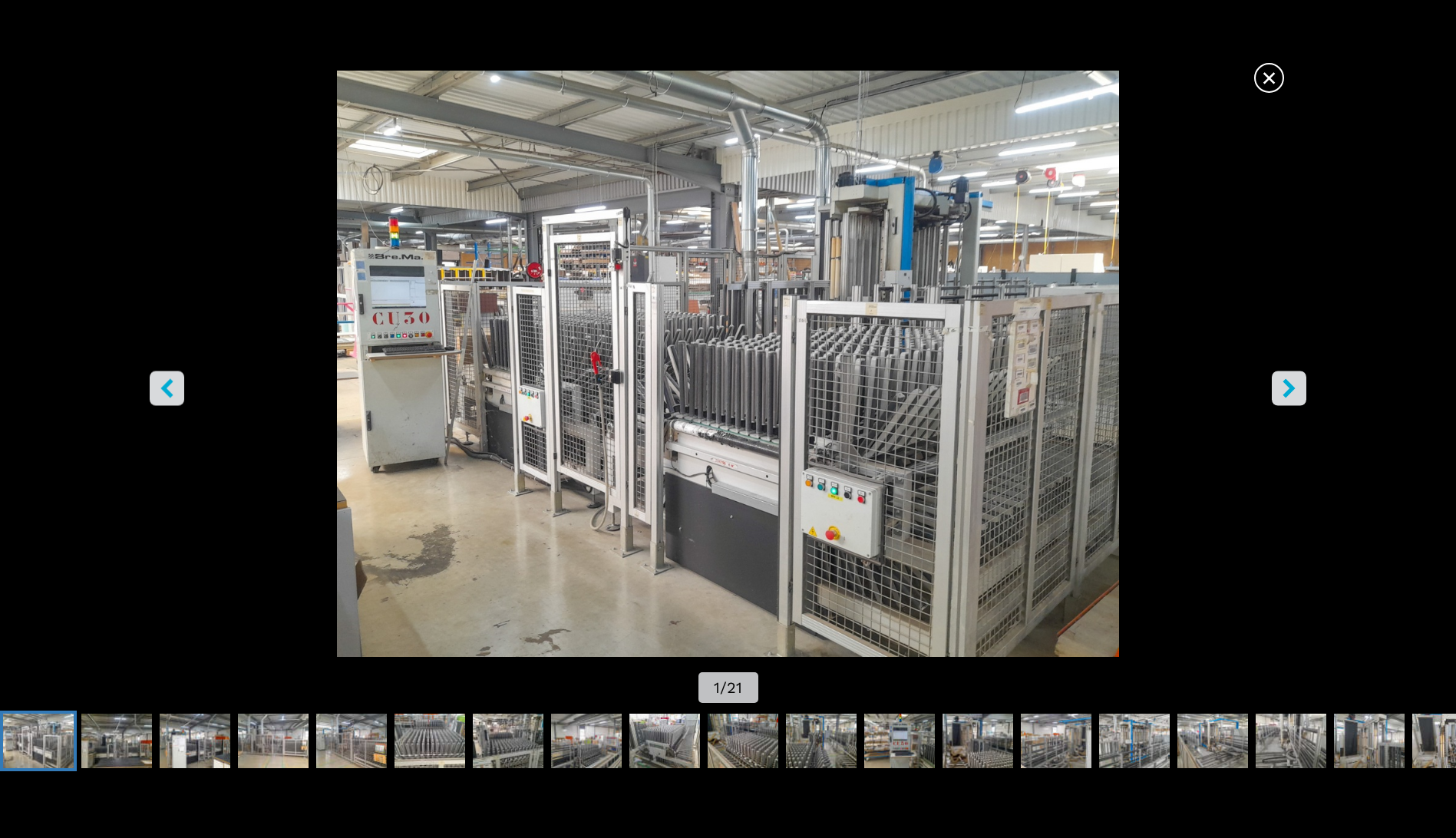
click at [1289, 381] on icon "right-button" at bounding box center [1289, 388] width 19 height 19
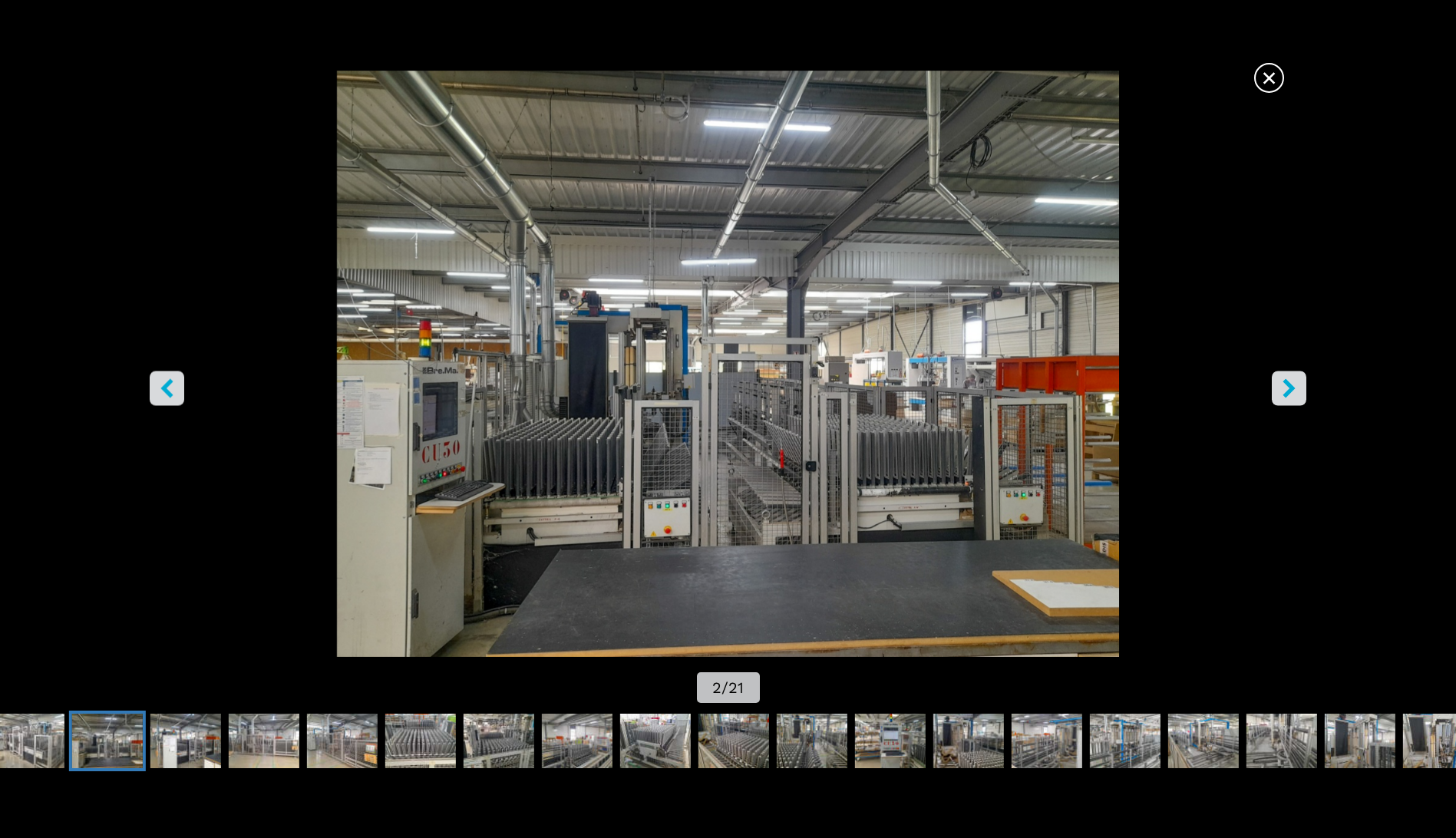
click at [1289, 381] on icon "right-button" at bounding box center [1289, 388] width 19 height 19
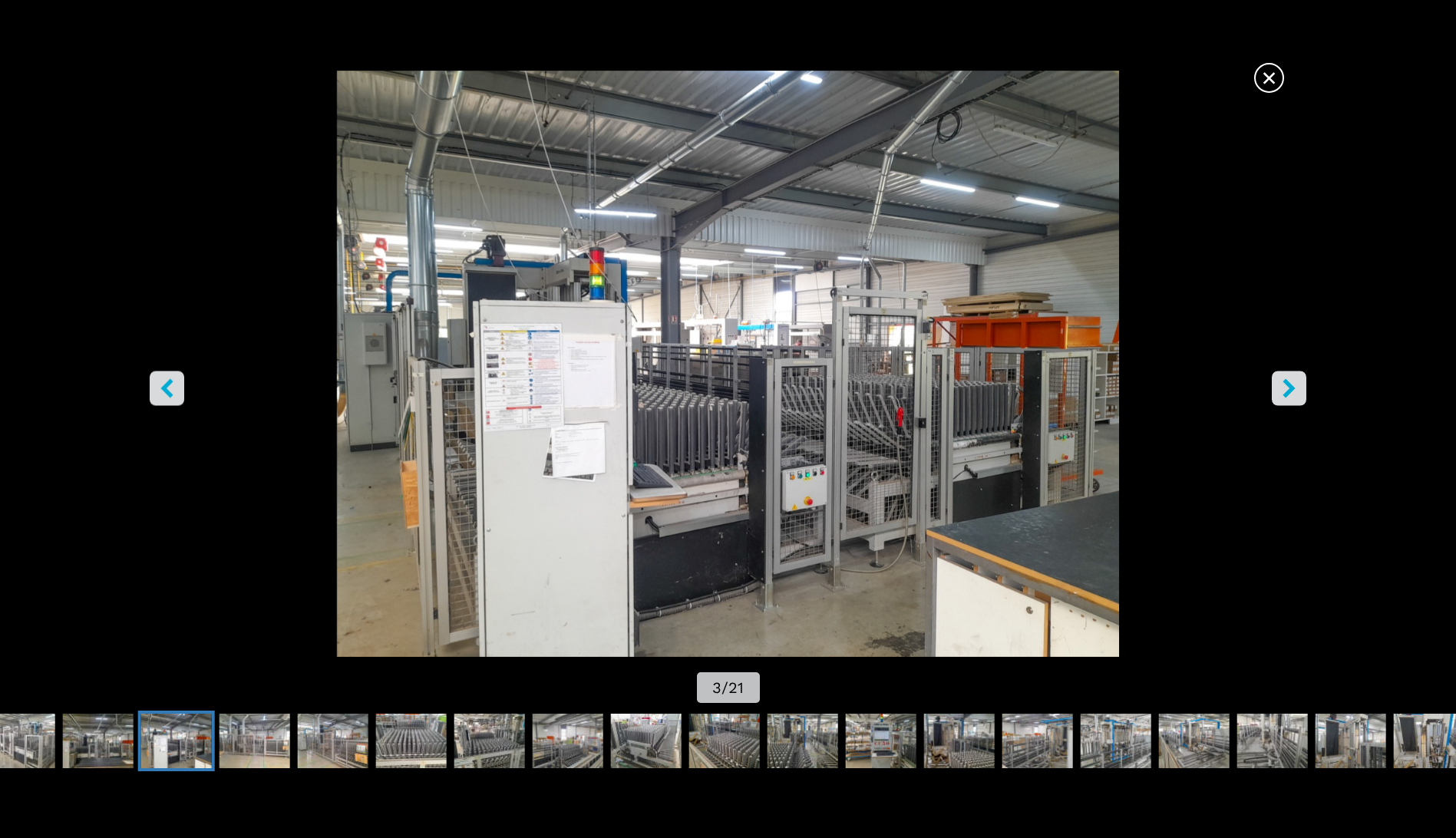
click at [1289, 381] on icon "right-button" at bounding box center [1289, 388] width 19 height 19
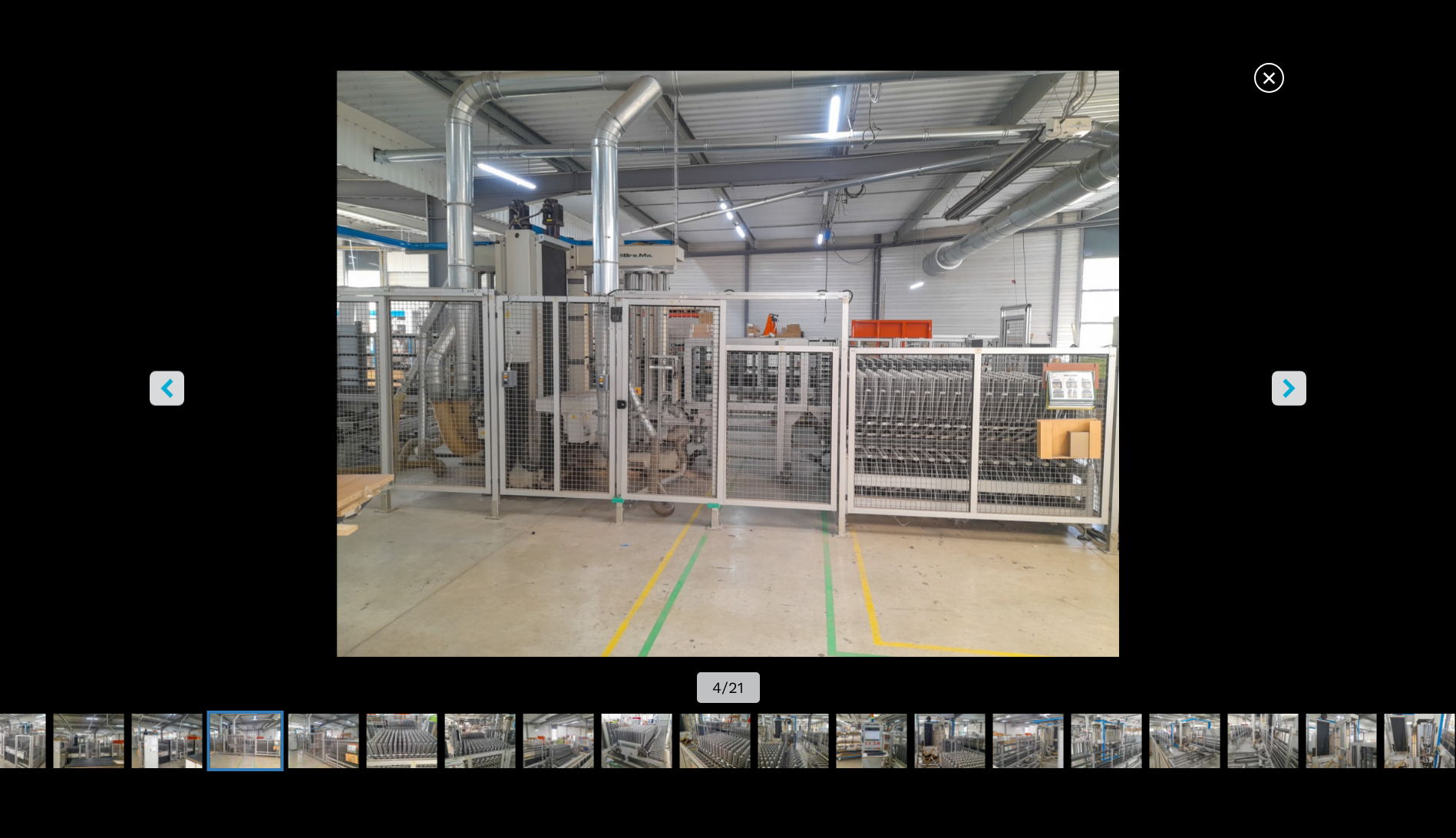
click at [1289, 381] on icon "right-button" at bounding box center [1289, 388] width 19 height 19
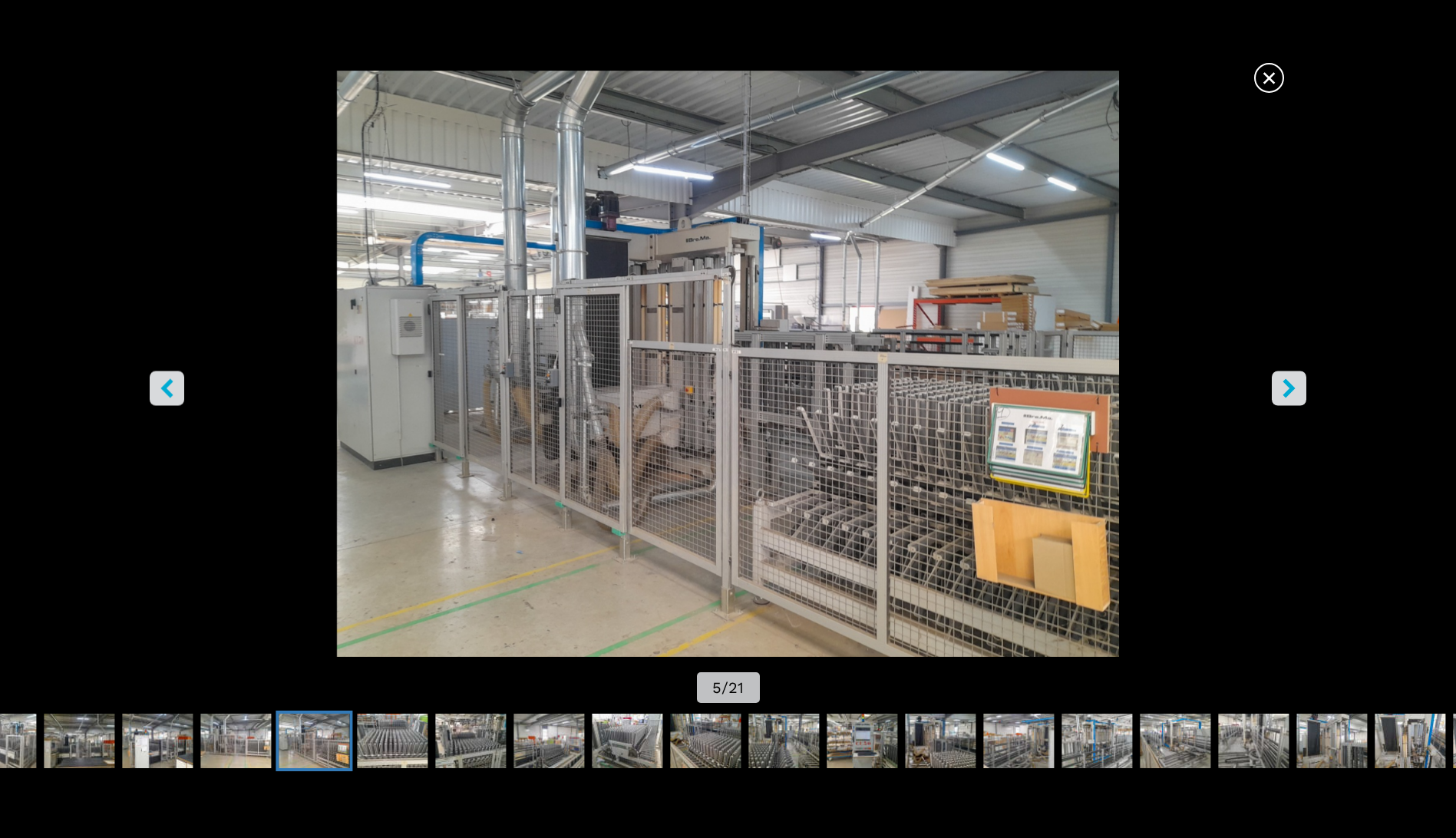
click at [1289, 381] on icon "right-button" at bounding box center [1289, 388] width 19 height 19
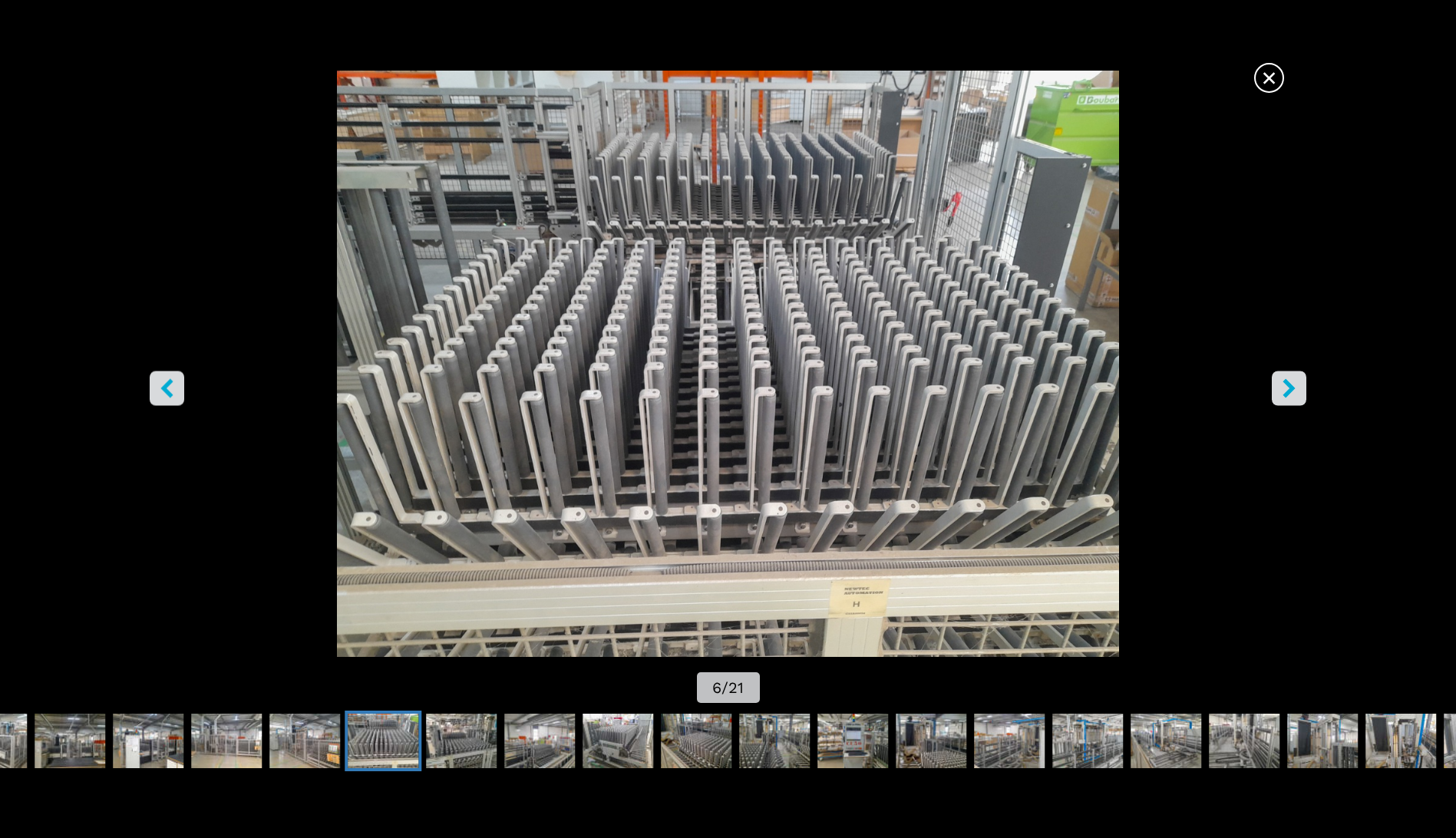
click at [1289, 381] on icon "right-button" at bounding box center [1289, 388] width 19 height 19
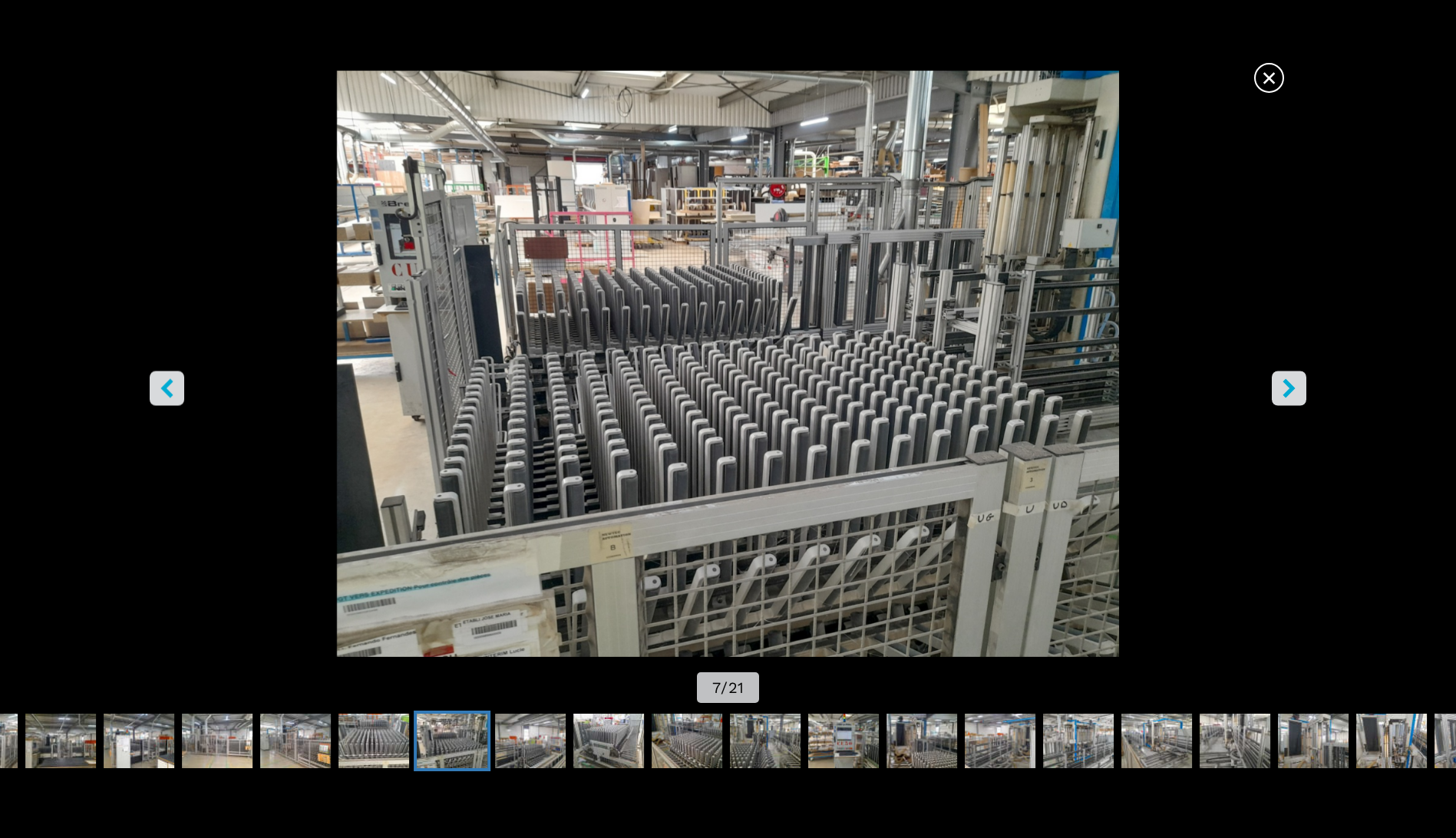
click at [1289, 381] on icon "right-button" at bounding box center [1289, 388] width 19 height 19
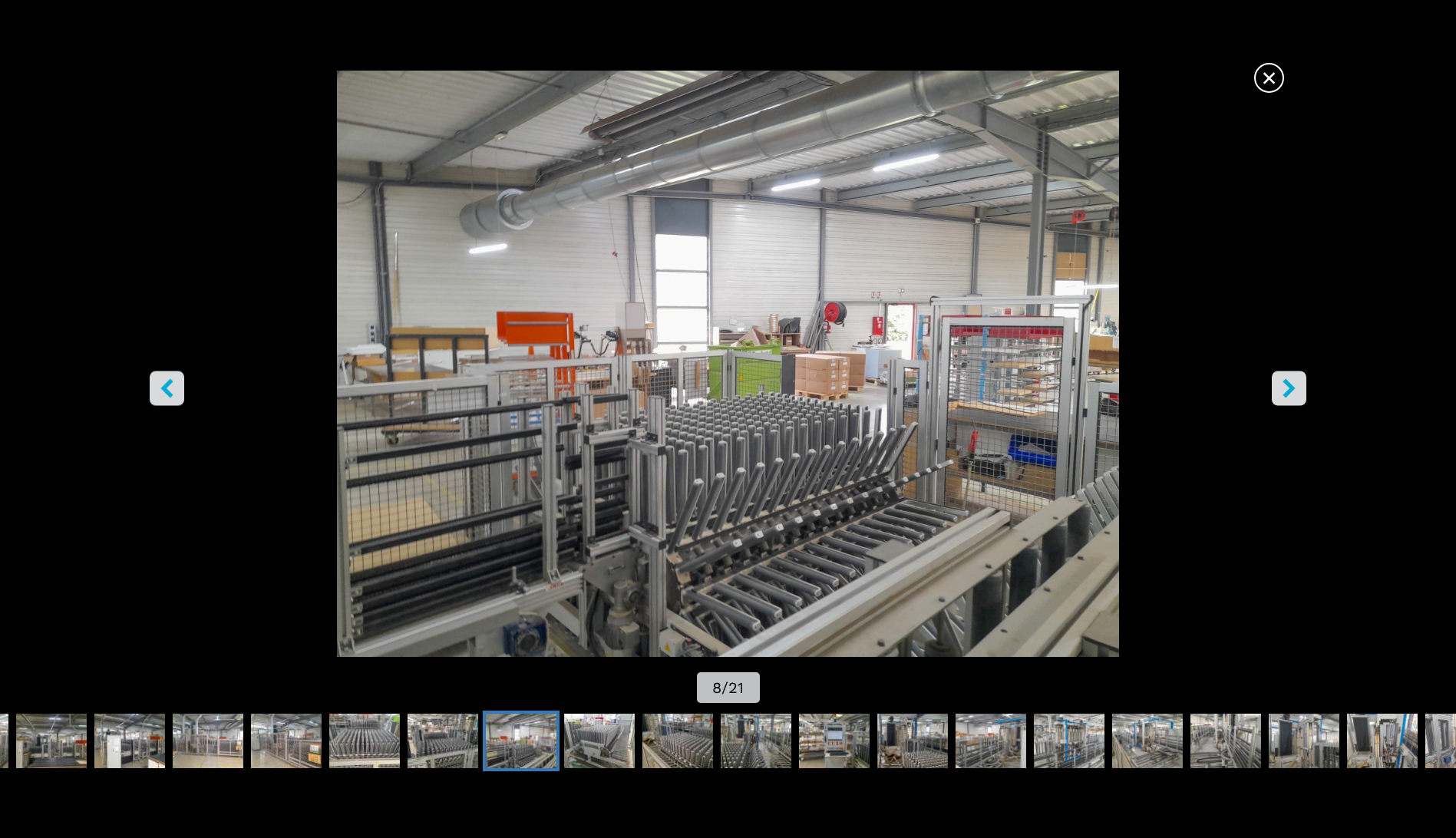
click at [1289, 381] on icon "right-button" at bounding box center [1289, 388] width 19 height 19
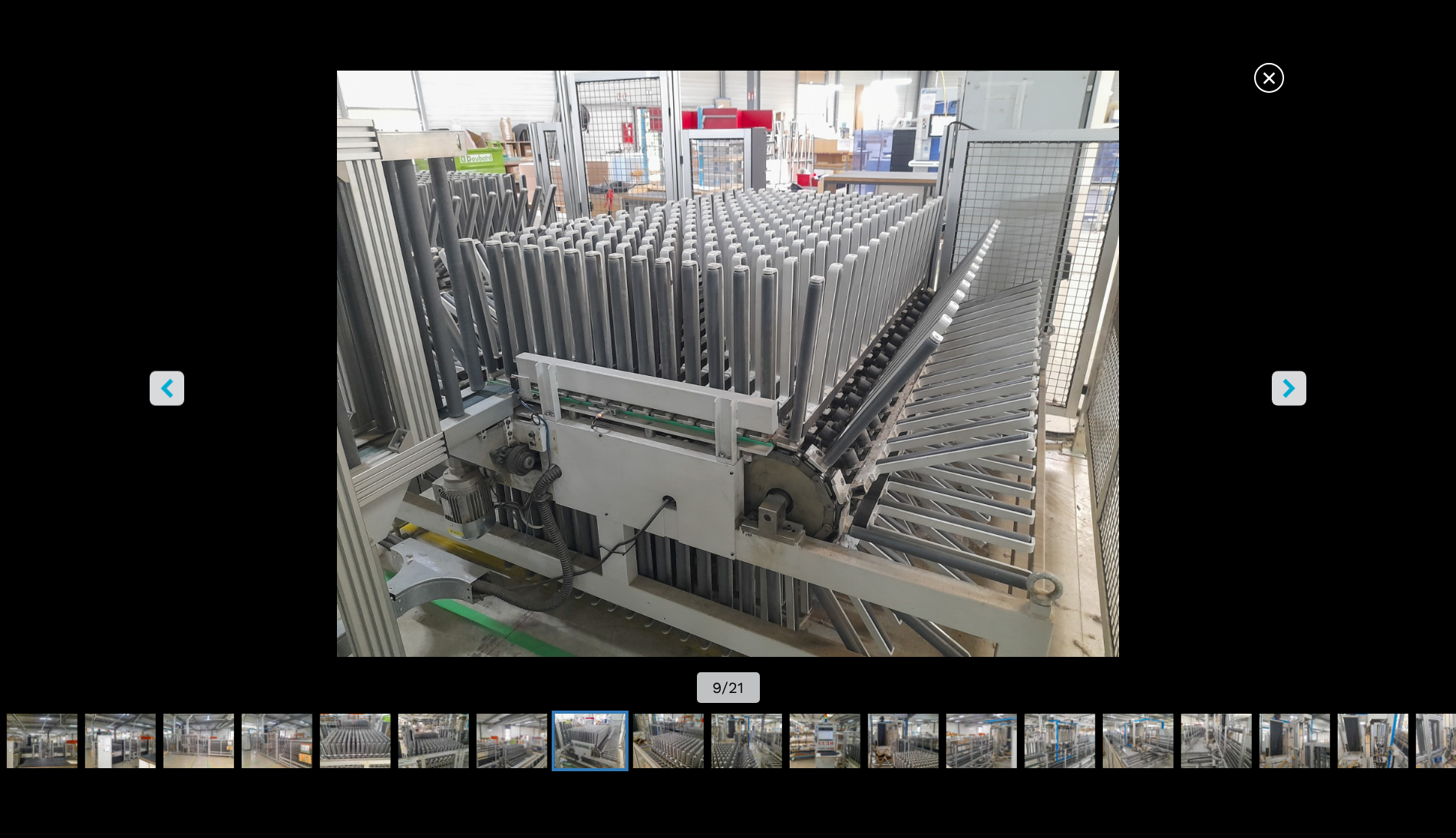
click at [1289, 381] on icon "right-button" at bounding box center [1289, 388] width 19 height 19
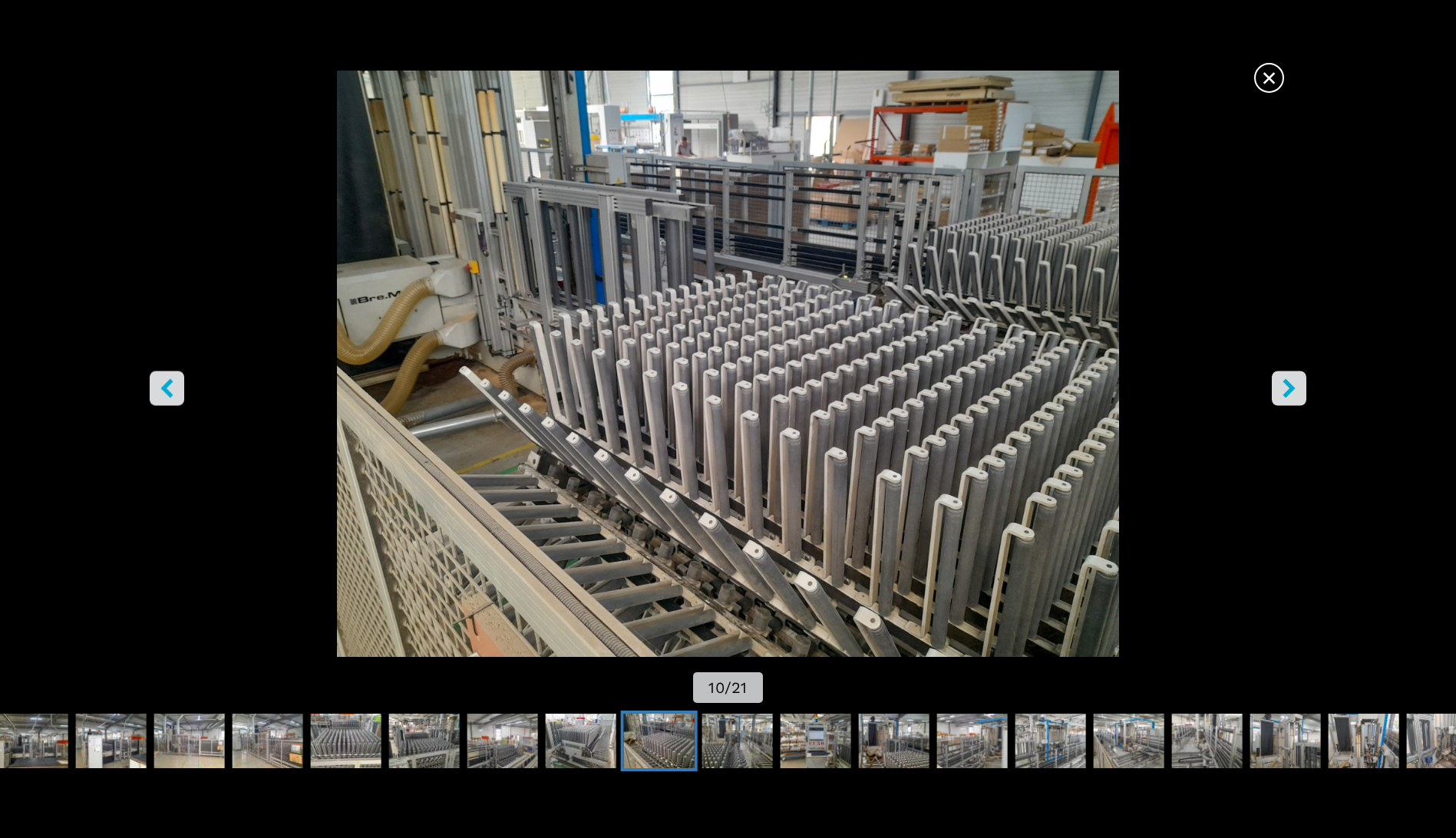
click at [1289, 381] on icon "right-button" at bounding box center [1289, 388] width 19 height 19
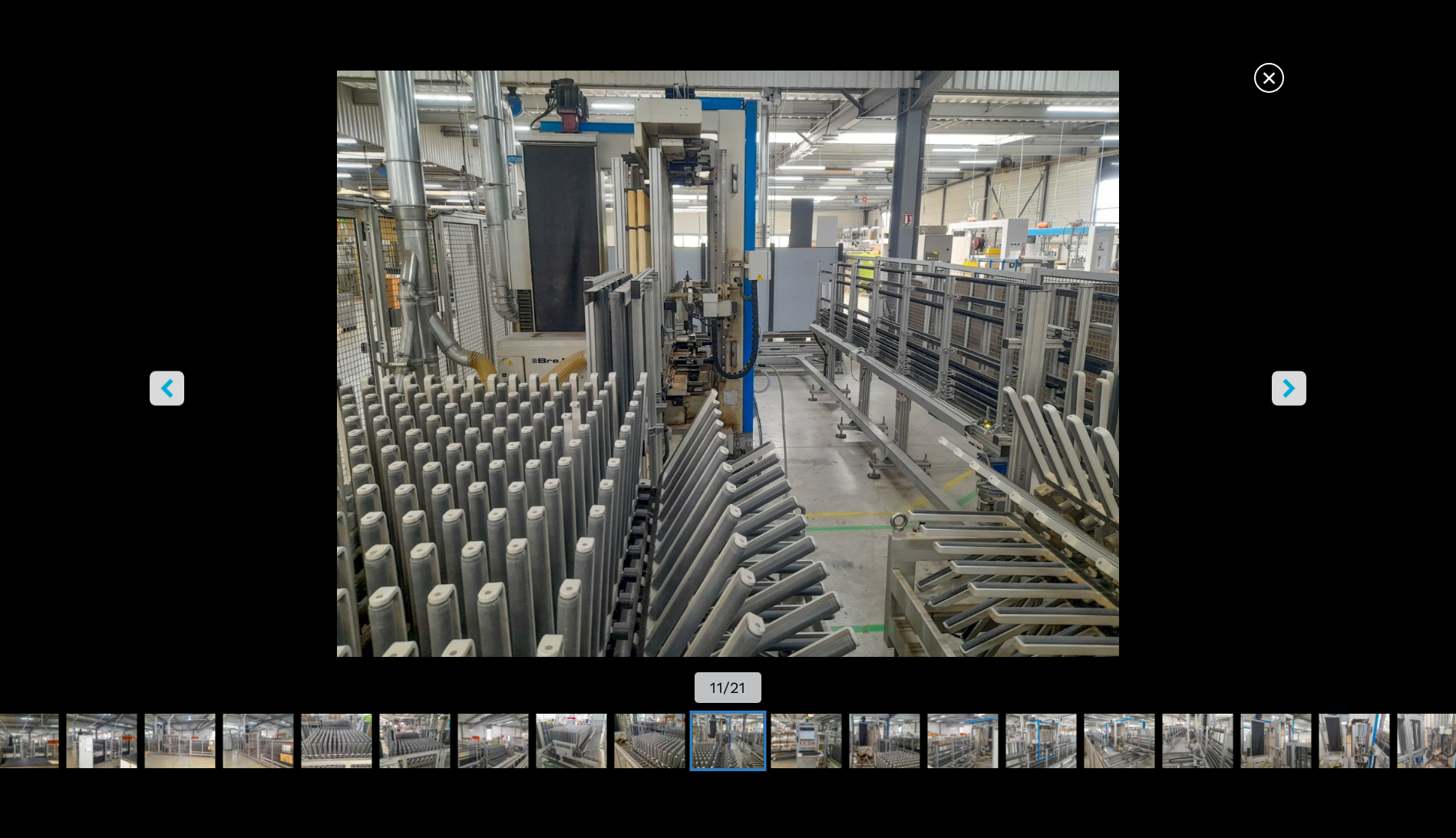
click at [1264, 68] on span "×" at bounding box center [1269, 74] width 27 height 27
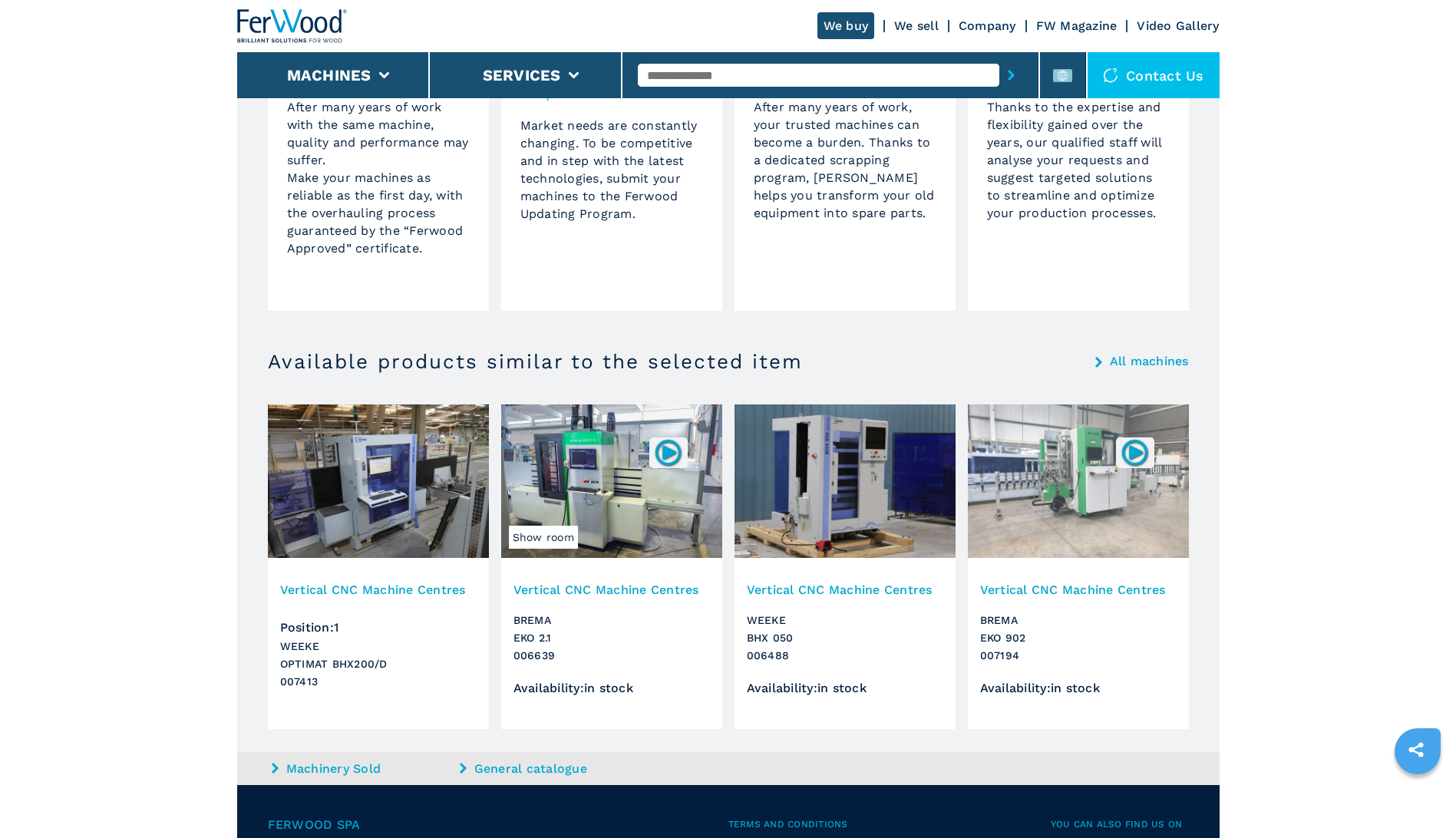
scroll to position [1475, 0]
